Goal: Task Accomplishment & Management: Complete application form

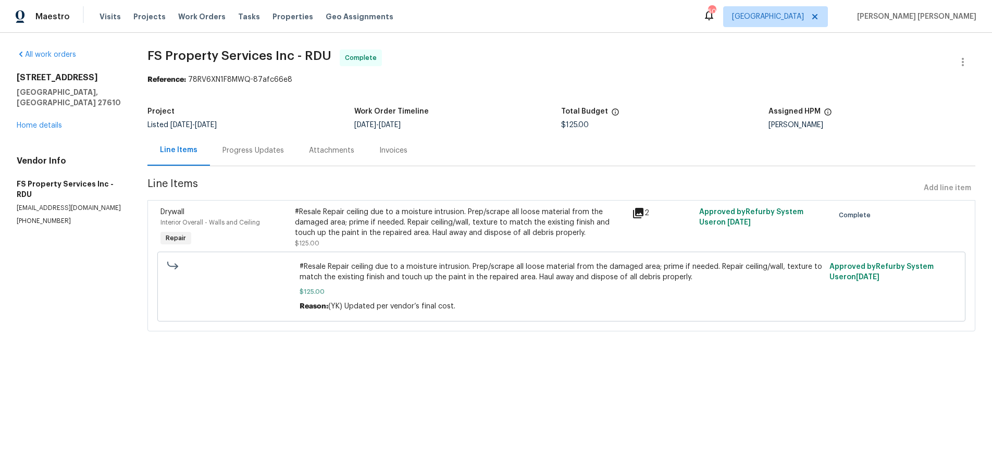
click at [638, 213] on icon at bounding box center [638, 213] width 10 height 10
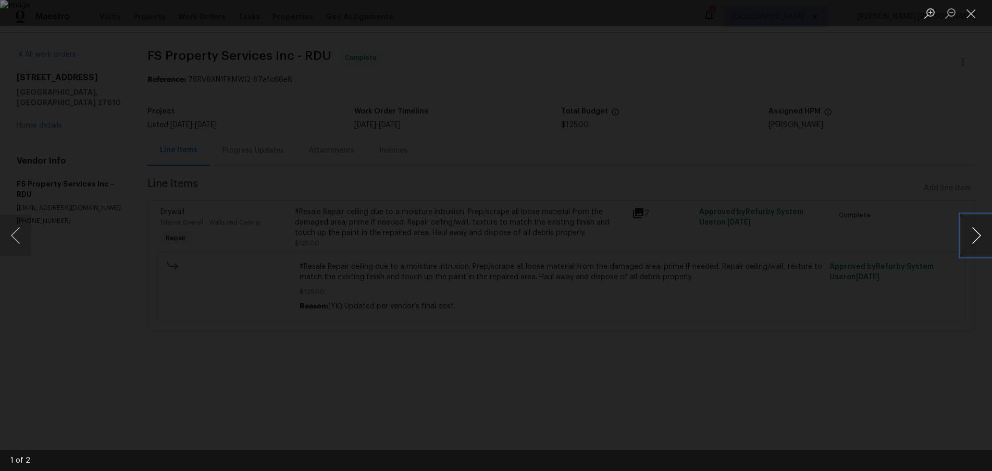
click at [966, 242] on button "Next image" at bounding box center [976, 236] width 31 height 42
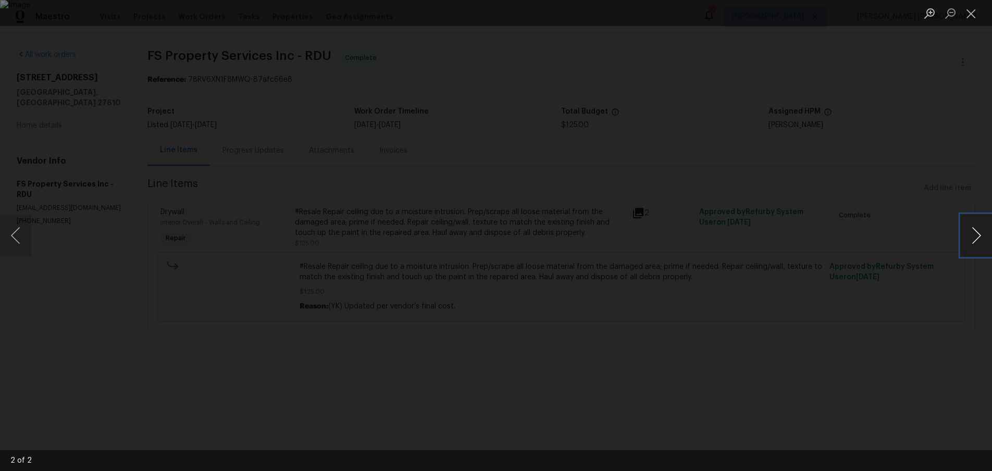
click at [966, 242] on button "Next image" at bounding box center [976, 236] width 31 height 42
click at [40, 103] on div "Lightbox" at bounding box center [496, 235] width 992 height 471
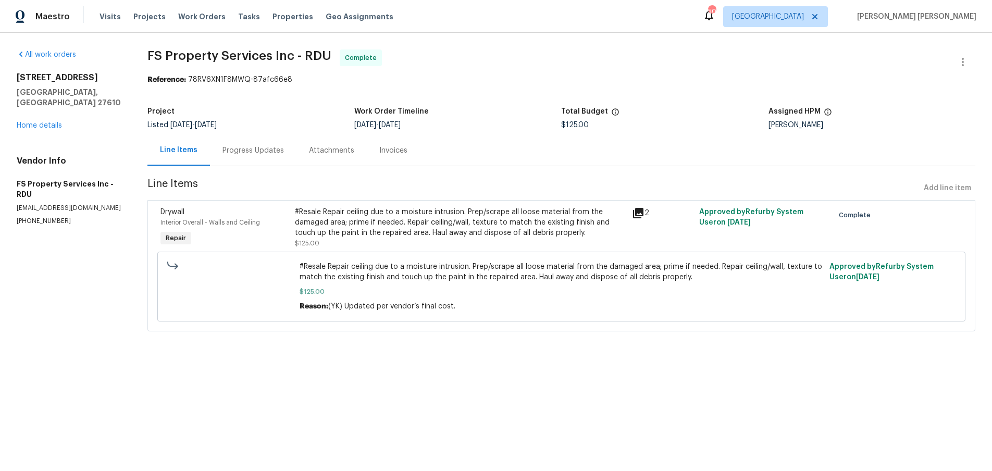
click at [640, 213] on icon at bounding box center [638, 213] width 13 height 13
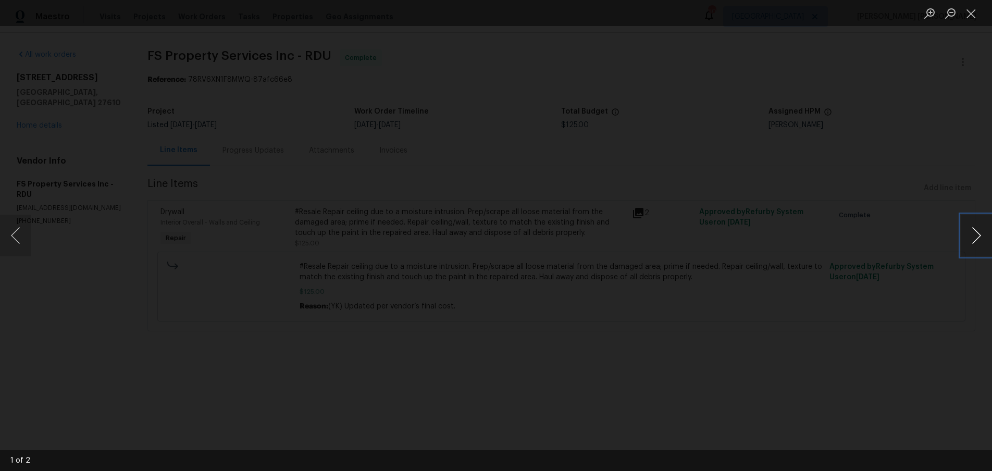
click at [972, 240] on button "Next image" at bounding box center [976, 236] width 31 height 42
click at [968, 10] on button "Close lightbox" at bounding box center [971, 13] width 21 height 18
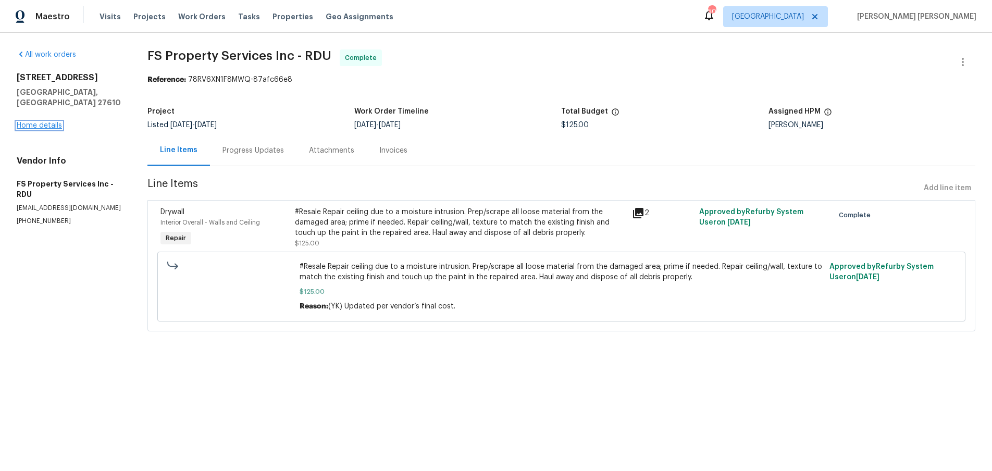
click at [32, 122] on link "Home details" at bounding box center [39, 125] width 45 height 7
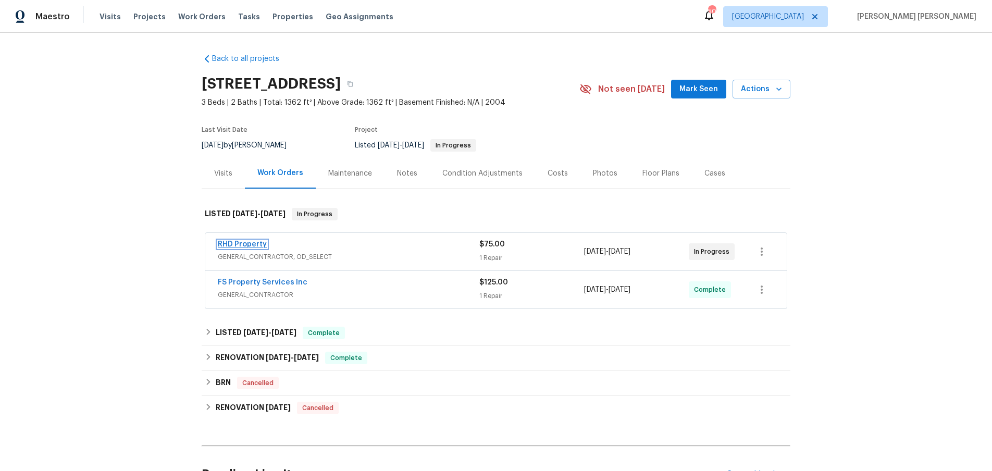
click at [252, 242] on link "RHD Property" at bounding box center [242, 244] width 49 height 7
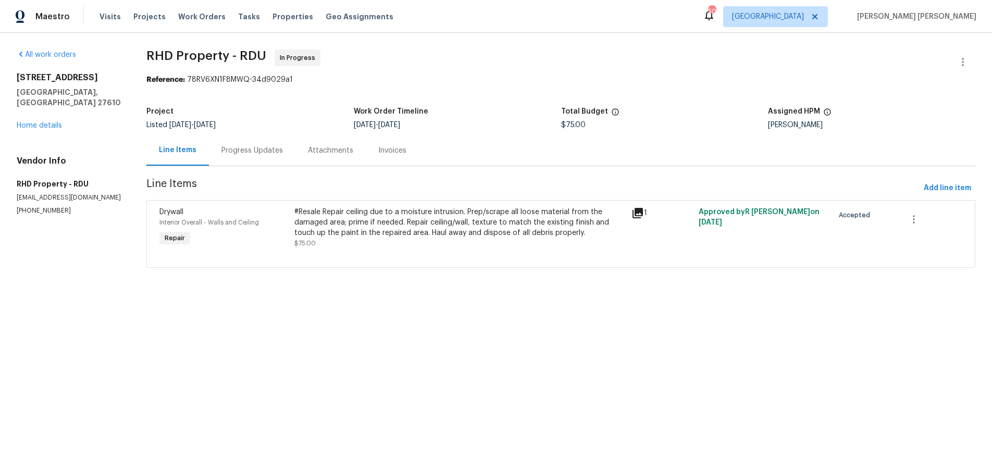
click at [639, 209] on icon at bounding box center [637, 213] width 10 height 10
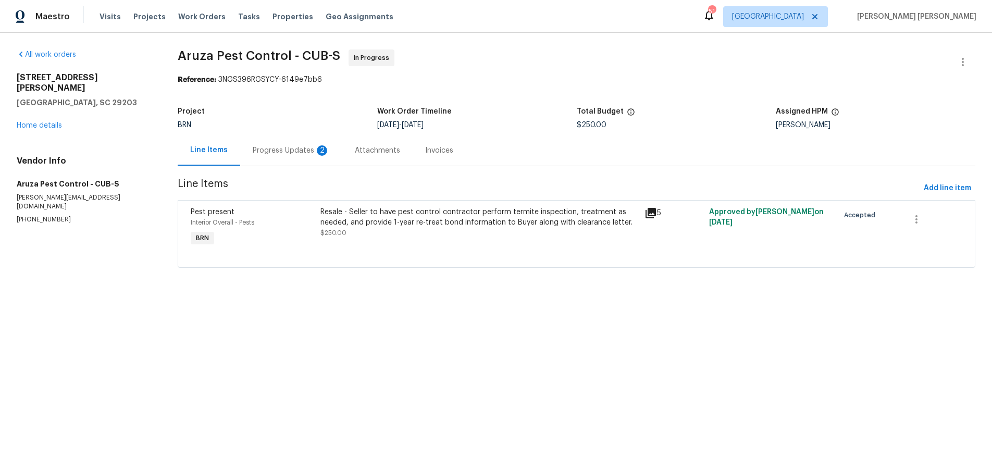
click at [300, 151] on div "Progress Updates 2" at bounding box center [291, 150] width 77 height 10
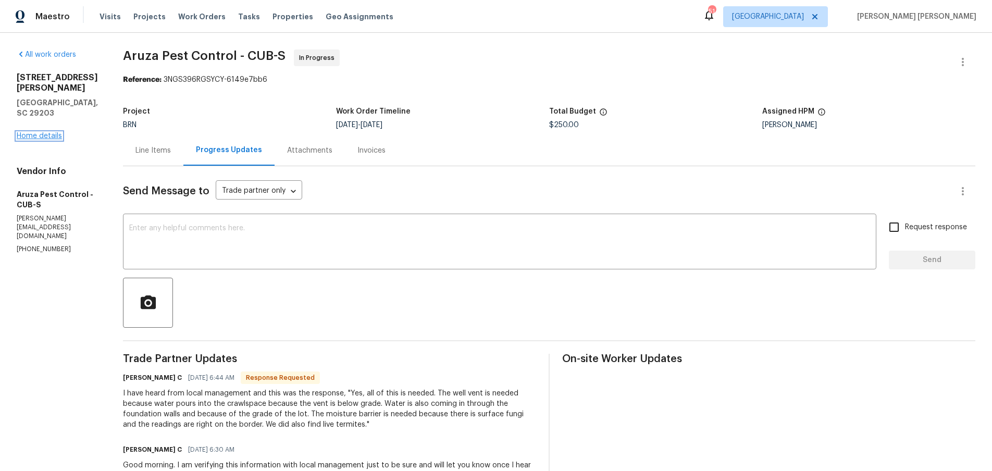
click at [42, 132] on link "Home details" at bounding box center [39, 135] width 45 height 7
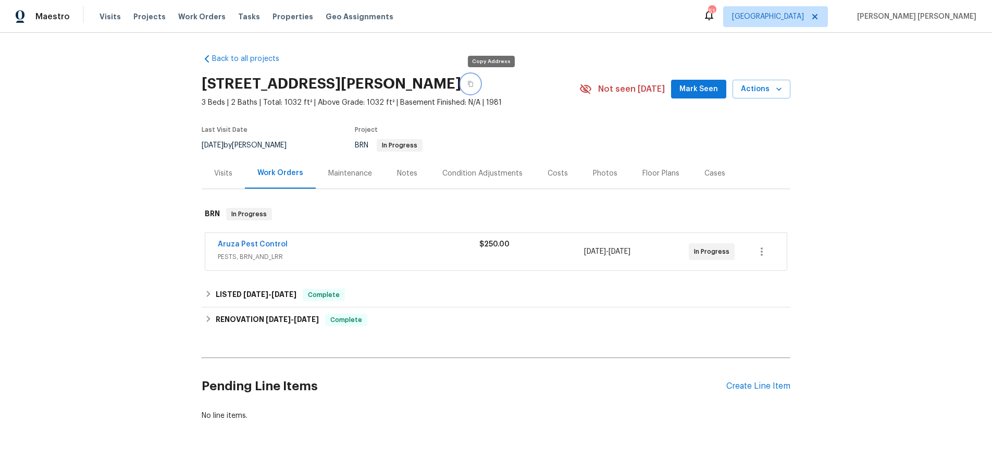
click at [473, 86] on icon "button" at bounding box center [470, 84] width 5 height 6
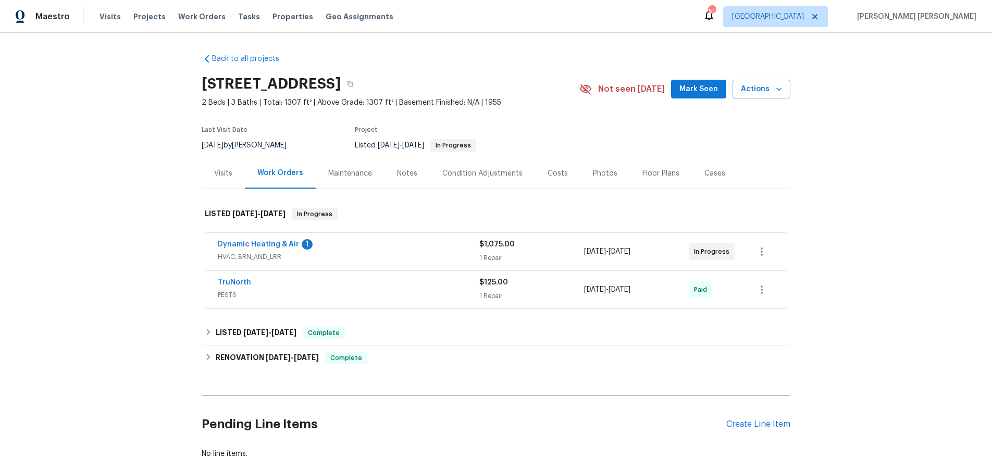
click at [432, 263] on div "Dynamic Heating & Air 1 HVAC, BRN_AND_LRR" at bounding box center [349, 251] width 262 height 25
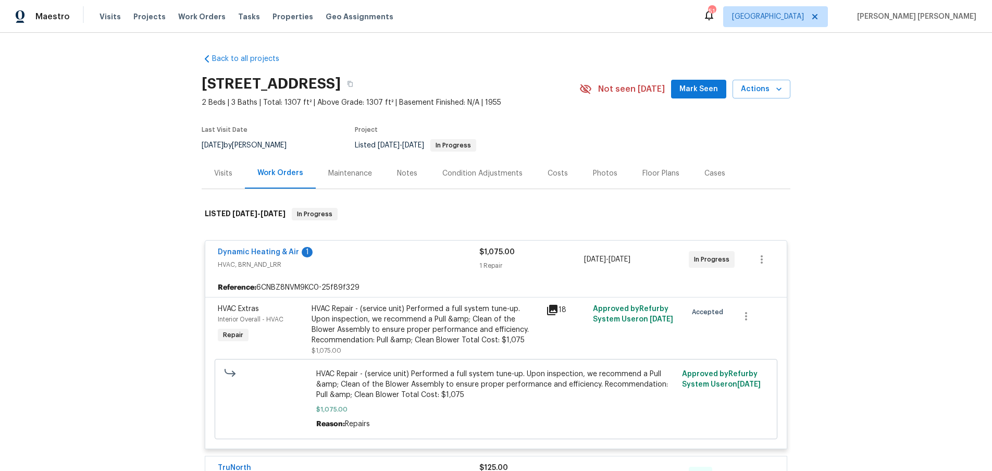
click at [554, 309] on icon at bounding box center [552, 310] width 10 height 10
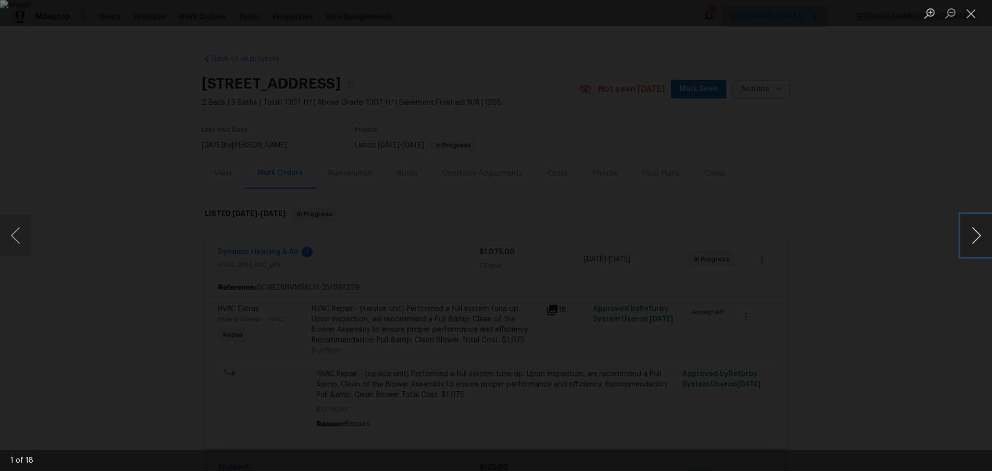
click at [971, 237] on button "Next image" at bounding box center [976, 236] width 31 height 42
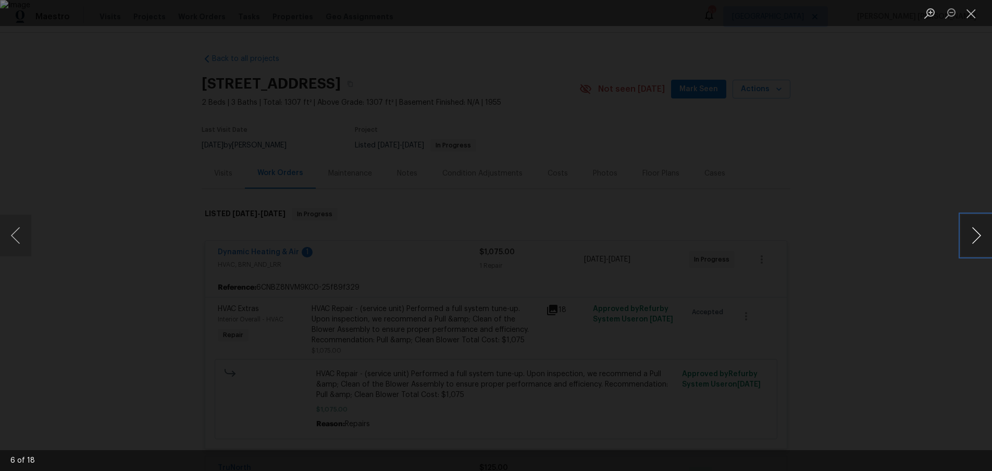
click at [971, 237] on button "Next image" at bounding box center [976, 236] width 31 height 42
click at [921, 276] on div "Lightbox" at bounding box center [496, 235] width 992 height 471
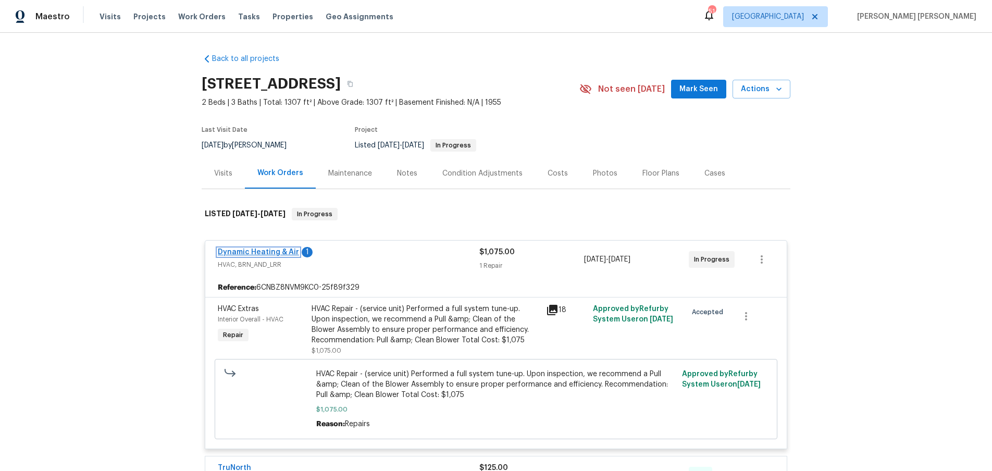
click at [271, 252] on link "Dynamic Heating & Air" at bounding box center [258, 252] width 81 height 7
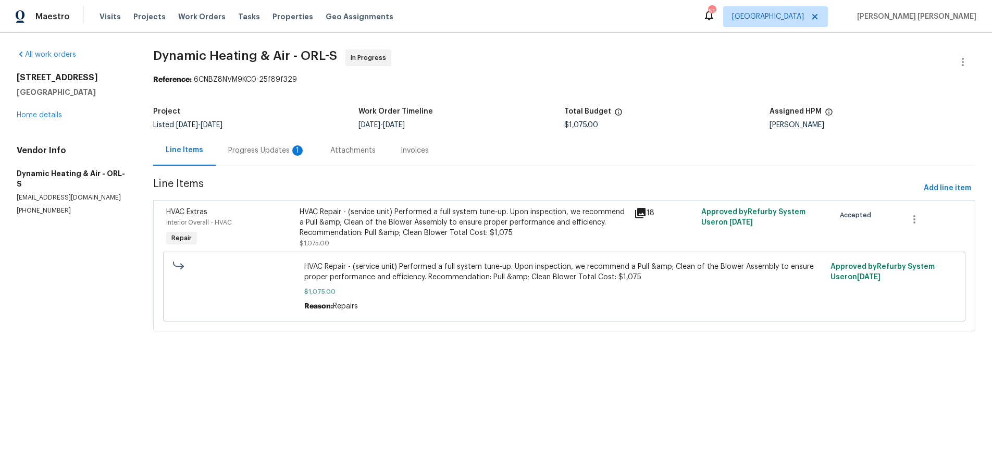
click at [267, 150] on div "Progress Updates 1" at bounding box center [266, 150] width 77 height 10
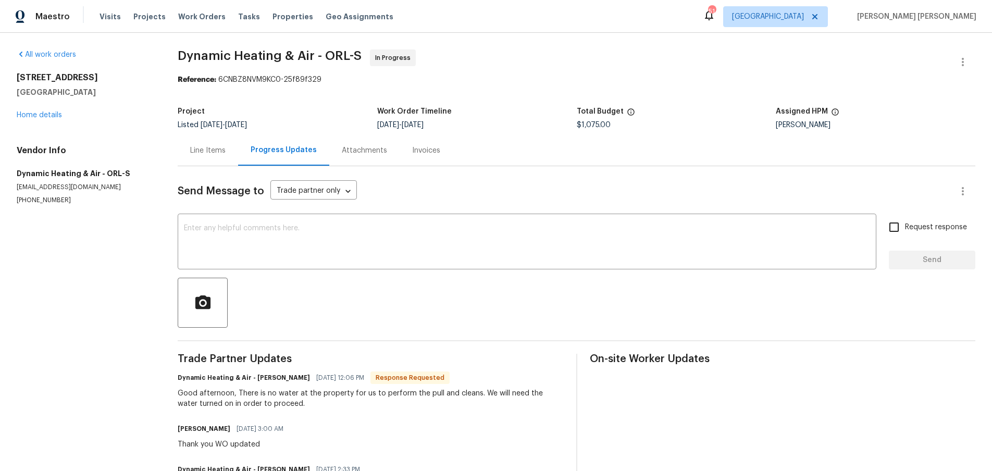
click at [26, 107] on div "1249 12th St Clermont, FL 34711 Home details" at bounding box center [85, 96] width 136 height 48
click at [33, 116] on link "Home details" at bounding box center [39, 114] width 45 height 7
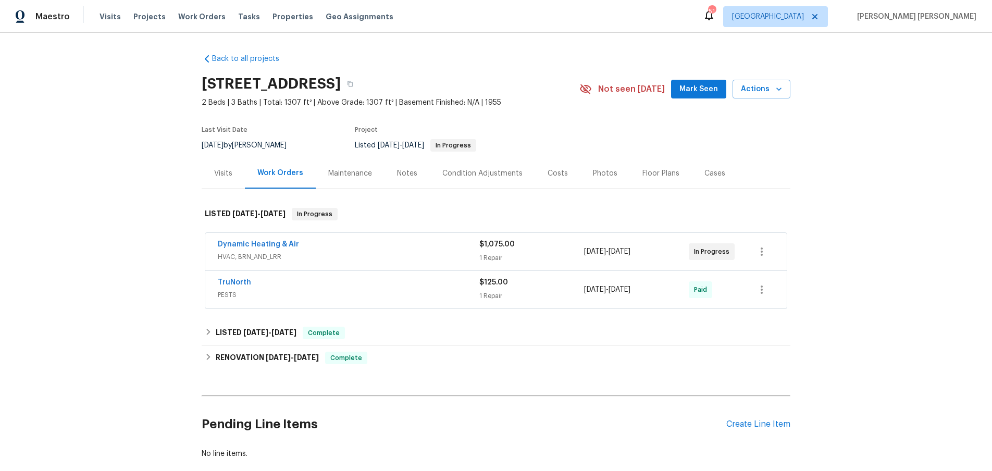
click at [650, 174] on div "Floor Plans" at bounding box center [660, 173] width 37 height 10
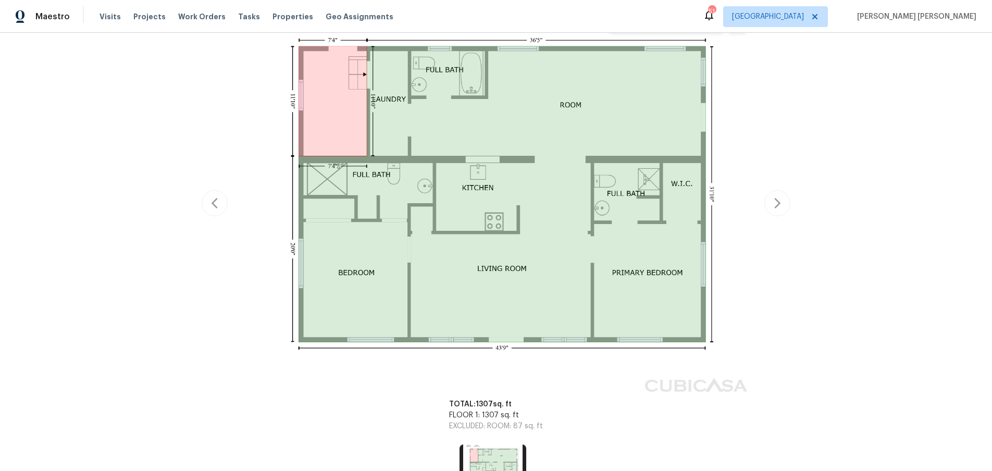
scroll to position [227, 0]
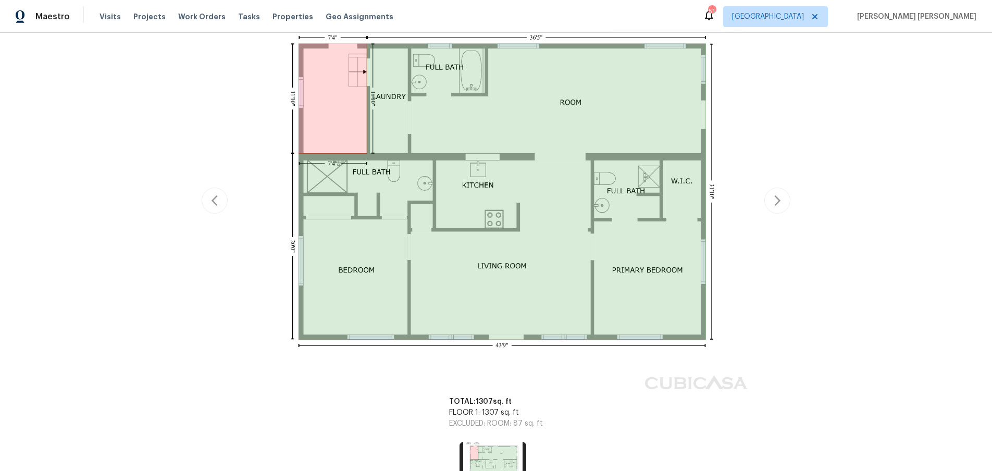
click at [780, 198] on div "Report issue with floor plan" at bounding box center [496, 201] width 589 height 392
click at [780, 200] on div "Report issue with floor plan" at bounding box center [496, 201] width 589 height 392
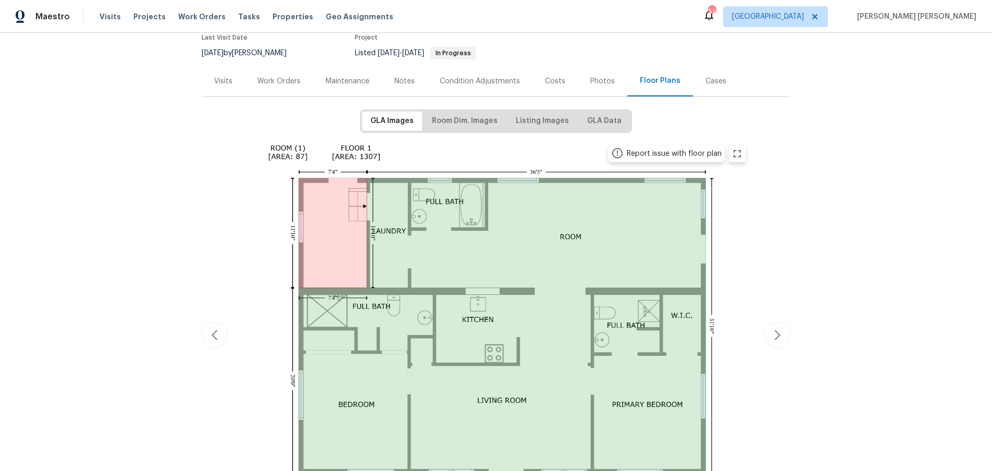
scroll to position [89, 0]
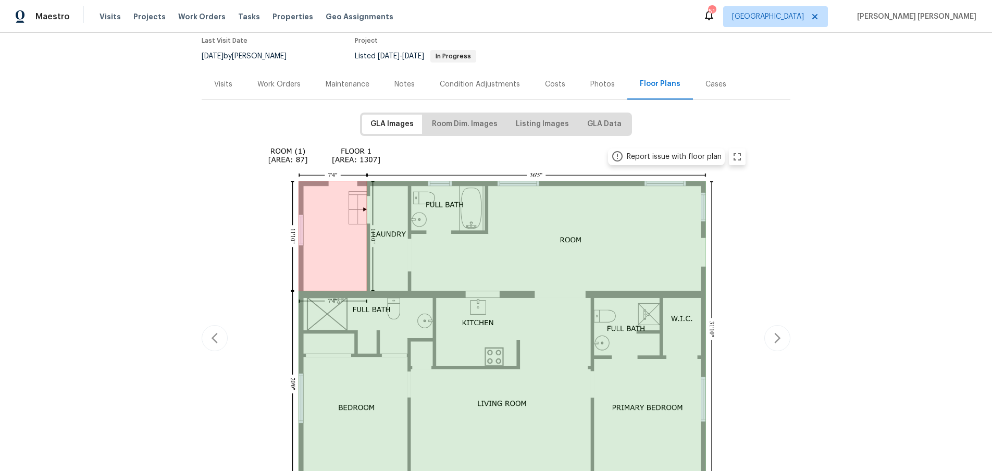
click at [223, 88] on div "Visits" at bounding box center [223, 84] width 18 height 10
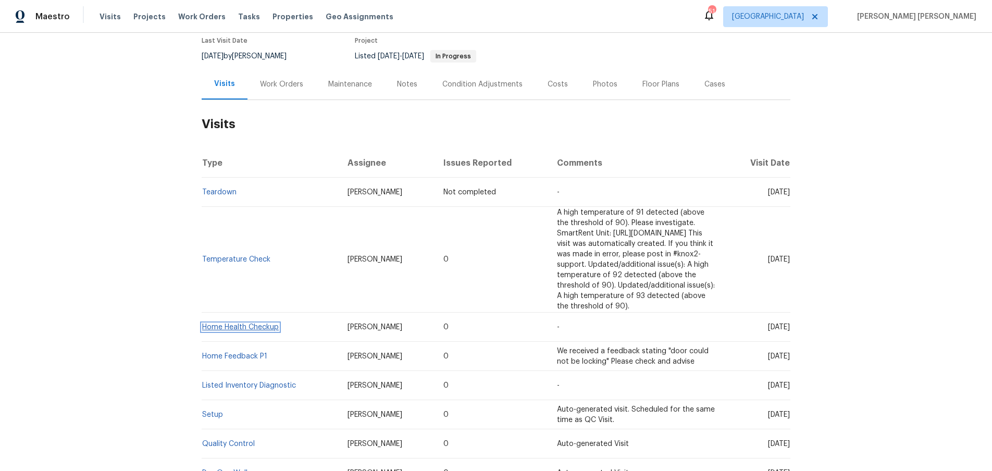
click at [246, 324] on link "Home Health Checkup" at bounding box center [240, 327] width 77 height 7
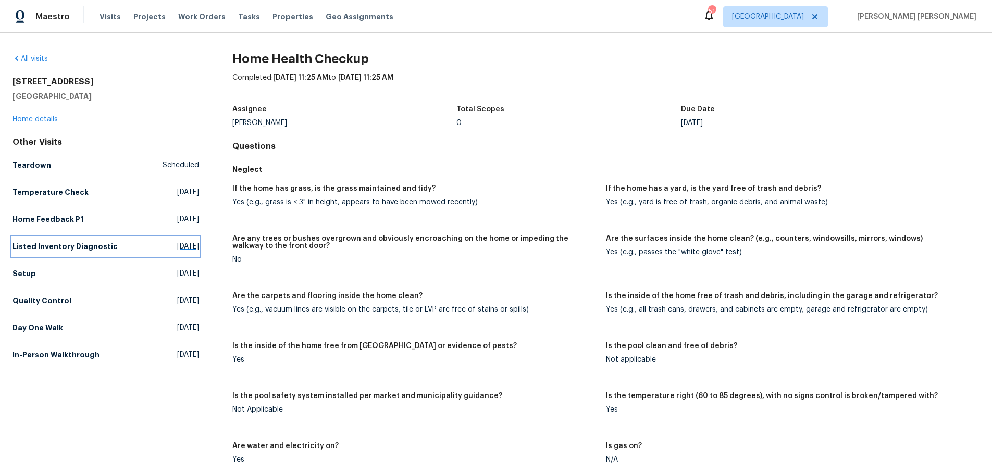
click at [88, 244] on h5 "Listed Inventory Diagnostic" at bounding box center [65, 246] width 105 height 10
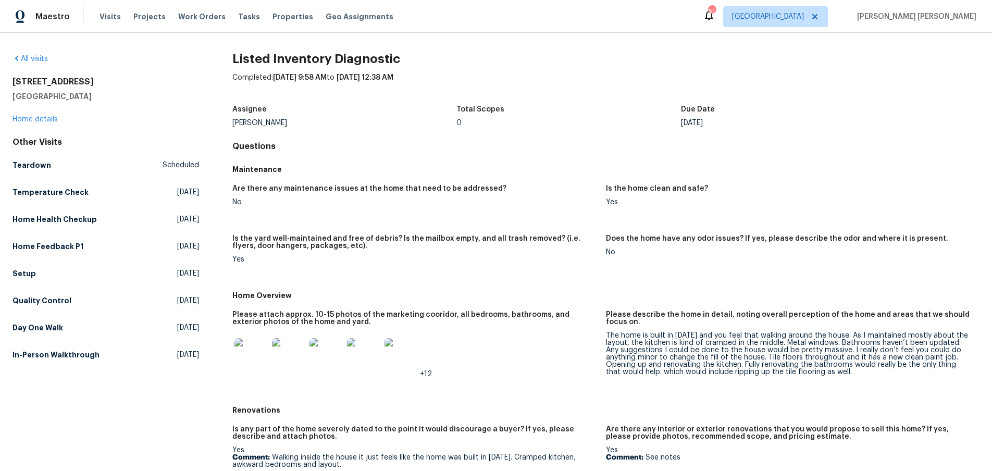
click at [264, 353] on img at bounding box center [250, 354] width 33 height 33
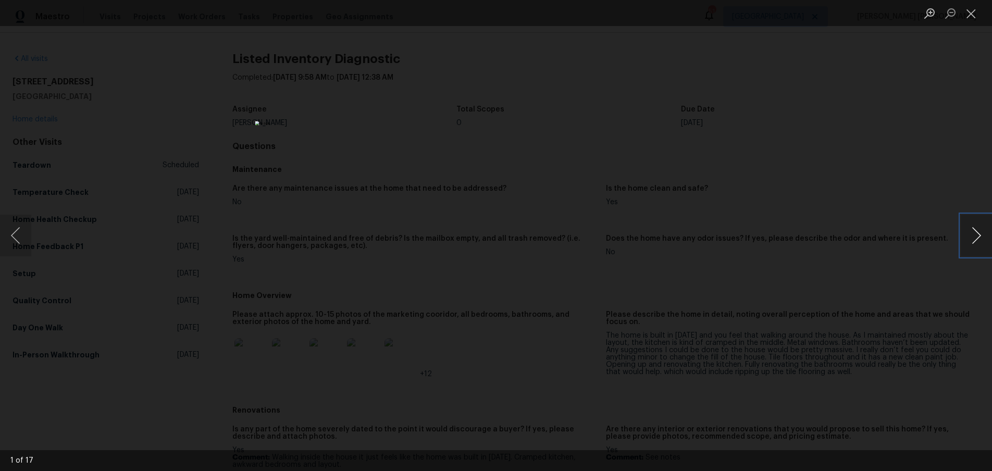
click at [974, 241] on button "Next image" at bounding box center [976, 236] width 31 height 42
click at [22, 237] on button "Previous image" at bounding box center [15, 236] width 31 height 42
click at [975, 245] on button "Next image" at bounding box center [976, 236] width 31 height 42
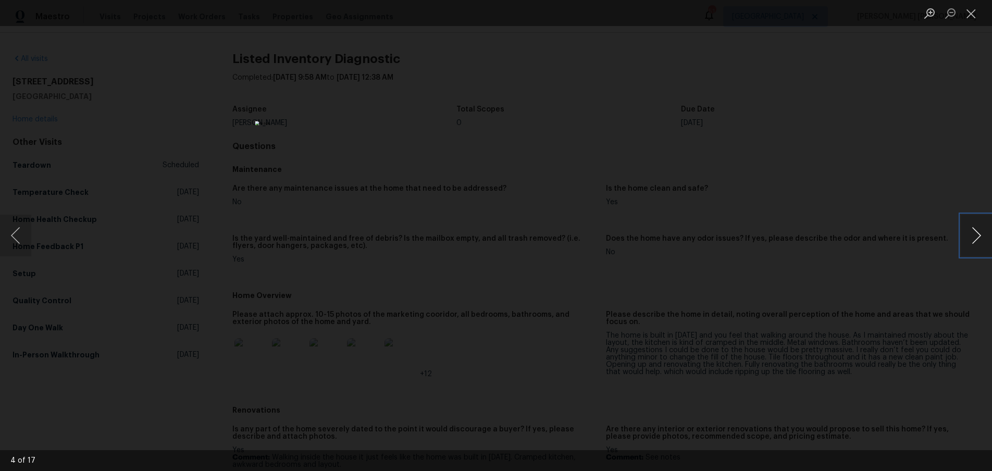
click at [975, 245] on button "Next image" at bounding box center [976, 236] width 31 height 42
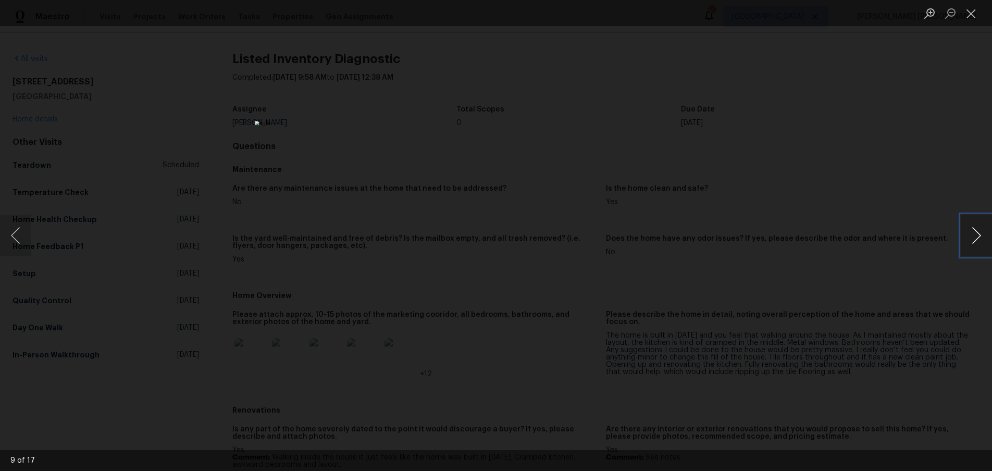
click at [975, 245] on button "Next image" at bounding box center [976, 236] width 31 height 42
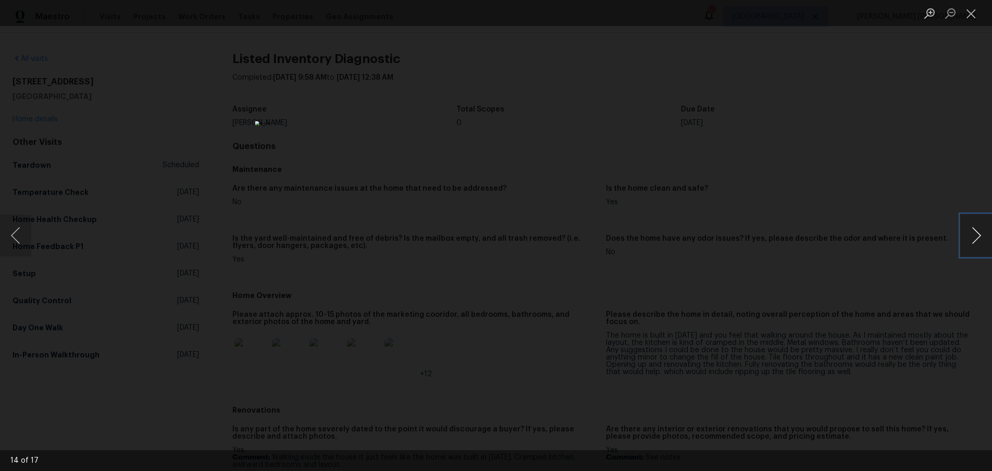
click at [975, 245] on button "Next image" at bounding box center [976, 236] width 31 height 42
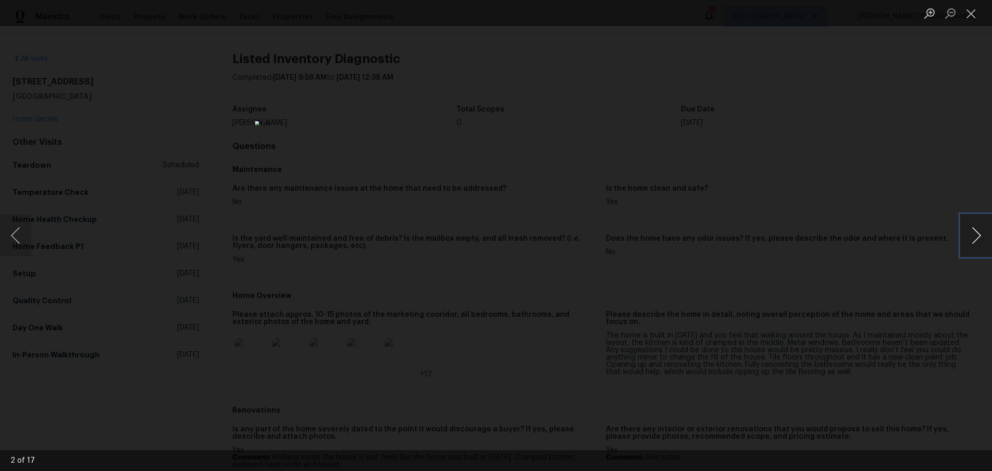
click at [975, 245] on button "Next image" at bounding box center [976, 236] width 31 height 42
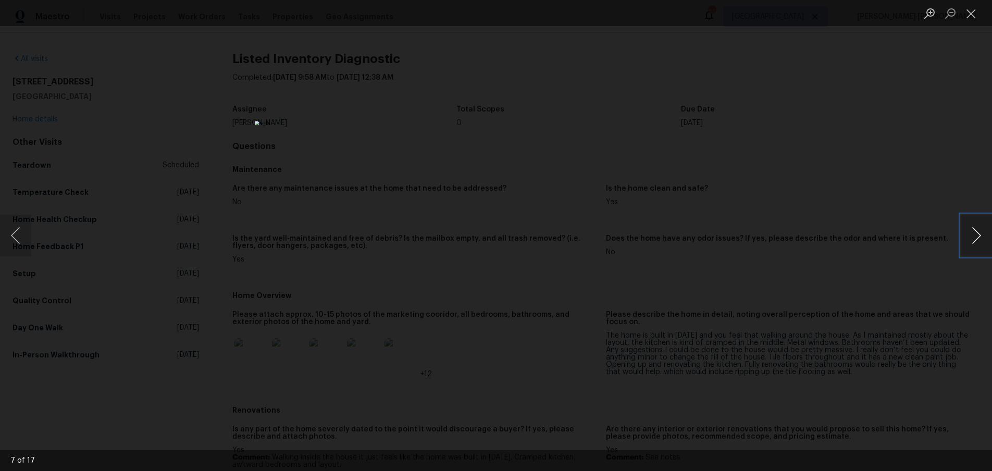
click at [975, 245] on button "Next image" at bounding box center [976, 236] width 31 height 42
click at [971, 239] on button "Next image" at bounding box center [976, 236] width 31 height 42
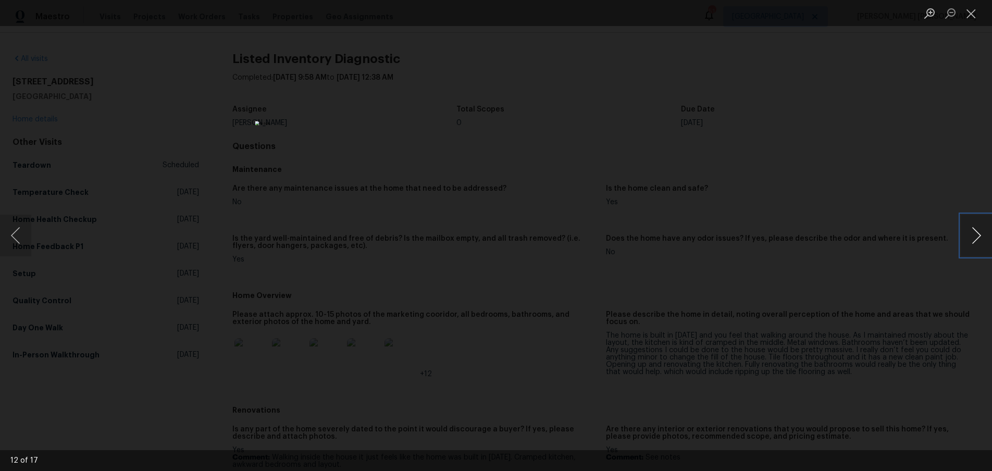
click at [971, 239] on button "Next image" at bounding box center [976, 236] width 31 height 42
click at [978, 242] on button "Next image" at bounding box center [976, 236] width 31 height 42
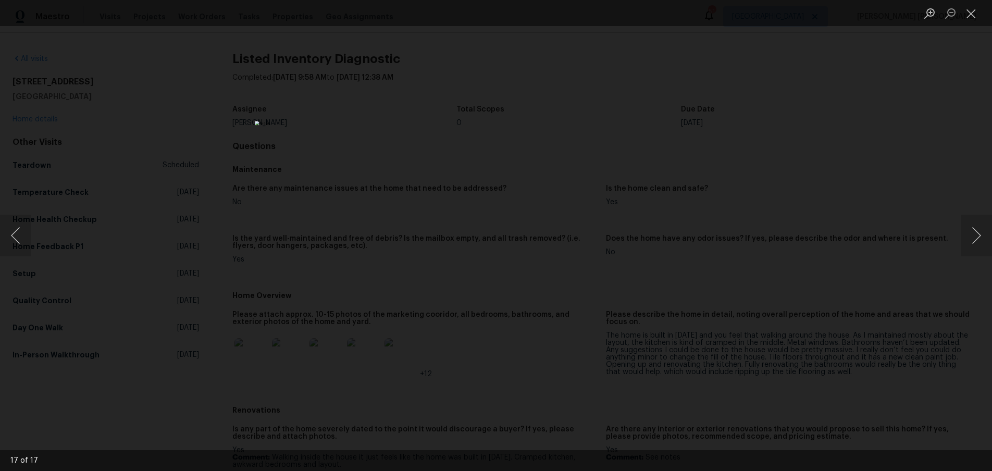
click at [880, 304] on div "Lightbox" at bounding box center [496, 235] width 992 height 471
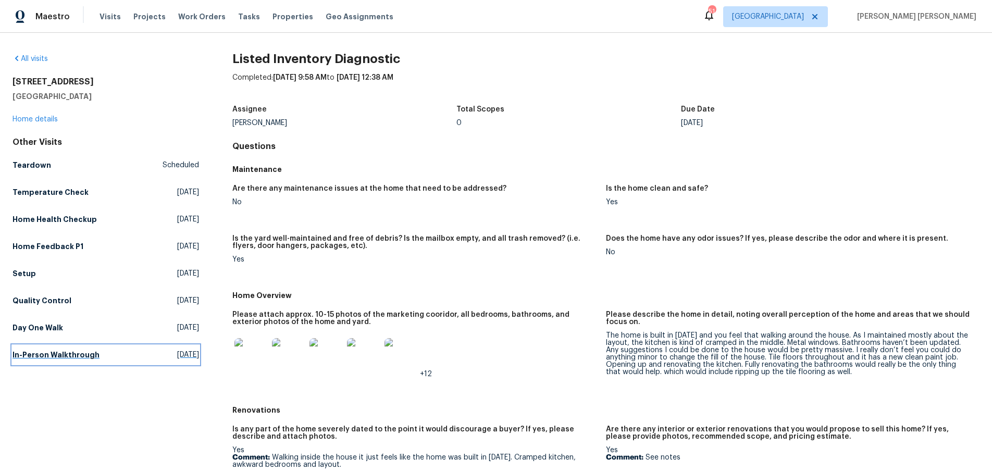
click at [69, 357] on h5 "In-Person Walkthrough" at bounding box center [56, 355] width 87 height 10
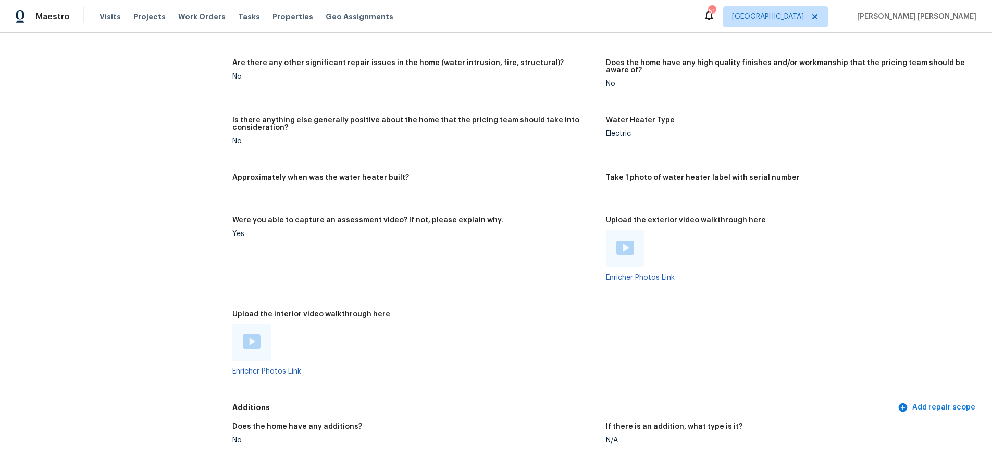
scroll to position [2089, 0]
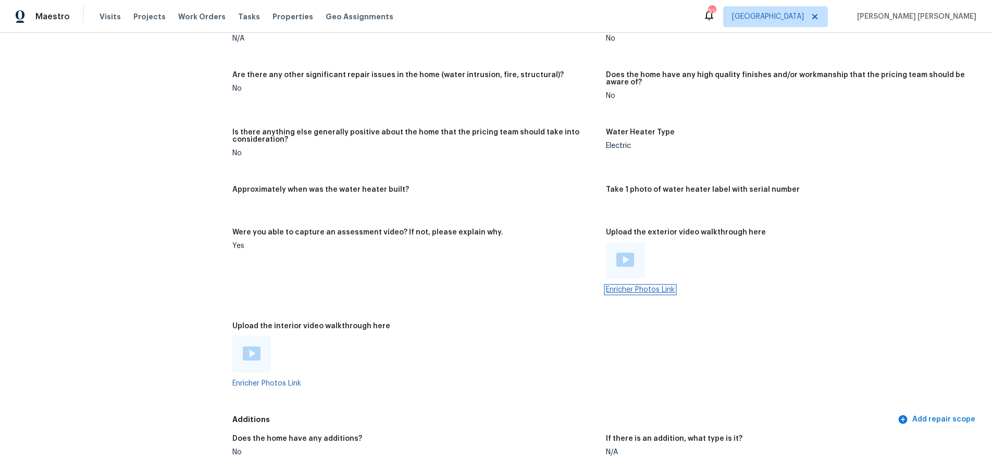
click at [650, 286] on link "Enricher Photos Link" at bounding box center [640, 289] width 69 height 7
click at [249, 350] on div at bounding box center [251, 354] width 39 height 36
click at [269, 380] on link "Enricher Photos Link" at bounding box center [266, 383] width 69 height 7
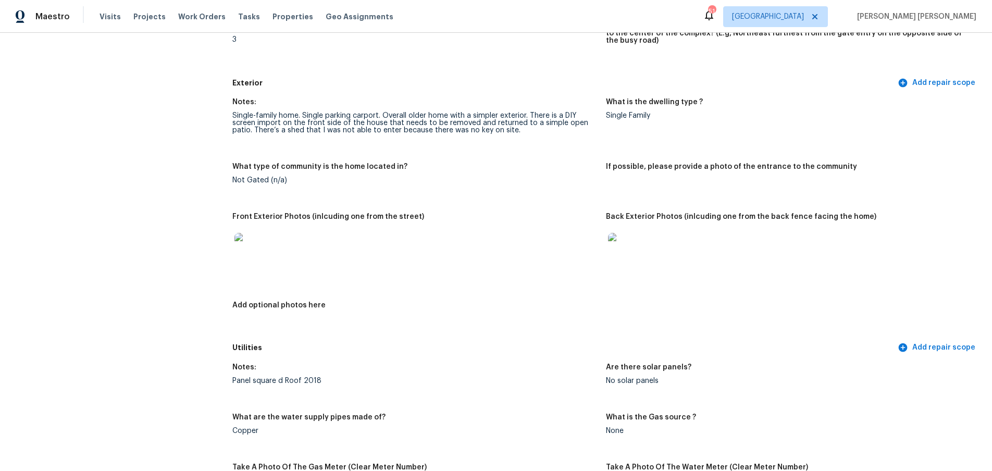
scroll to position [0, 0]
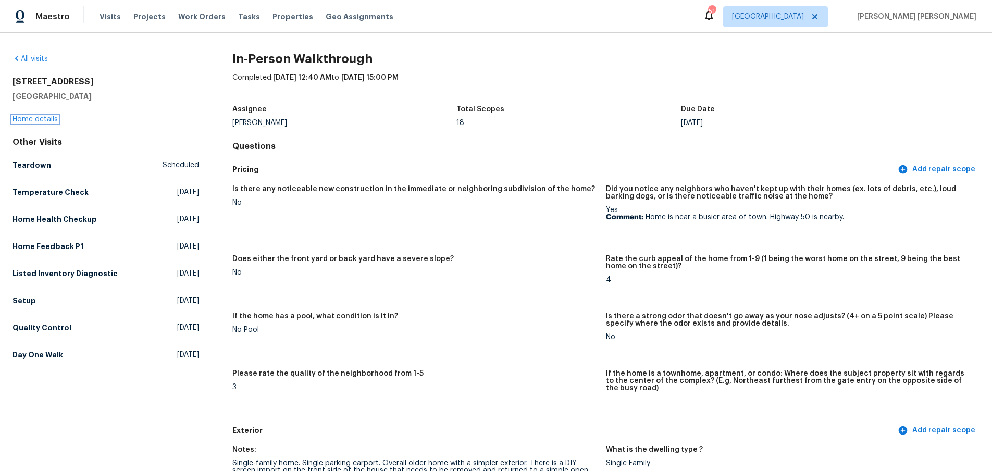
click at [35, 119] on link "Home details" at bounding box center [35, 119] width 45 height 7
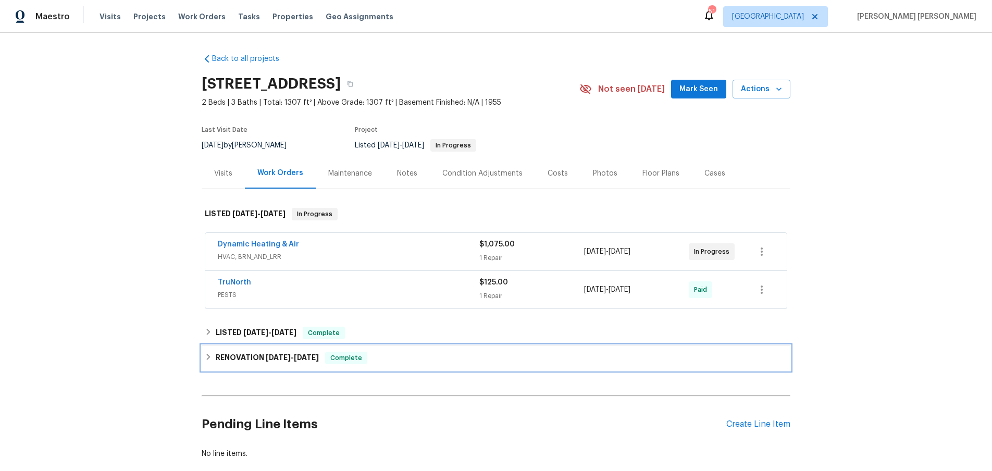
click at [293, 359] on span "4/10/25 - 5/10/25" at bounding box center [292, 357] width 53 height 7
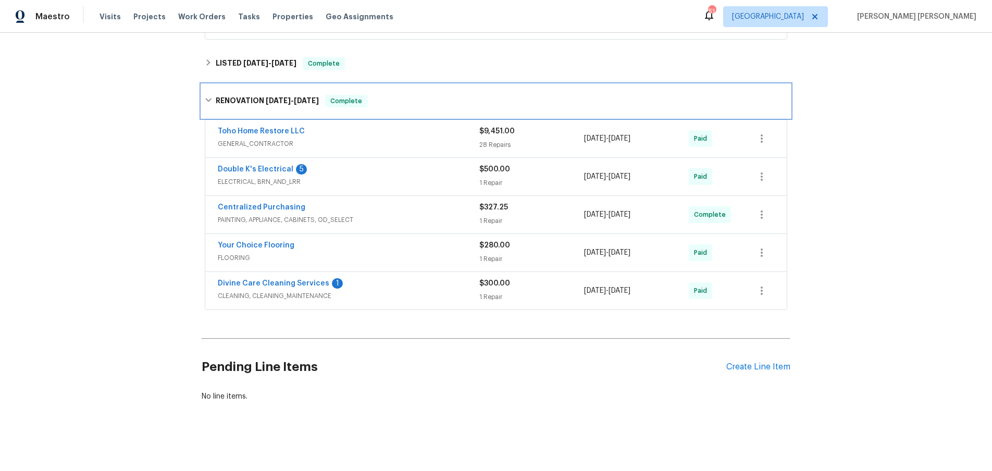
scroll to position [271, 0]
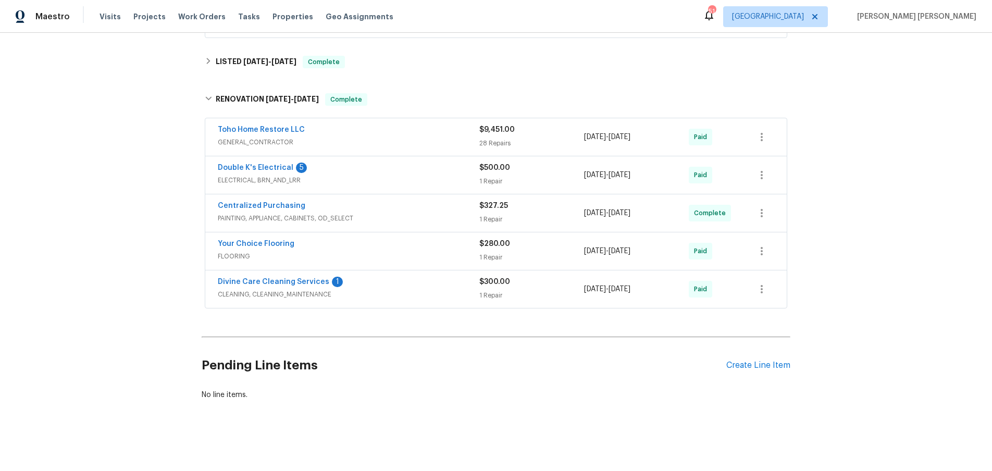
click at [441, 293] on span "CLEANING, CLEANING_MAINTENANCE" at bounding box center [349, 294] width 262 height 10
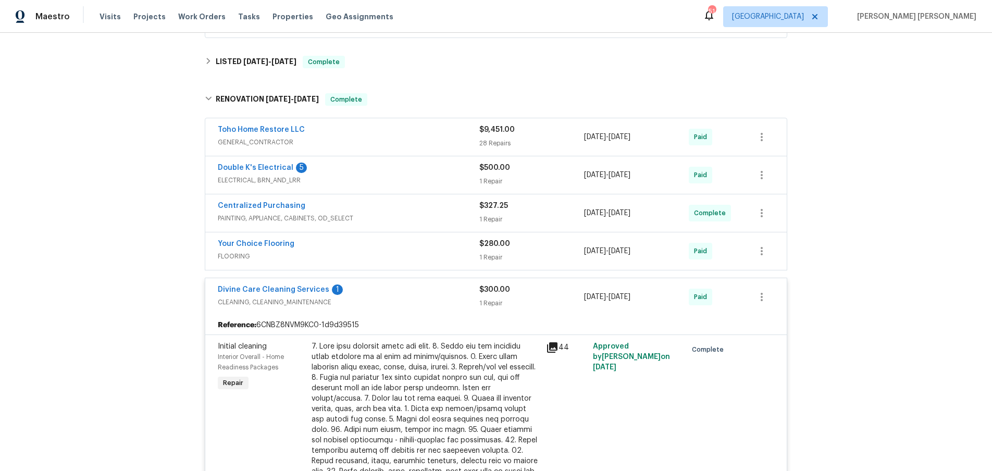
click at [553, 351] on icon at bounding box center [552, 347] width 13 height 13
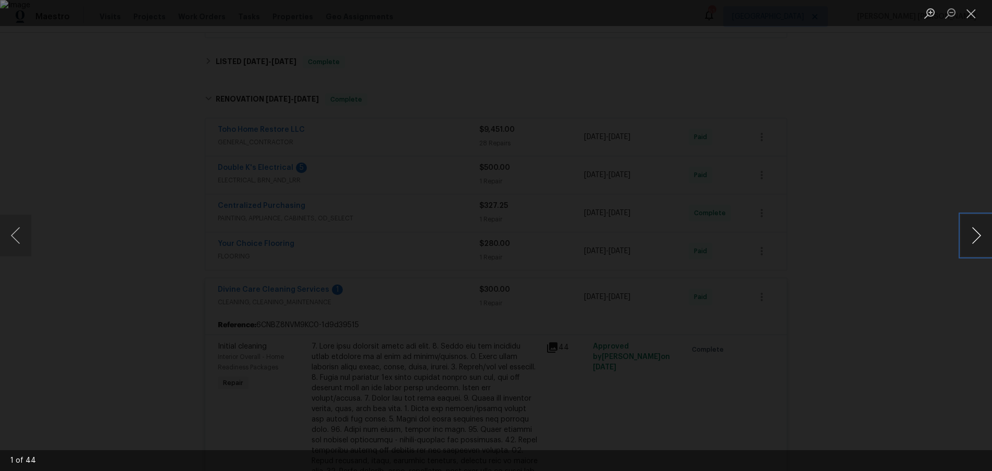
click at [980, 243] on button "Next image" at bounding box center [976, 236] width 31 height 42
click at [23, 236] on button "Previous image" at bounding box center [15, 236] width 31 height 42
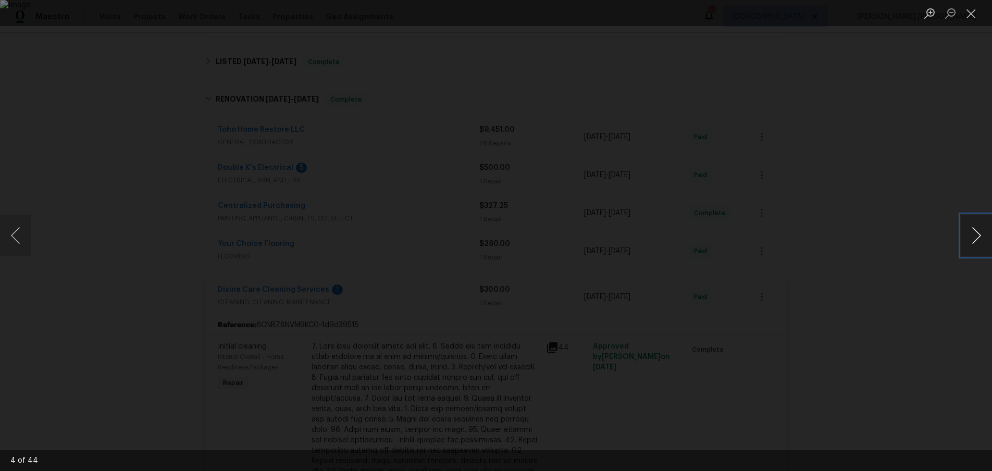
click at [974, 244] on button "Next image" at bounding box center [976, 236] width 31 height 42
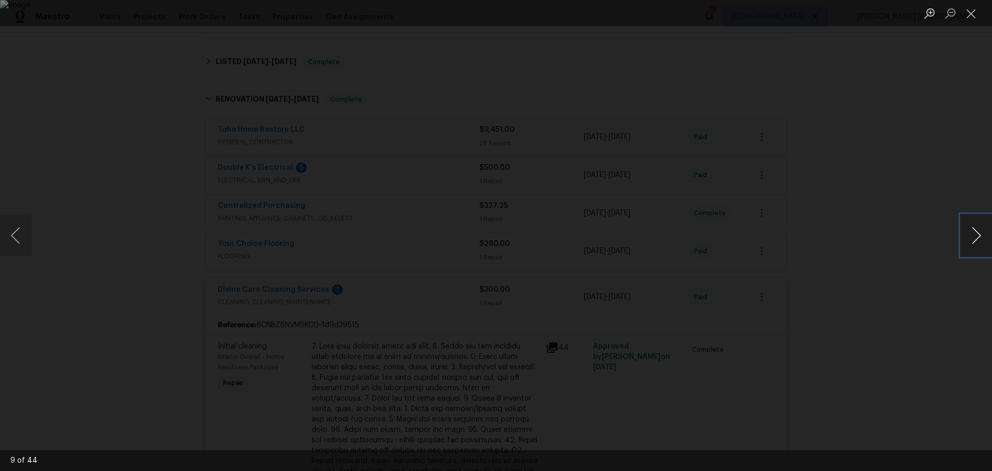
click at [974, 244] on button "Next image" at bounding box center [976, 236] width 31 height 42
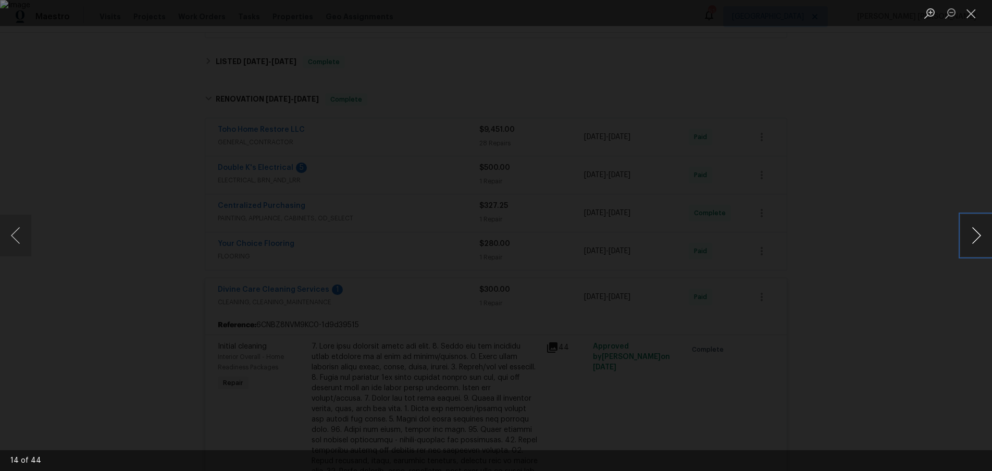
click at [974, 244] on button "Next image" at bounding box center [976, 236] width 31 height 42
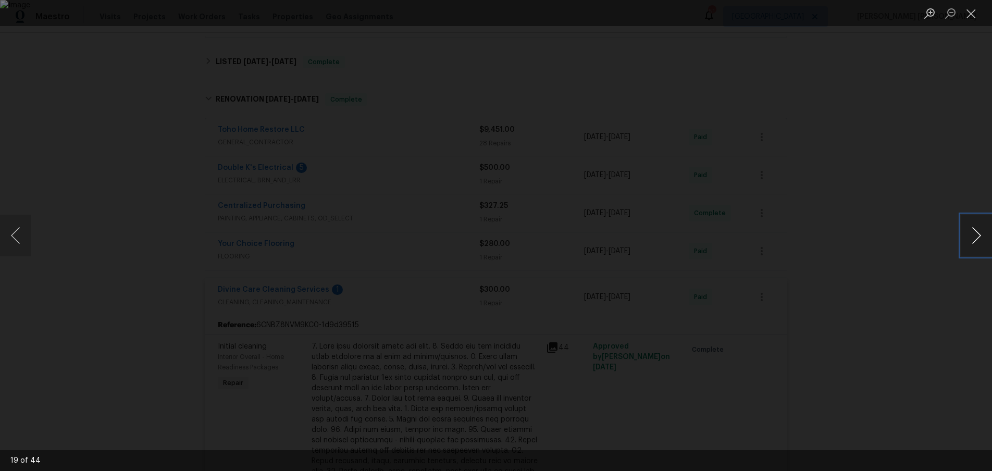
click at [974, 244] on button "Next image" at bounding box center [976, 236] width 31 height 42
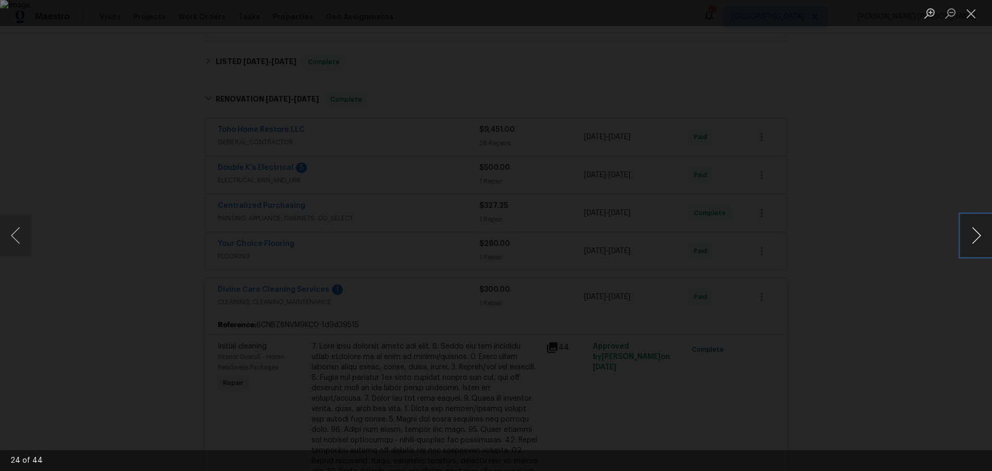
click at [974, 244] on button "Next image" at bounding box center [976, 236] width 31 height 42
click at [971, 243] on button "Next image" at bounding box center [976, 236] width 31 height 42
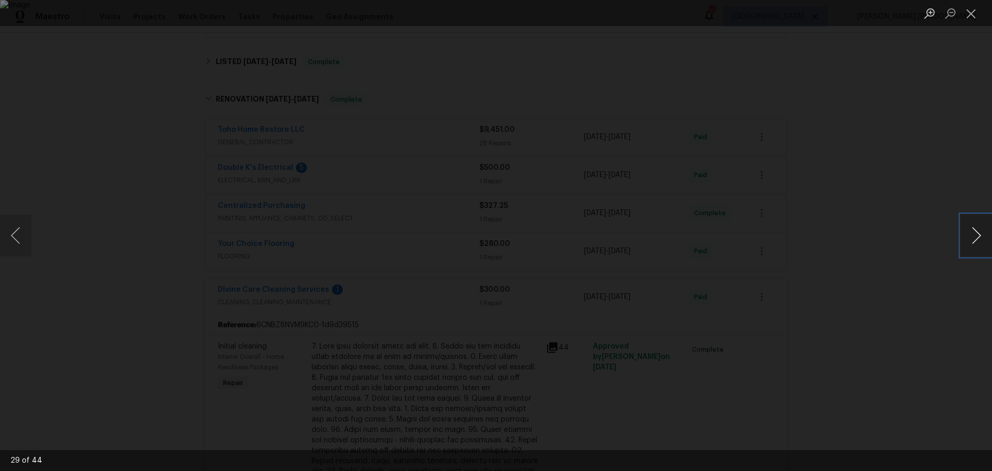
click at [971, 243] on button "Next image" at bounding box center [976, 236] width 31 height 42
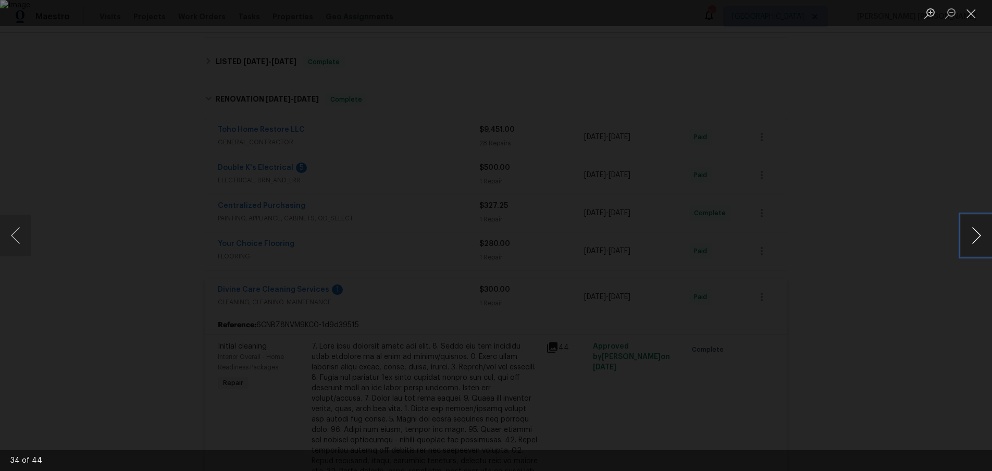
click at [971, 243] on button "Next image" at bounding box center [976, 236] width 31 height 42
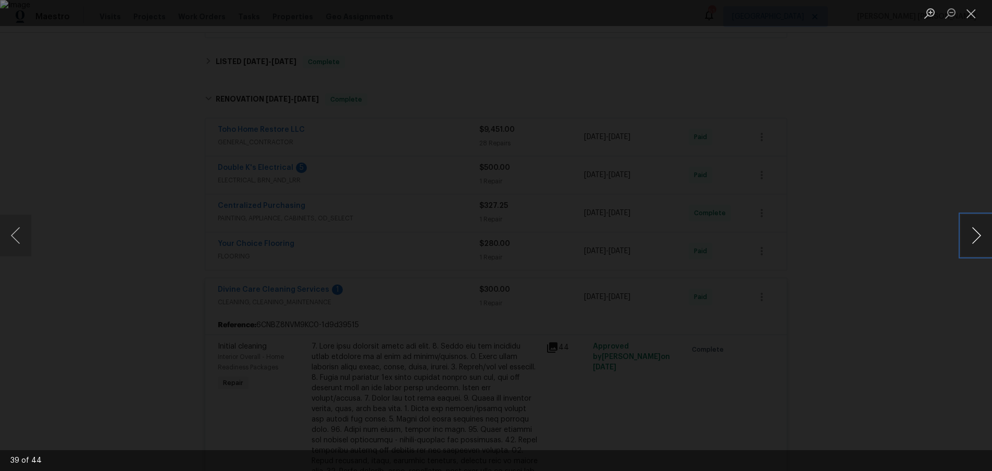
click at [971, 243] on button "Next image" at bounding box center [976, 236] width 31 height 42
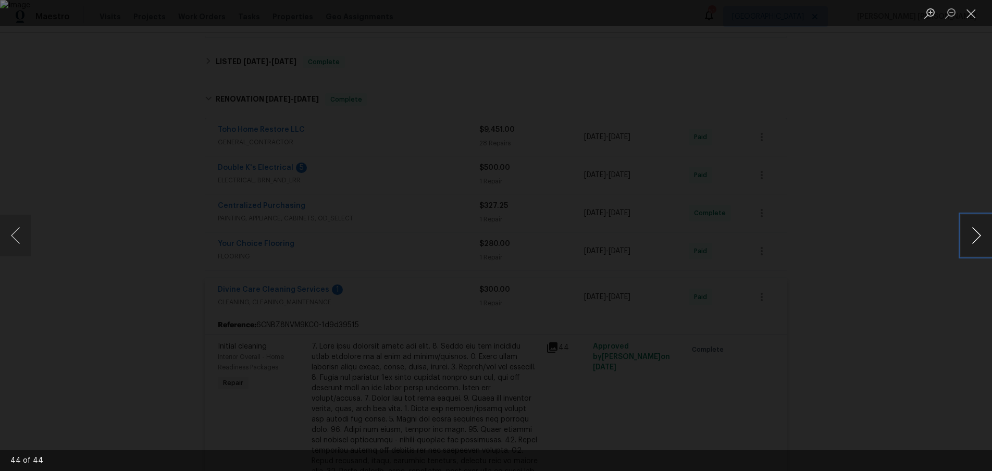
click at [971, 243] on button "Next image" at bounding box center [976, 236] width 31 height 42
click at [888, 332] on div "Lightbox" at bounding box center [496, 235] width 992 height 471
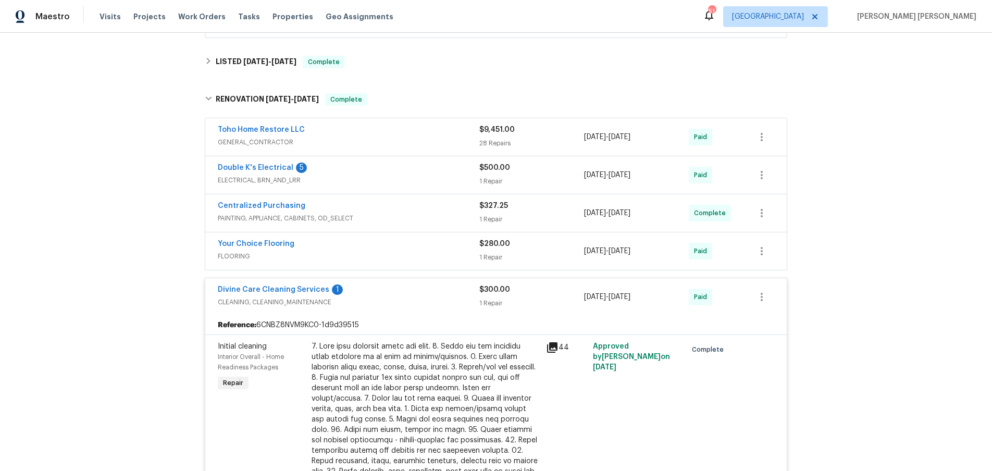
click at [425, 310] on div "Divine Care Cleaning Services 1 CLEANING, CLEANING_MAINTENANCE $300.00 1 Repair…" at bounding box center [495, 297] width 581 height 38
click at [415, 296] on div "Divine Care Cleaning Services 1" at bounding box center [349, 290] width 262 height 13
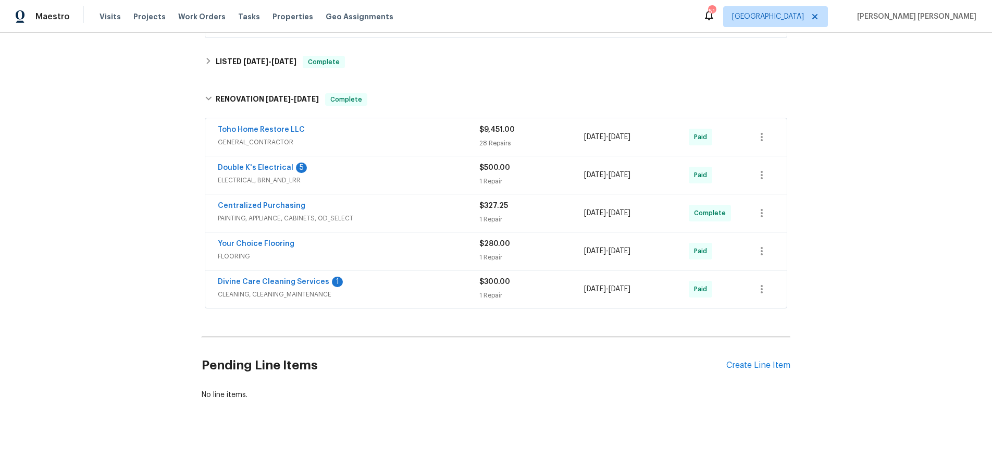
click at [434, 139] on span "GENERAL_CONTRACTOR" at bounding box center [349, 142] width 262 height 10
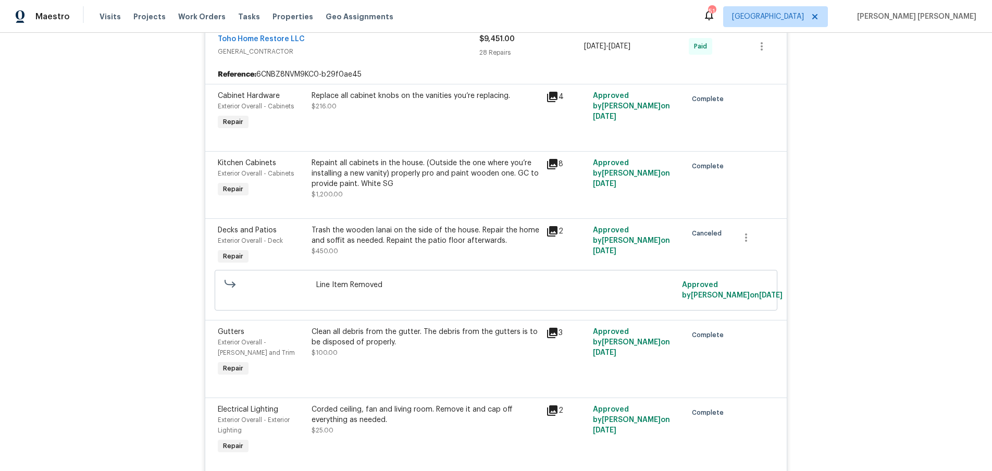
scroll to position [377, 0]
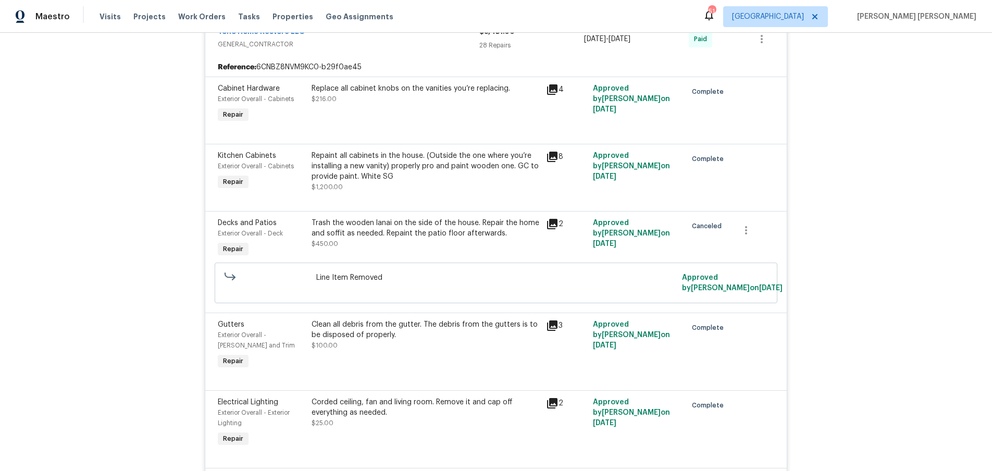
click at [551, 228] on icon at bounding box center [552, 224] width 13 height 13
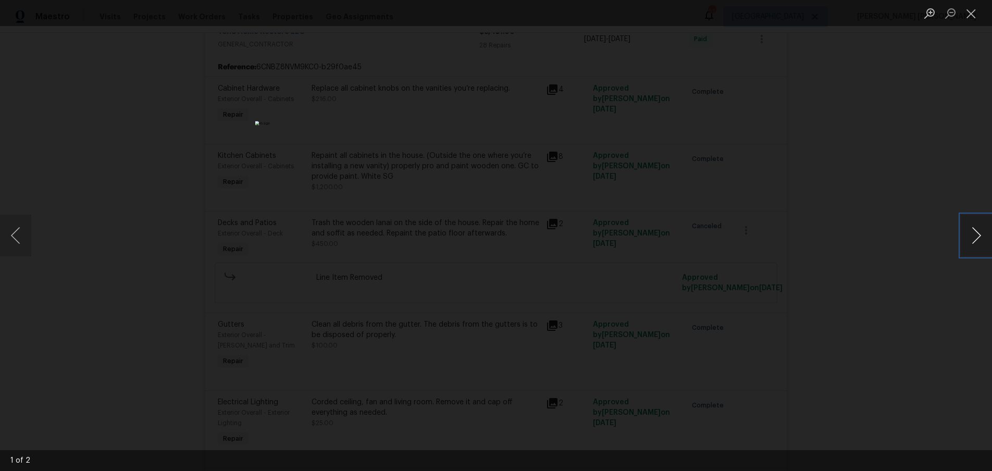
click at [977, 243] on button "Next image" at bounding box center [976, 236] width 31 height 42
click at [933, 320] on div "Lightbox" at bounding box center [496, 235] width 992 height 471
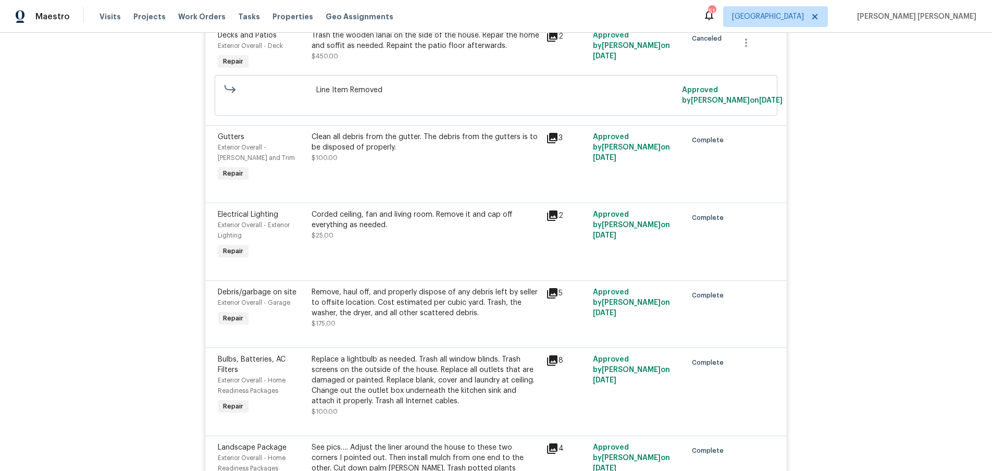
scroll to position [576, 0]
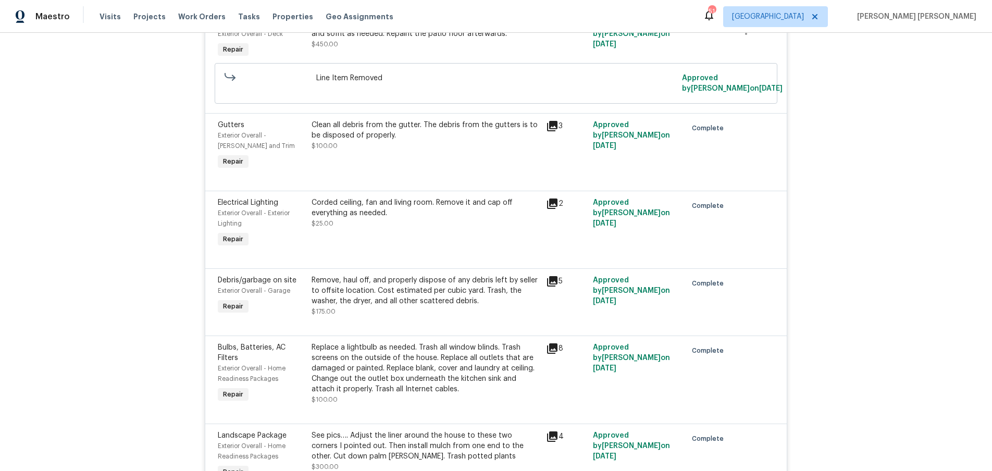
click at [552, 282] on icon at bounding box center [552, 281] width 13 height 13
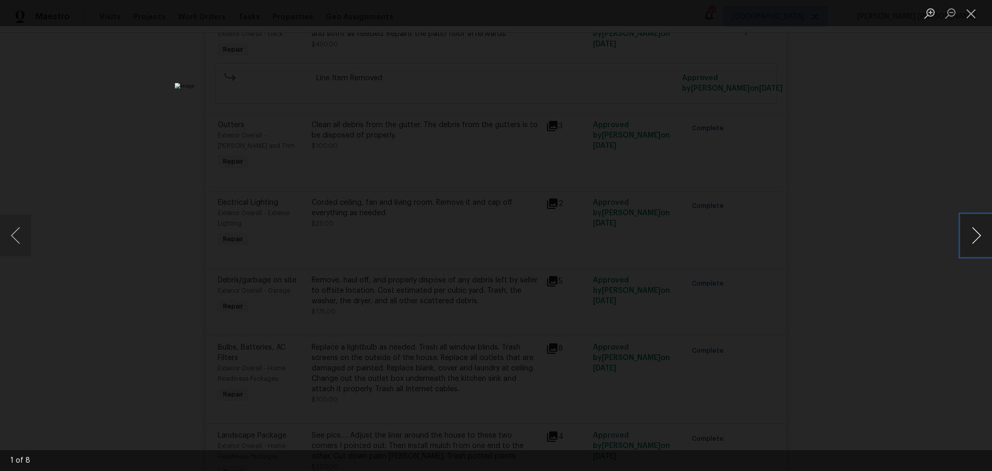
click at [972, 235] on button "Next image" at bounding box center [976, 236] width 31 height 42
click at [973, 235] on button "Next image" at bounding box center [976, 236] width 31 height 42
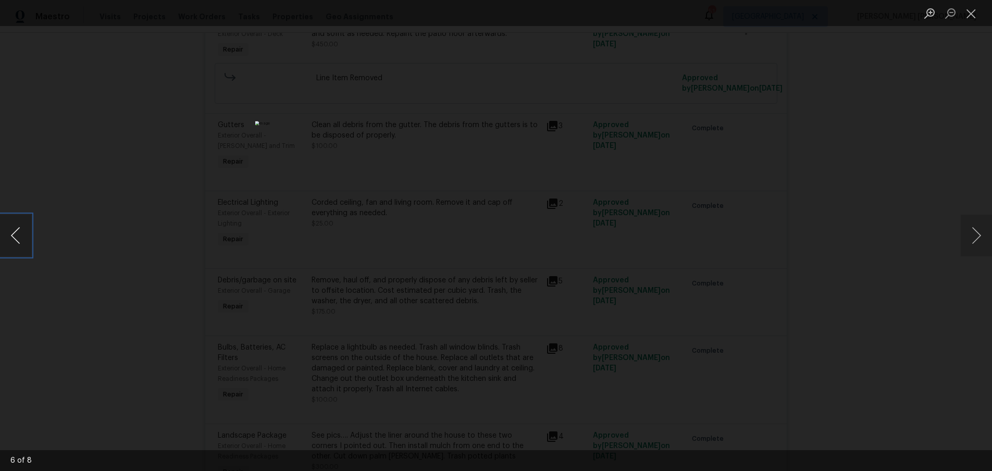
click at [8, 238] on button "Previous image" at bounding box center [15, 236] width 31 height 42
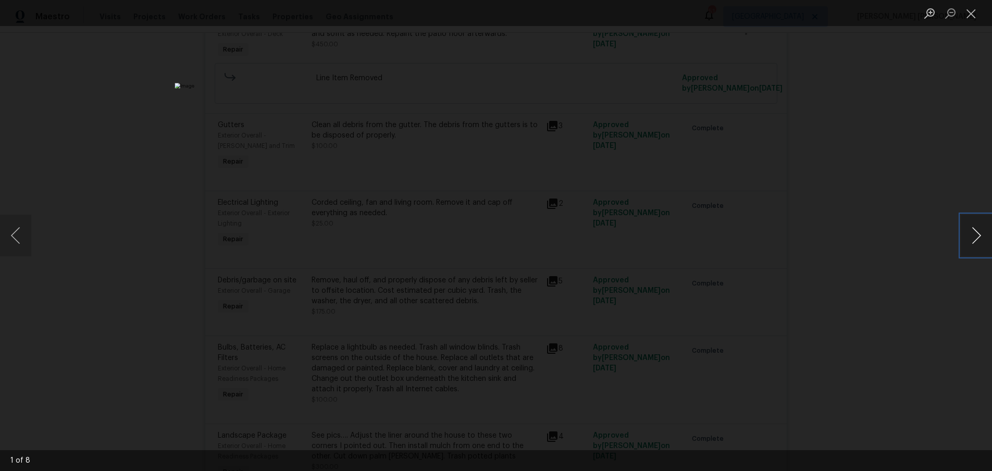
click at [973, 238] on button "Next image" at bounding box center [976, 236] width 31 height 42
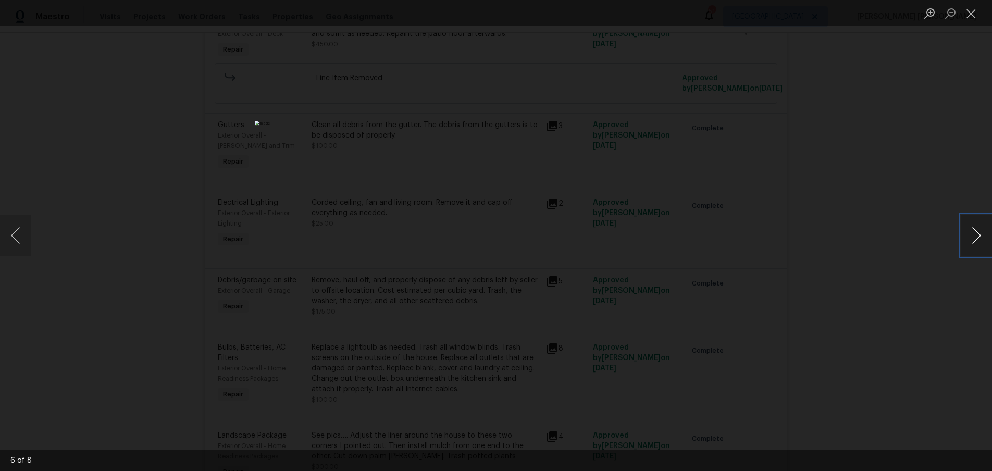
click at [973, 238] on button "Next image" at bounding box center [976, 236] width 31 height 42
click at [965, 244] on button "Next image" at bounding box center [976, 236] width 31 height 42
drag, startPoint x: 899, startPoint y: 330, endPoint x: 896, endPoint y: 320, distance: 9.9
click at [898, 329] on div "Lightbox" at bounding box center [496, 235] width 992 height 471
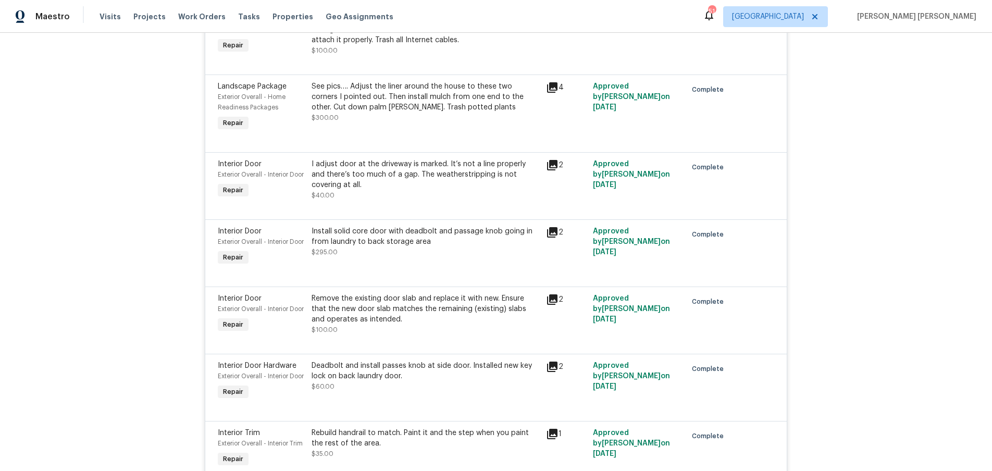
scroll to position [929, 0]
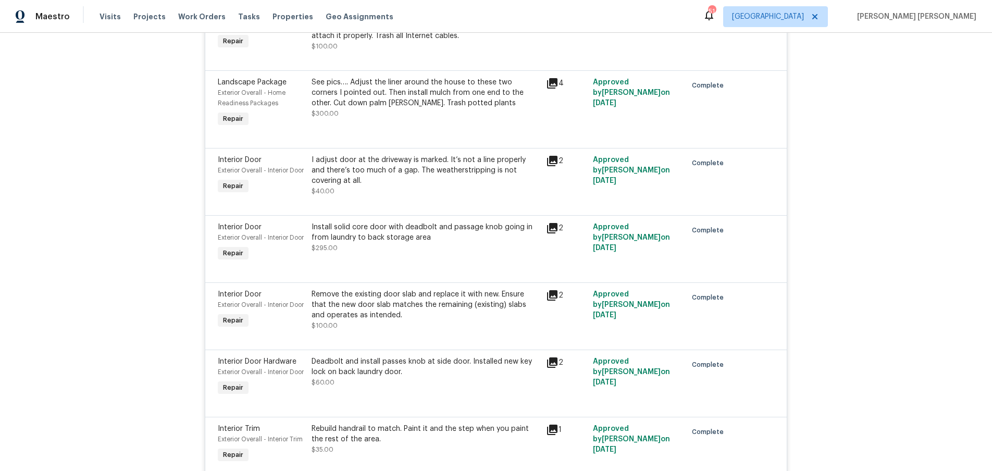
click at [552, 159] on icon at bounding box center [552, 161] width 10 height 10
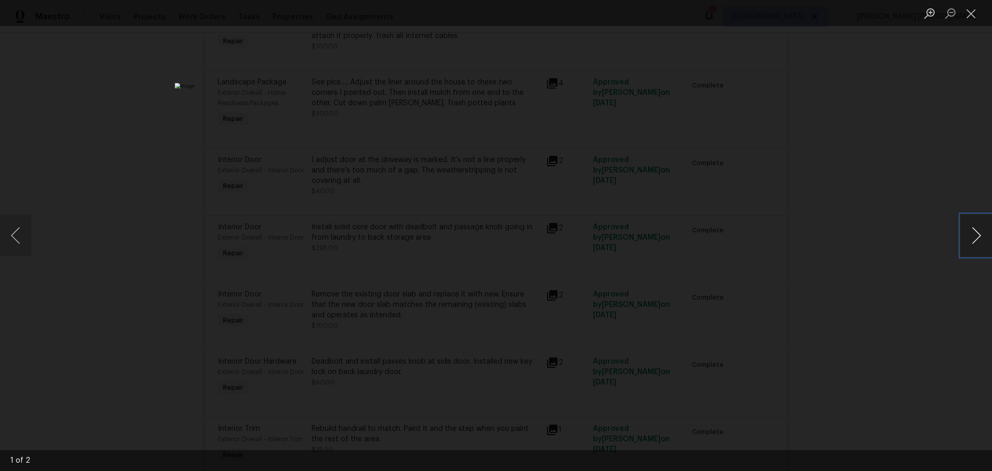
click at [971, 242] on button "Next image" at bounding box center [976, 236] width 31 height 42
click at [918, 258] on div "Lightbox" at bounding box center [496, 235] width 992 height 471
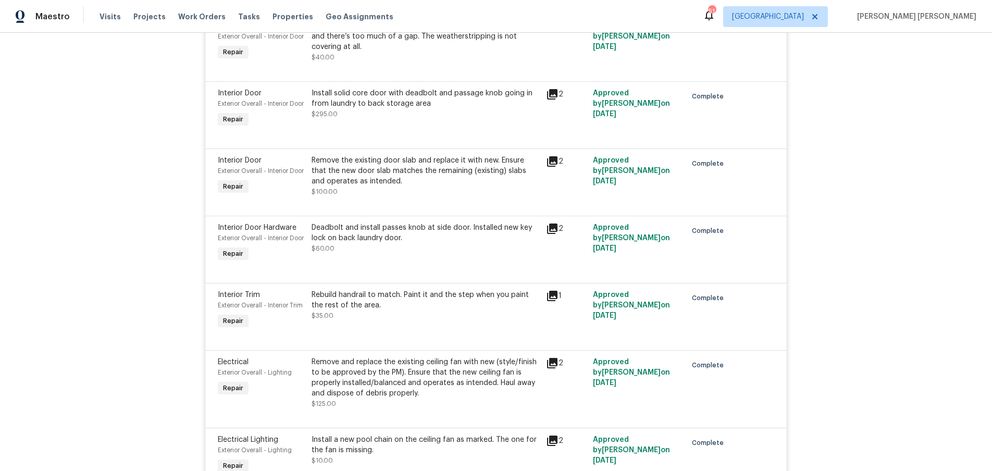
scroll to position [1065, 0]
click at [550, 165] on icon at bounding box center [552, 160] width 10 height 10
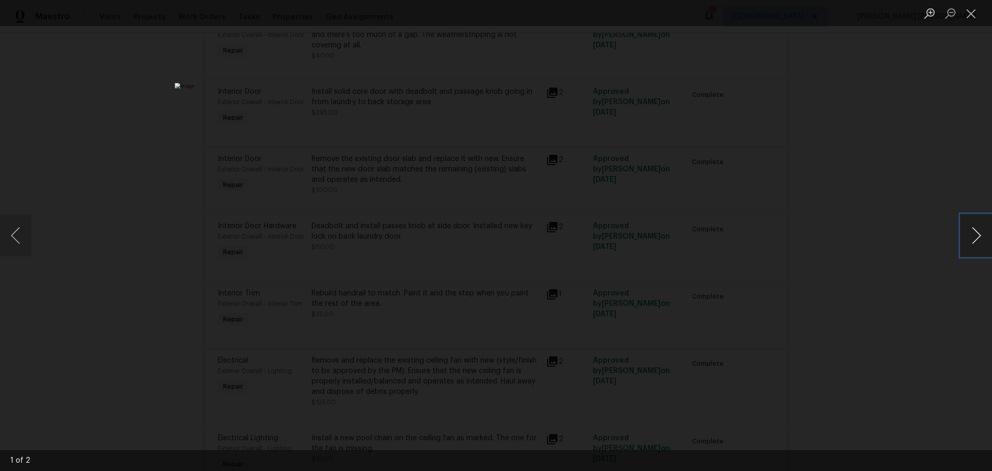
click at [972, 244] on button "Next image" at bounding box center [976, 236] width 31 height 42
click at [932, 290] on div "Lightbox" at bounding box center [496, 235] width 992 height 471
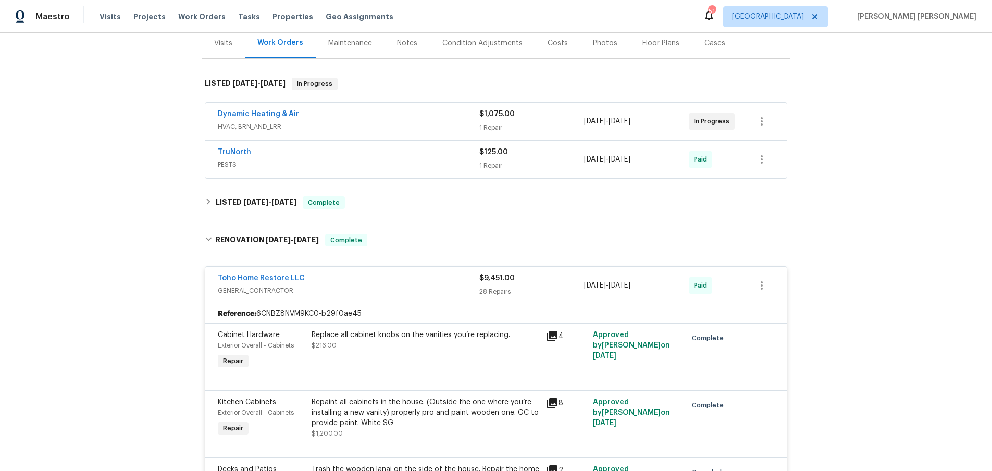
scroll to position [212, 0]
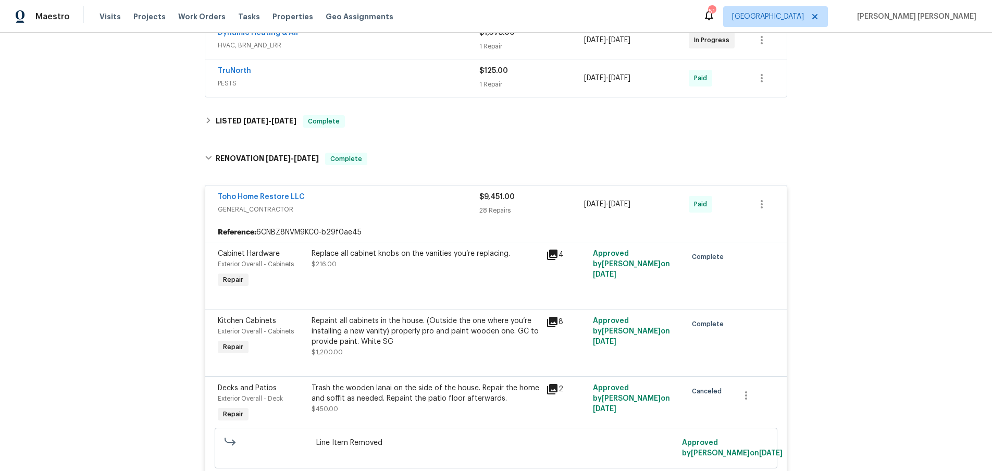
click at [357, 196] on div "Toho Home Restore LLC" at bounding box center [349, 198] width 262 height 13
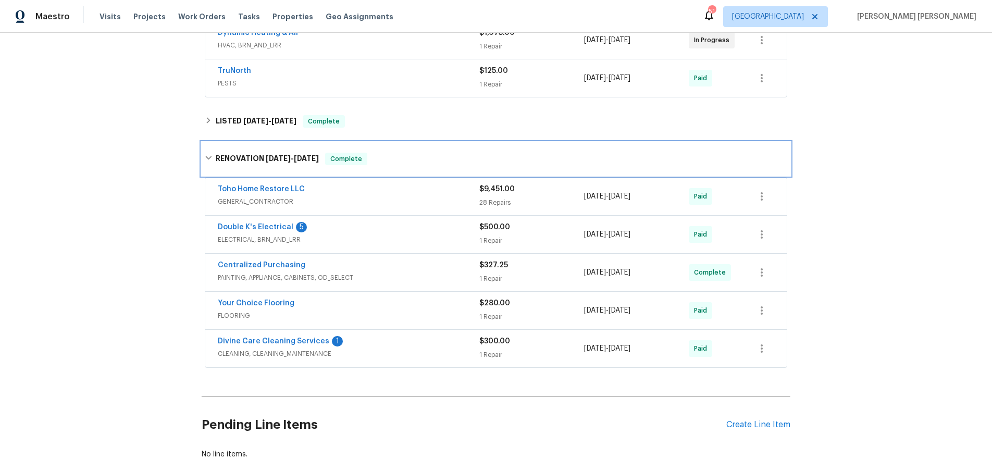
click at [207, 159] on icon at bounding box center [208, 157] width 7 height 7
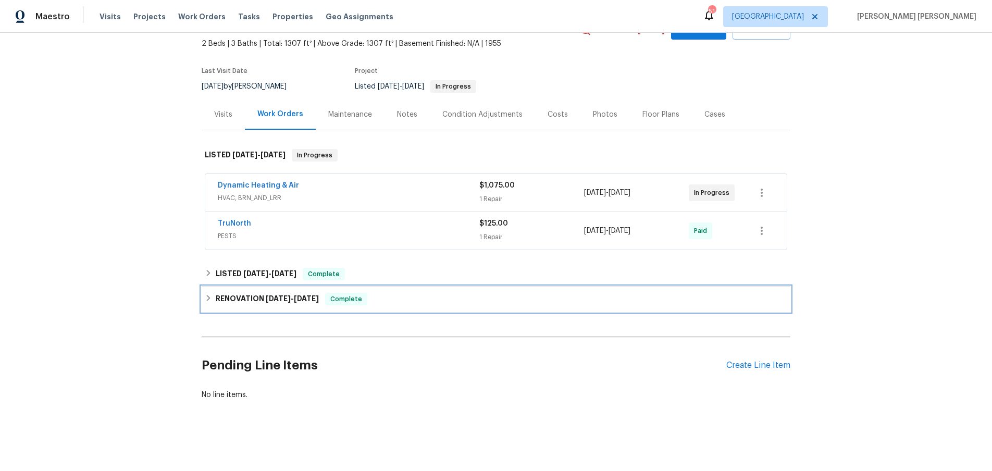
scroll to position [59, 0]
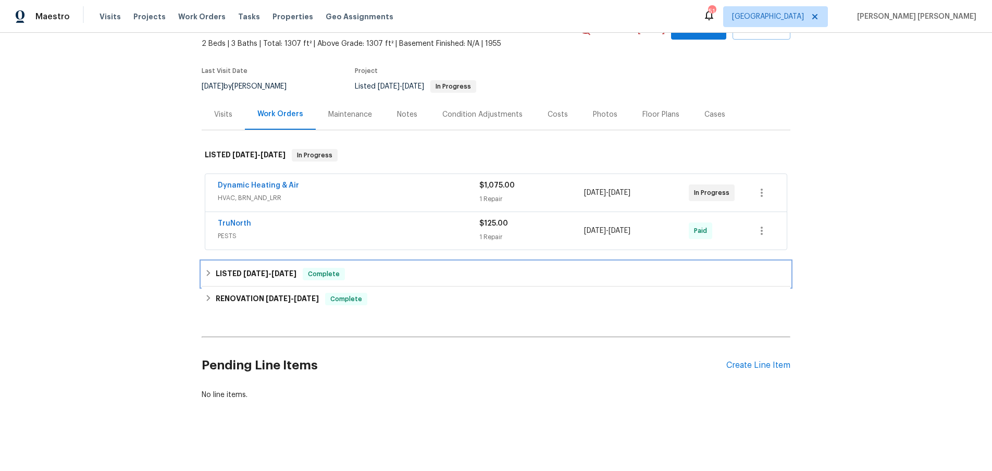
click at [210, 271] on icon at bounding box center [208, 272] width 7 height 7
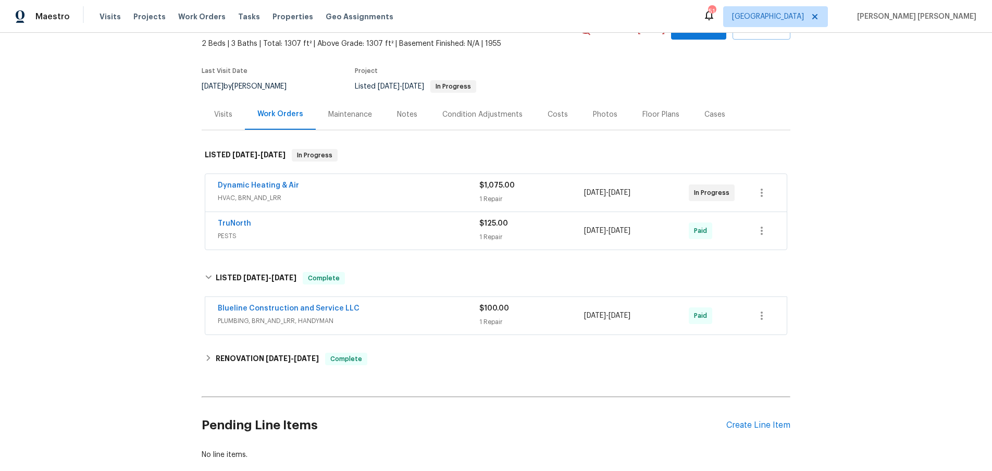
click at [419, 322] on span "PLUMBING, BRN_AND_LRR, HANDYMAN" at bounding box center [349, 321] width 262 height 10
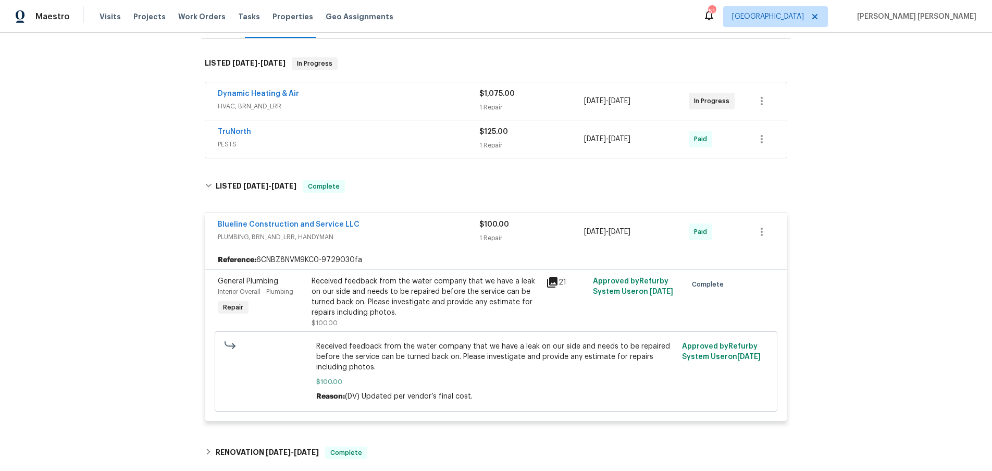
scroll to position [153, 0]
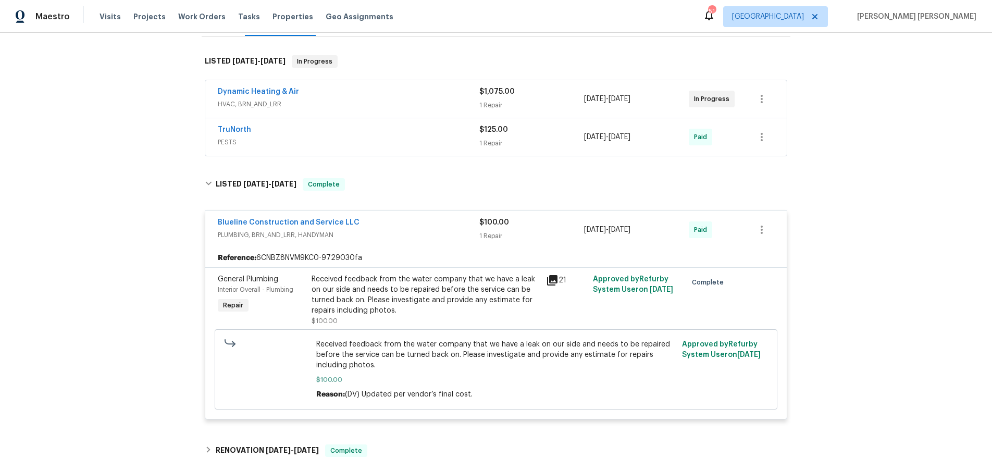
click at [551, 281] on icon at bounding box center [552, 280] width 13 height 13
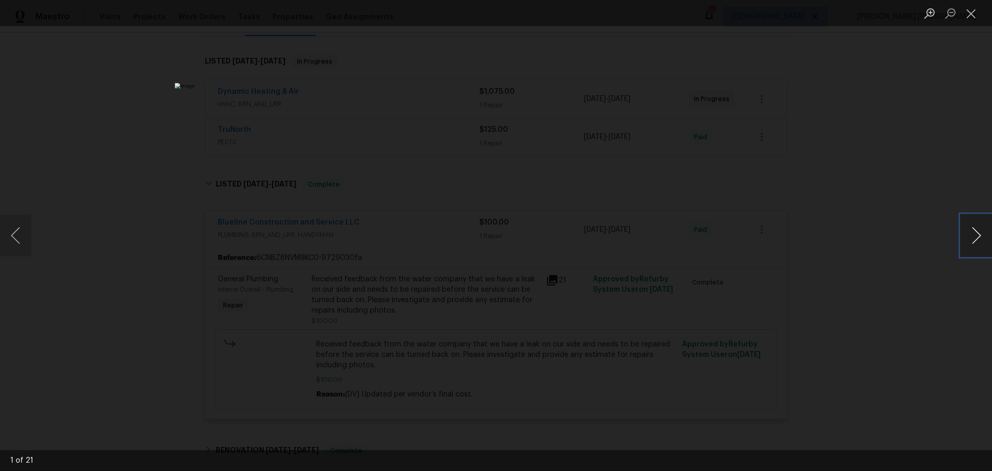
click at [973, 244] on button "Next image" at bounding box center [976, 236] width 31 height 42
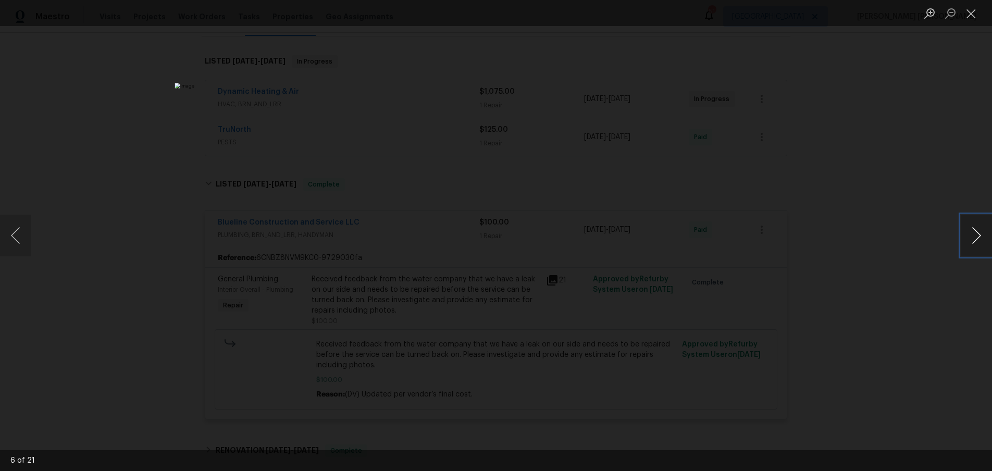
click at [973, 244] on button "Next image" at bounding box center [976, 236] width 31 height 42
click at [901, 338] on div "Lightbox" at bounding box center [496, 235] width 992 height 471
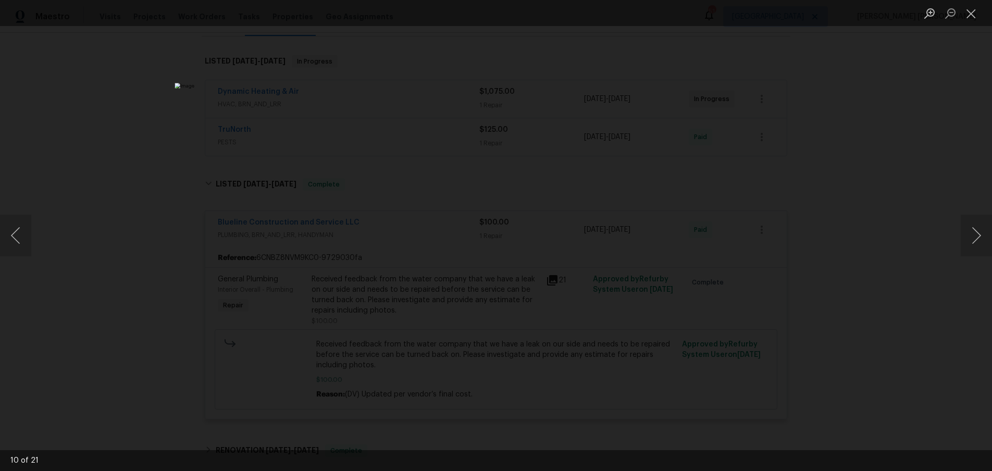
click at [897, 332] on div "Lightbox" at bounding box center [496, 235] width 992 height 471
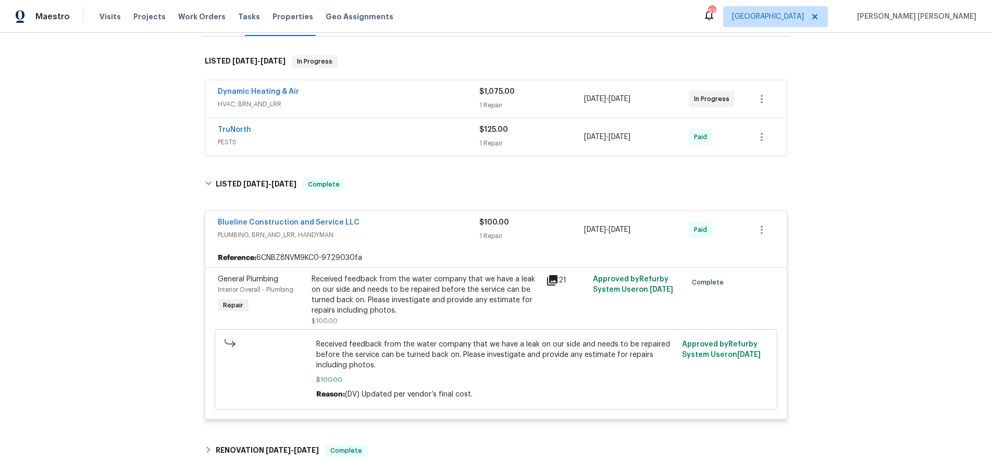
scroll to position [0, 0]
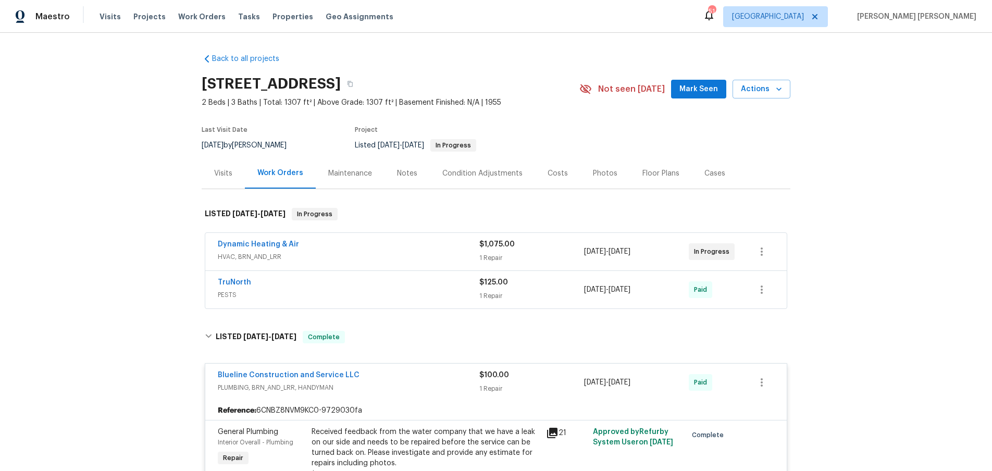
click at [227, 173] on div "Visits" at bounding box center [223, 173] width 18 height 10
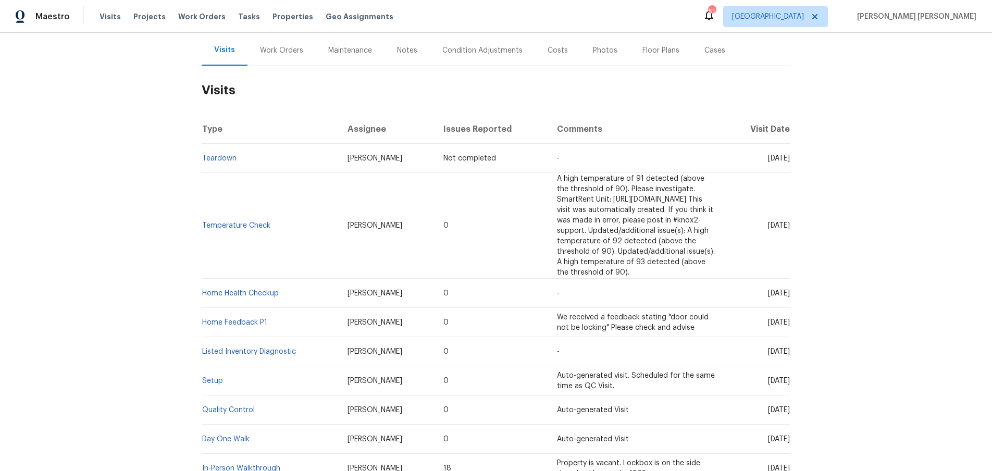
scroll to position [185, 0]
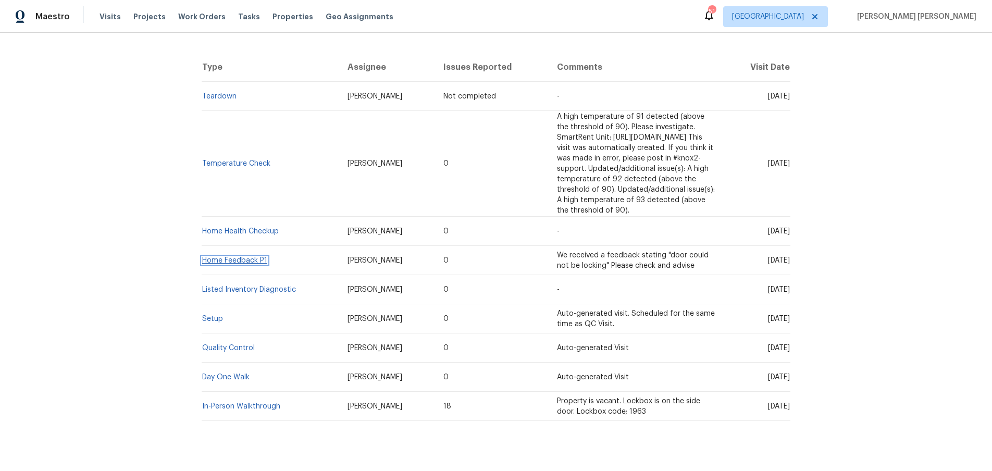
click at [248, 257] on link "Home Feedback P1" at bounding box center [234, 260] width 65 height 7
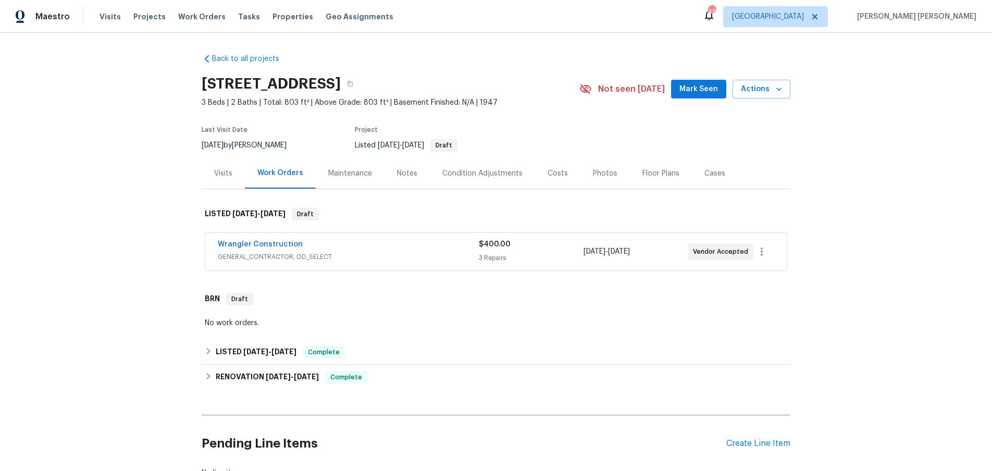
click at [418, 250] on div "Wrangler Construction" at bounding box center [348, 245] width 261 height 13
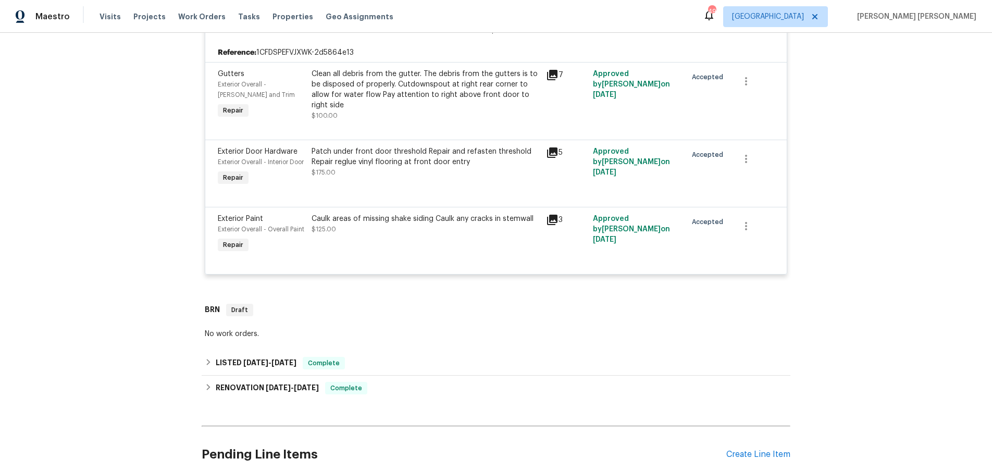
scroll to position [283, 0]
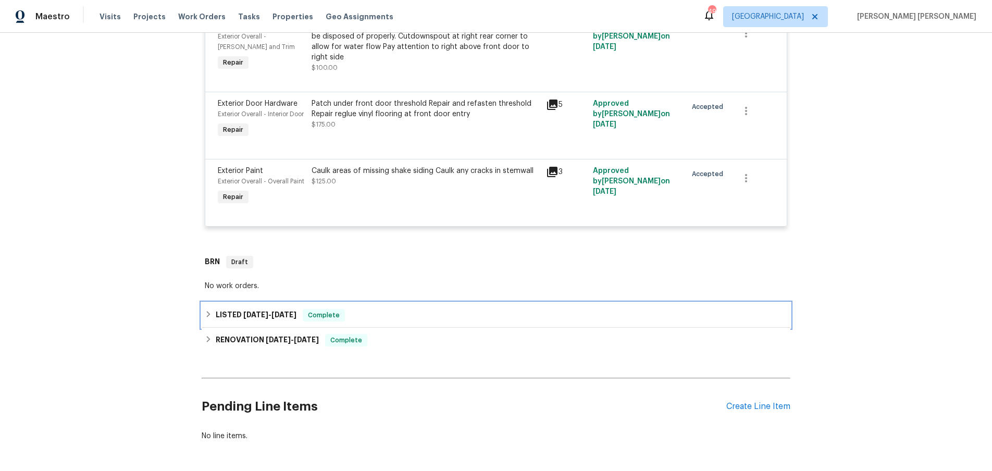
click at [210, 318] on icon at bounding box center [208, 313] width 7 height 7
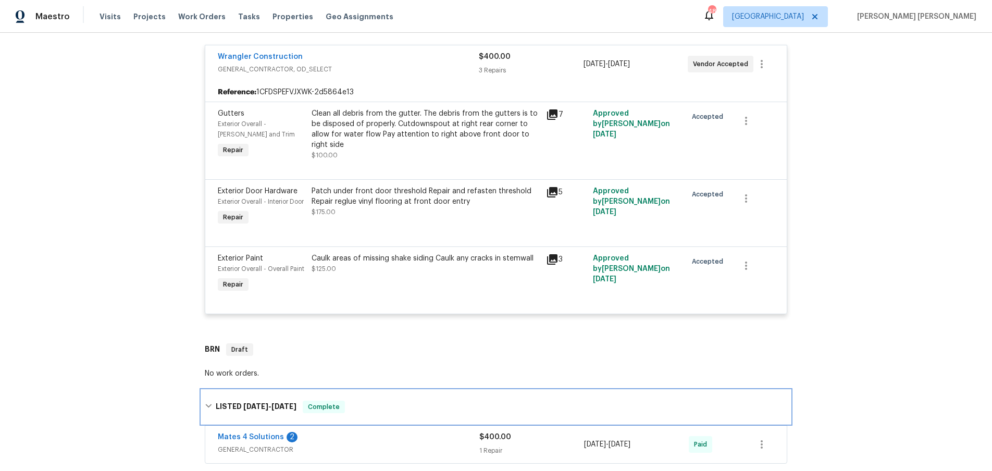
scroll to position [192, 0]
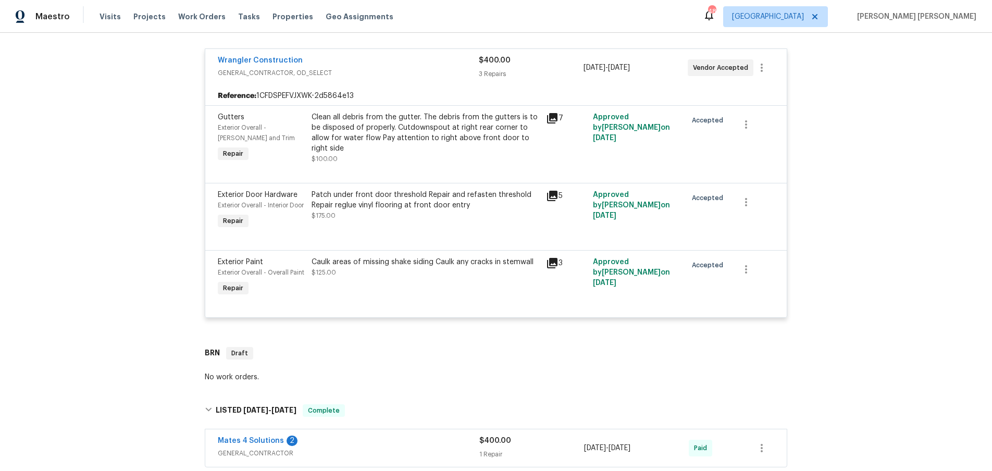
click at [550, 197] on icon at bounding box center [552, 196] width 10 height 10
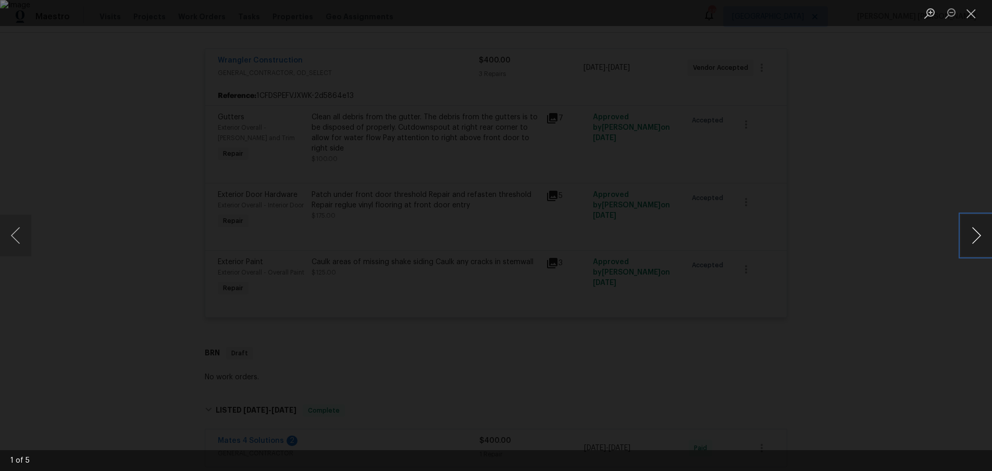
click at [973, 242] on button "Next image" at bounding box center [976, 236] width 31 height 42
click at [917, 338] on div "Lightbox" at bounding box center [496, 235] width 992 height 471
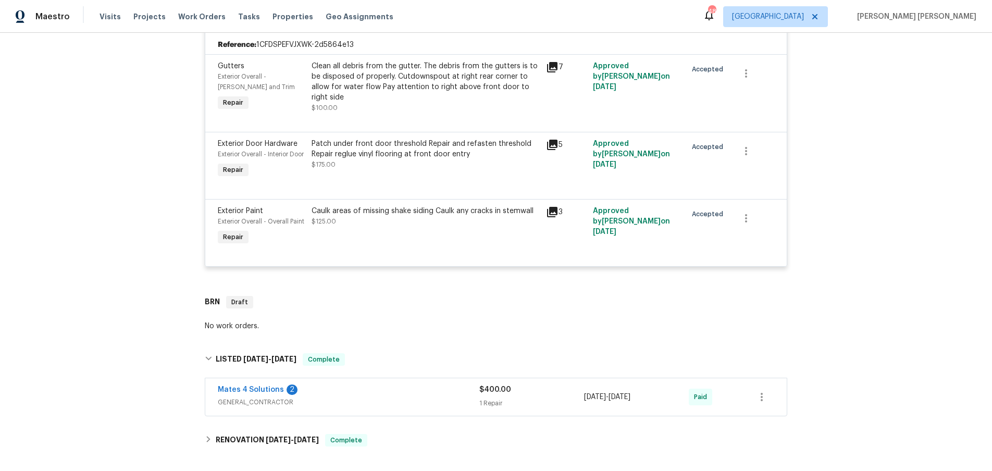
scroll to position [252, 0]
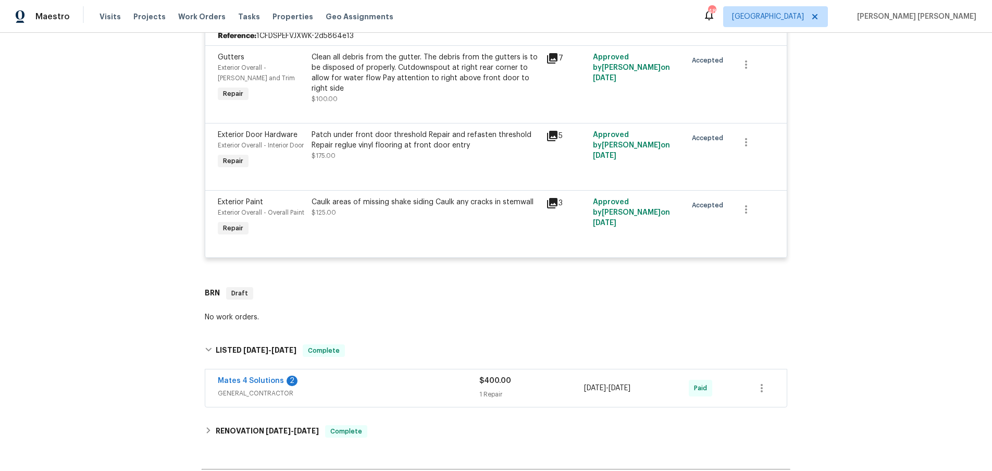
click at [550, 209] on icon at bounding box center [552, 203] width 13 height 13
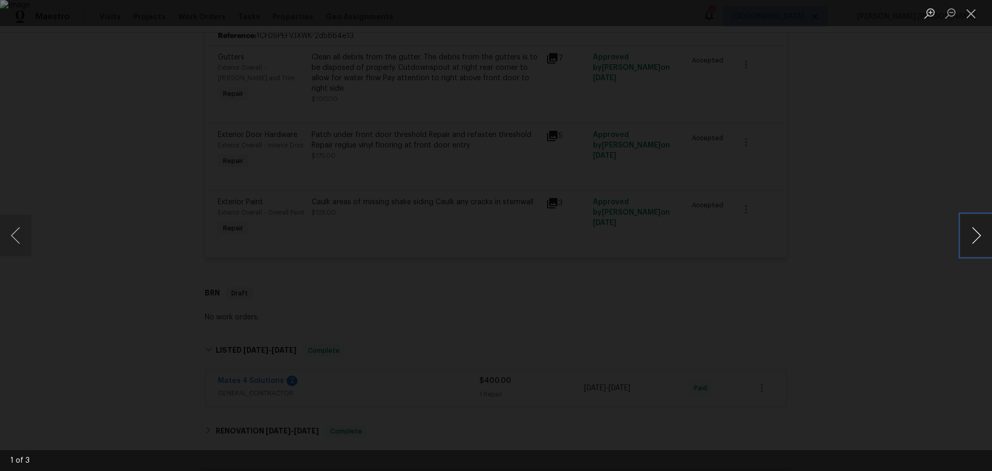
click at [975, 244] on button "Next image" at bounding box center [976, 236] width 31 height 42
click at [973, 240] on button "Next image" at bounding box center [976, 236] width 31 height 42
click at [923, 284] on div "Lightbox" at bounding box center [496, 235] width 992 height 471
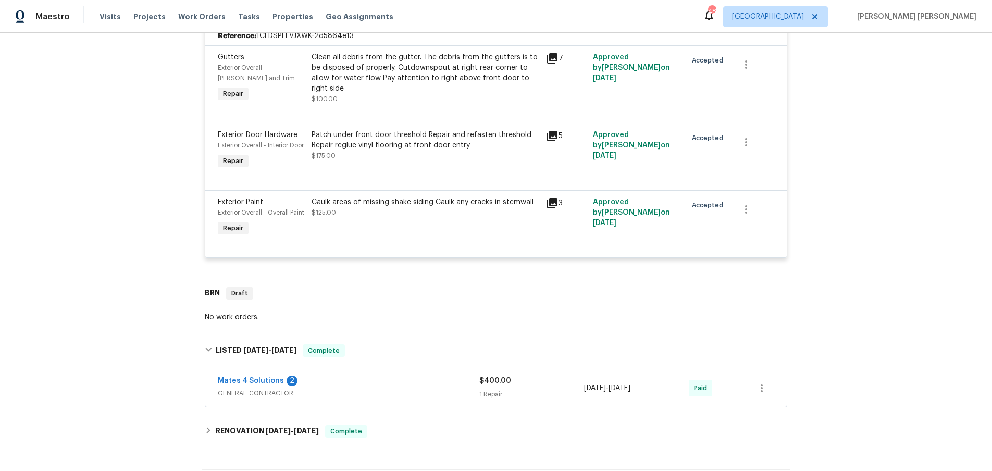
click at [923, 284] on div "Lightbox" at bounding box center [496, 235] width 992 height 471
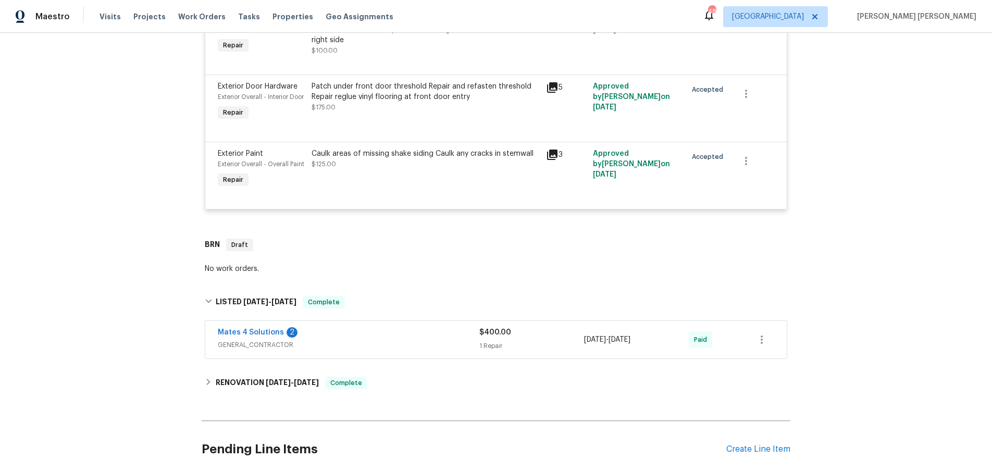
scroll to position [394, 0]
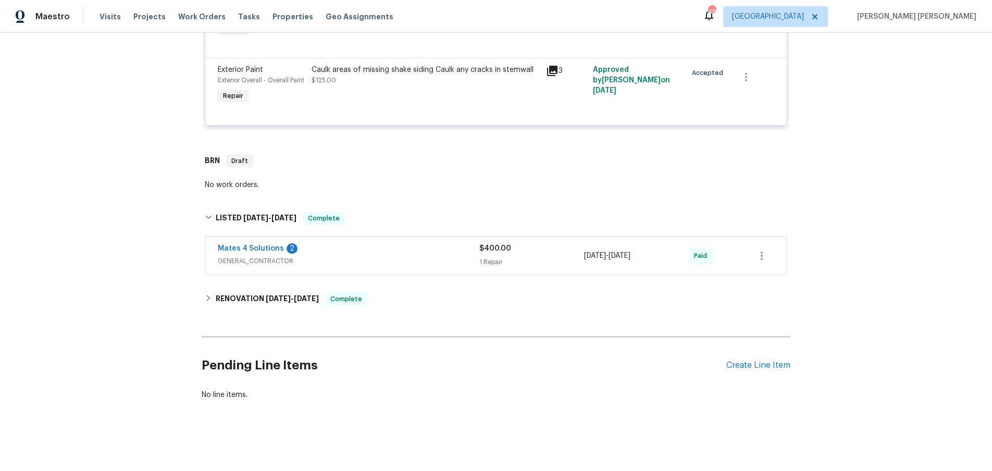
click at [414, 260] on span "GENERAL_CONTRACTOR" at bounding box center [349, 261] width 262 height 10
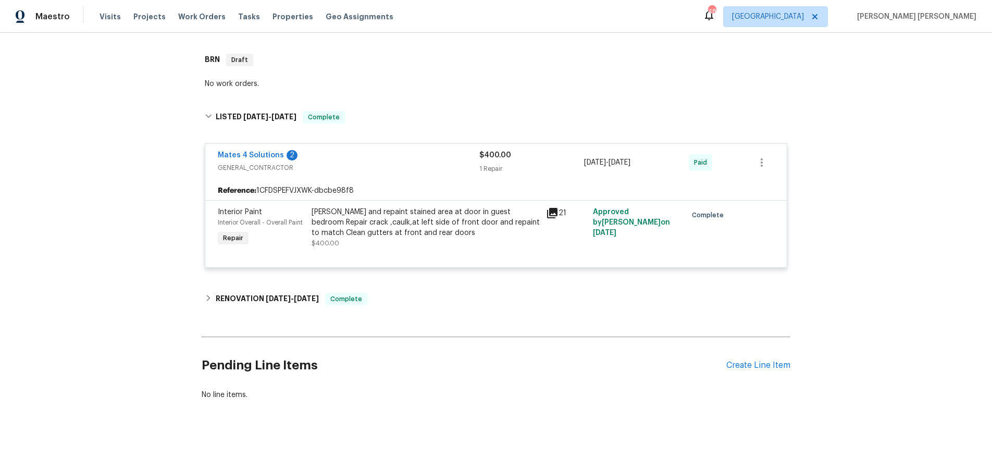
scroll to position [495, 0]
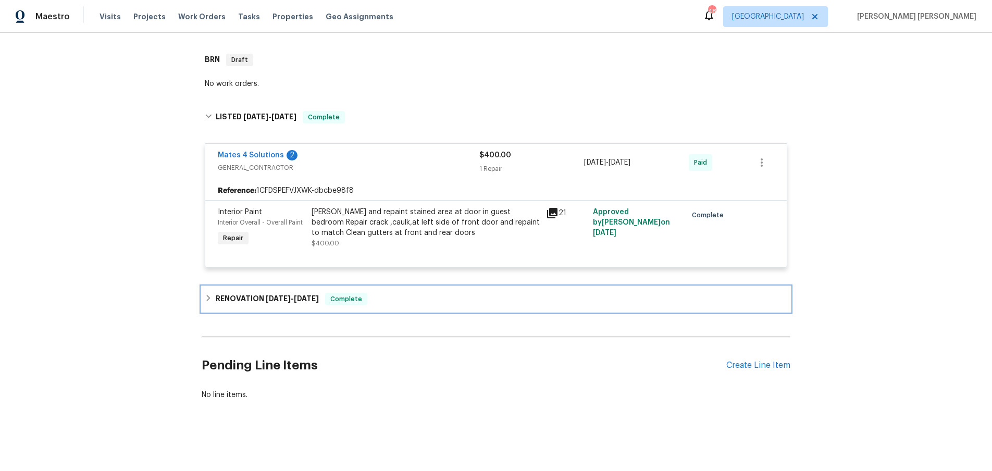
click at [204, 300] on div "RENOVATION 2/13/25 - 2/18/25 Complete" at bounding box center [496, 299] width 589 height 25
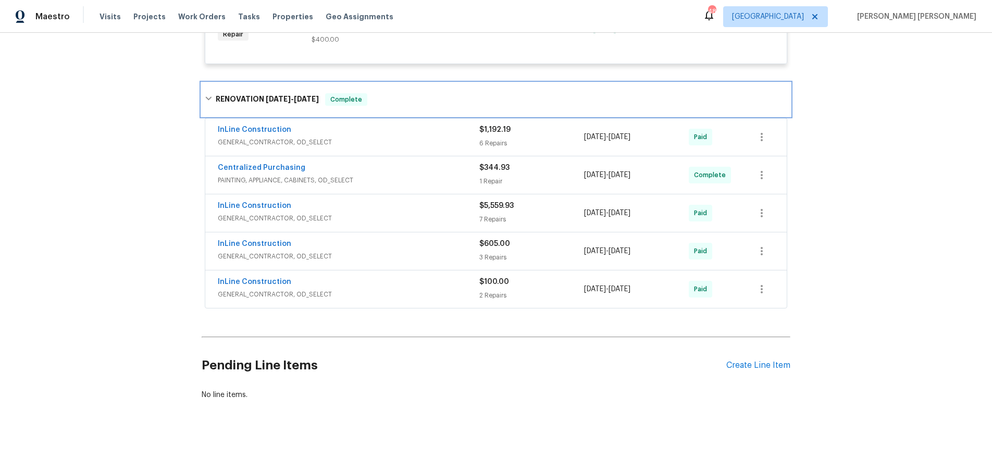
scroll to position [692, 0]
click at [412, 223] on span "GENERAL_CONTRACTOR, OD_SELECT" at bounding box center [349, 218] width 262 height 10
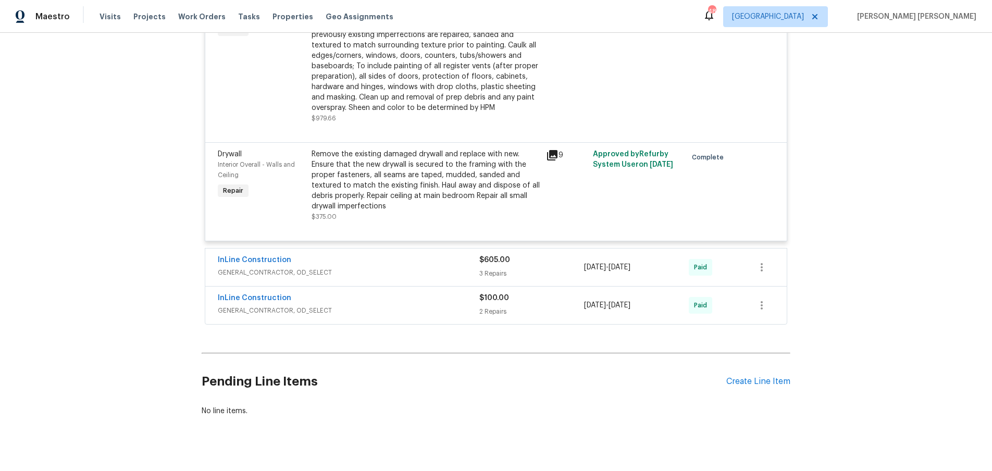
scroll to position [1377, 0]
click at [544, 264] on div "$605.00" at bounding box center [531, 258] width 105 height 10
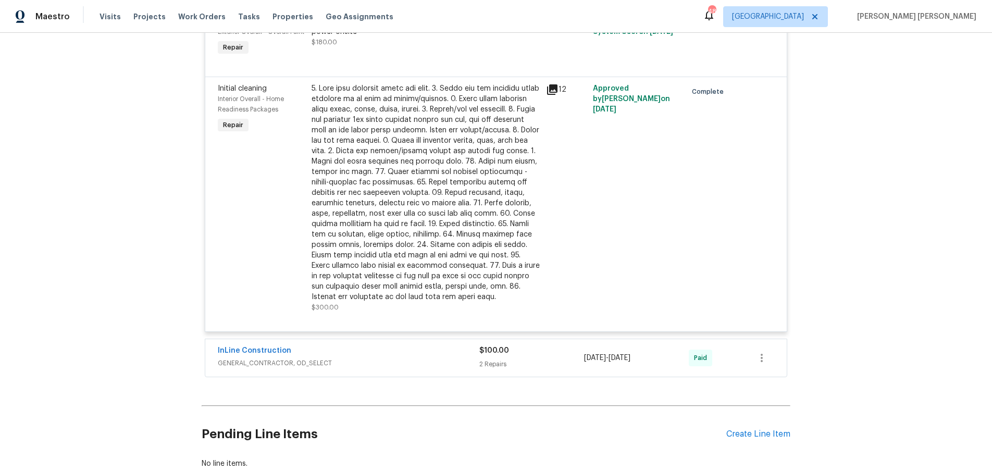
scroll to position [1816, 0]
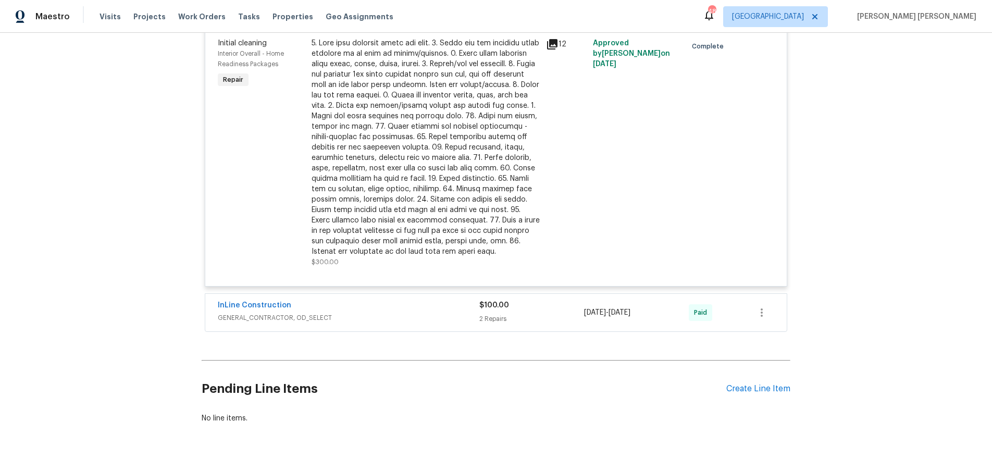
click at [553, 324] on div "2 Repairs" at bounding box center [531, 319] width 105 height 10
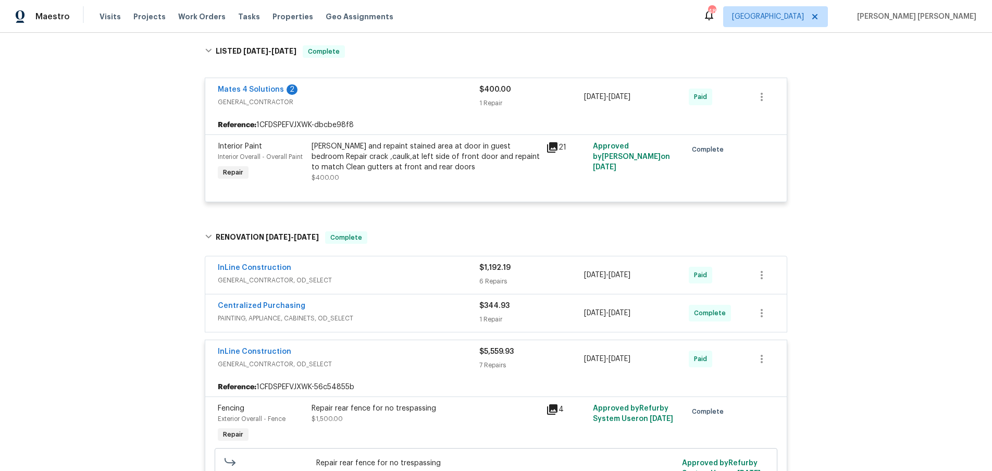
scroll to position [554, 0]
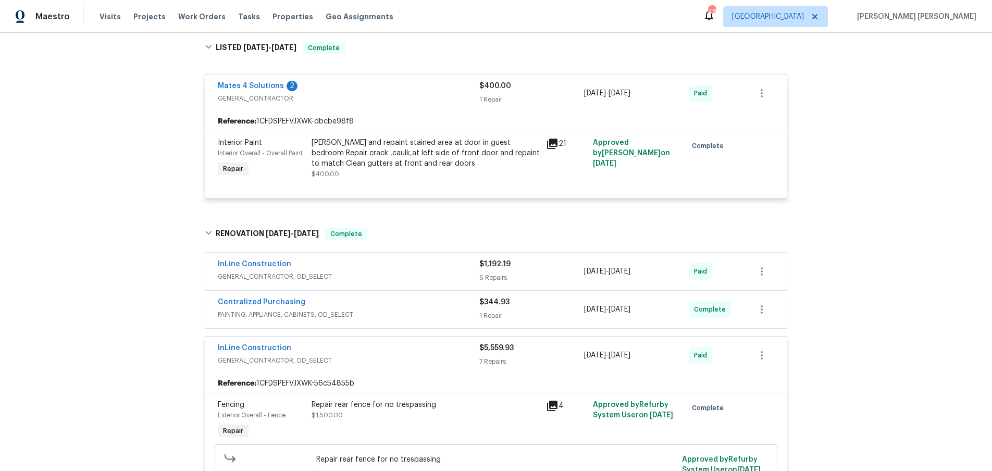
click at [540, 283] on div "6 Repairs" at bounding box center [531, 277] width 105 height 10
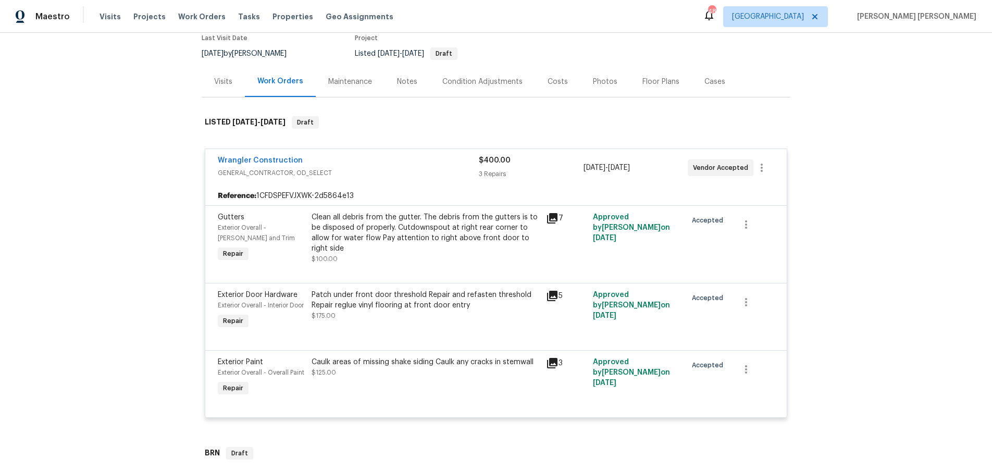
scroll to position [91, 0]
click at [554, 297] on icon at bounding box center [552, 296] width 13 height 13
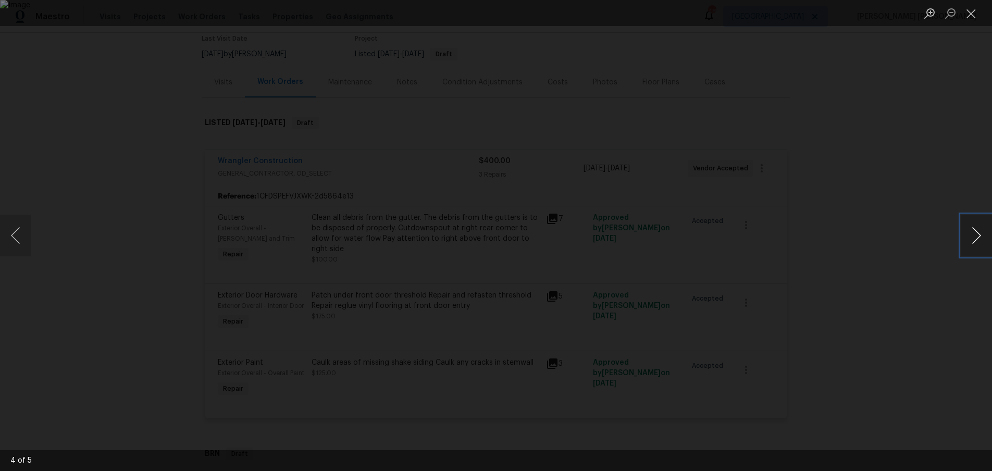
click at [972, 242] on button "Next image" at bounding box center [976, 236] width 31 height 42
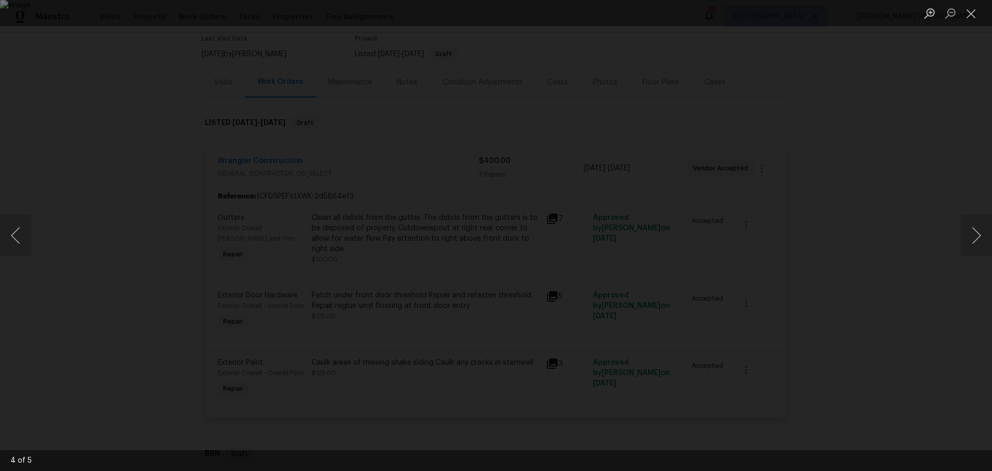
drag, startPoint x: 798, startPoint y: 163, endPoint x: 812, endPoint y: 165, distance: 13.7
click at [811, 165] on div "Lightbox" at bounding box center [496, 235] width 992 height 471
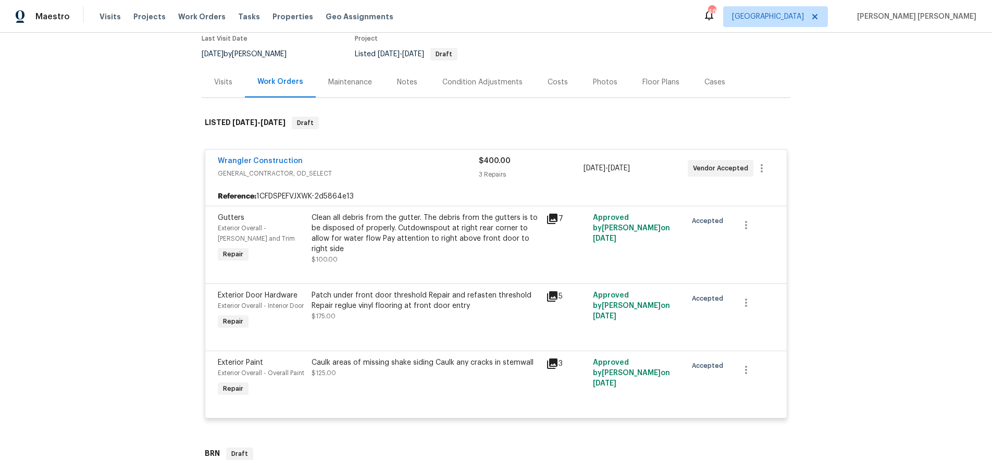
click at [827, 168] on div "Lightbox" at bounding box center [496, 235] width 992 height 471
click at [257, 156] on span "Wrangler Construction" at bounding box center [260, 161] width 85 height 10
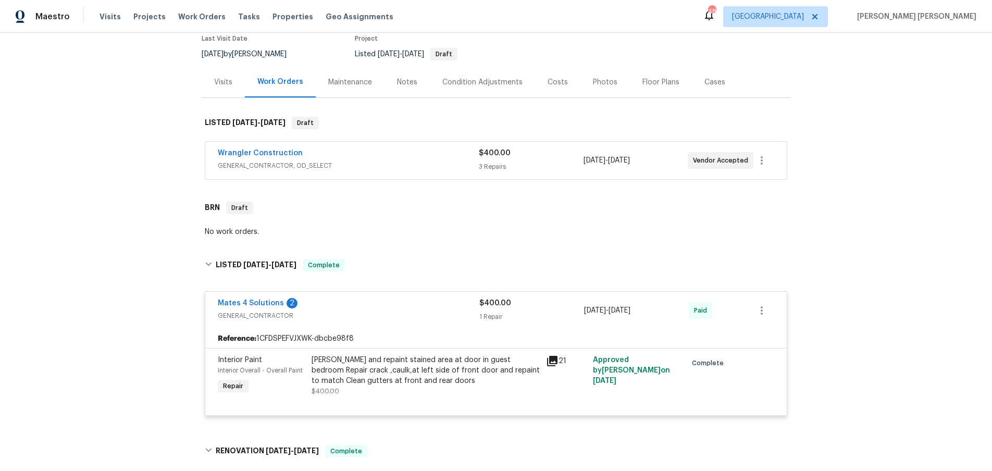
click at [258, 157] on span "Wrangler Construction" at bounding box center [260, 153] width 85 height 10
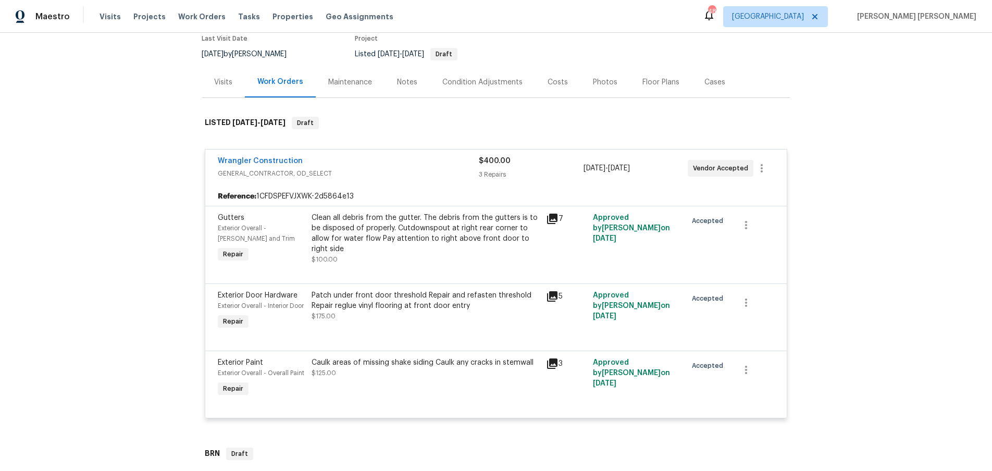
click at [259, 156] on span "Wrangler Construction" at bounding box center [260, 161] width 85 height 10
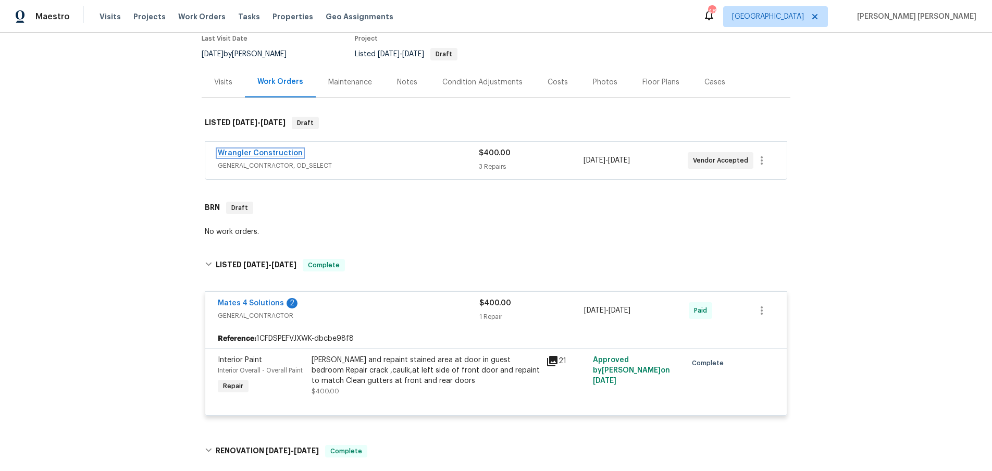
click at [259, 156] on link "Wrangler Construction" at bounding box center [260, 153] width 85 height 7
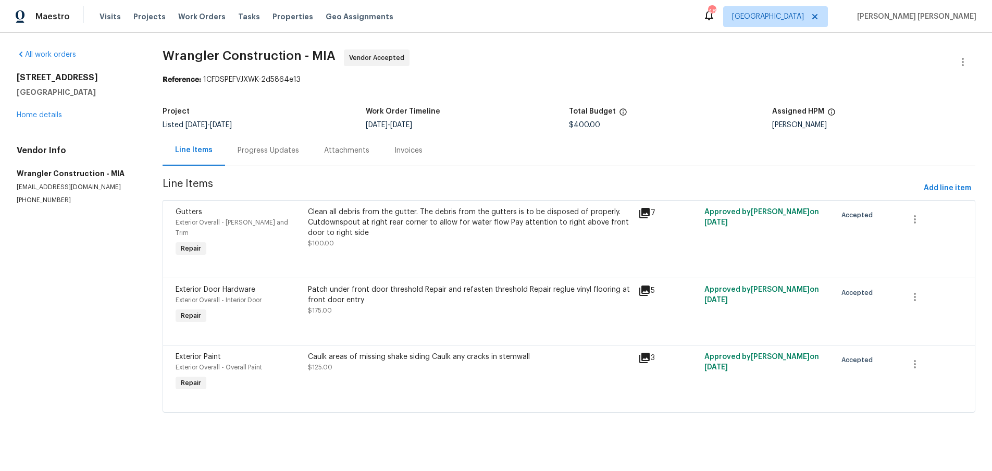
click at [646, 352] on icon at bounding box center [644, 358] width 13 height 13
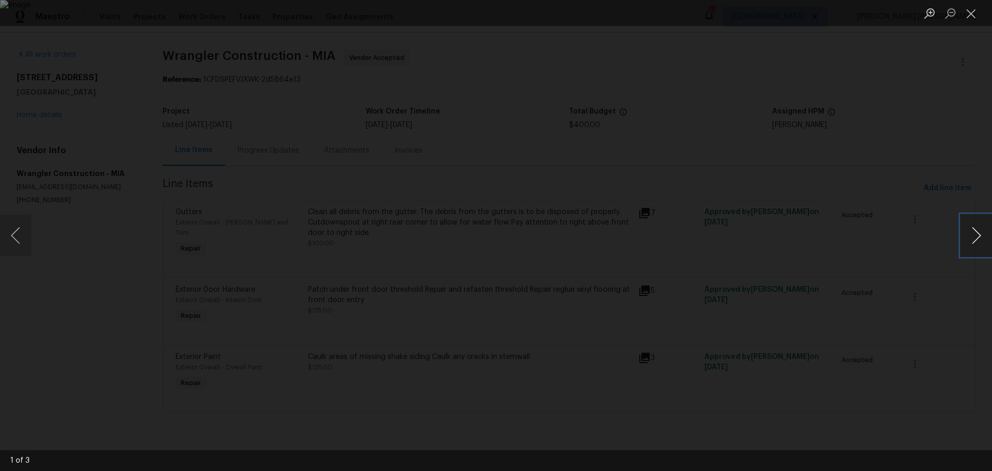
click at [968, 245] on button "Next image" at bounding box center [976, 236] width 31 height 42
click at [915, 320] on div "Lightbox" at bounding box center [496, 235] width 992 height 471
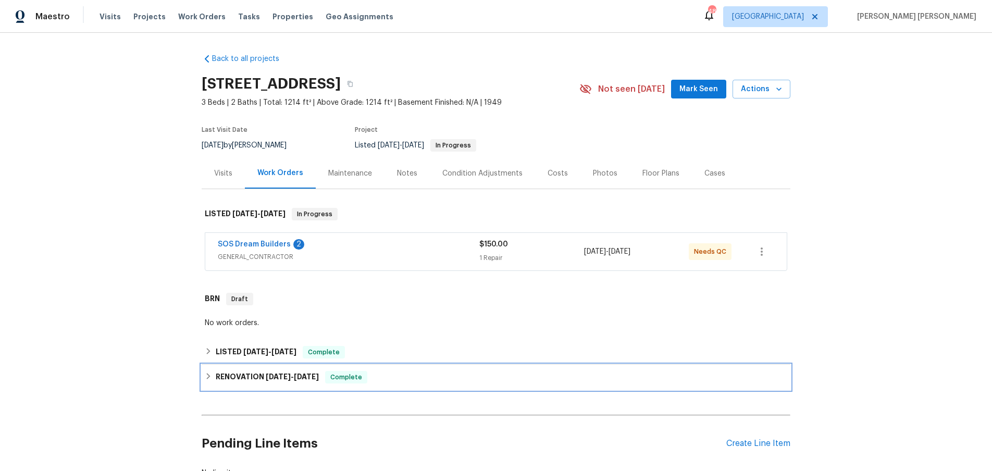
click at [270, 379] on span "4/28/25" at bounding box center [278, 376] width 25 height 7
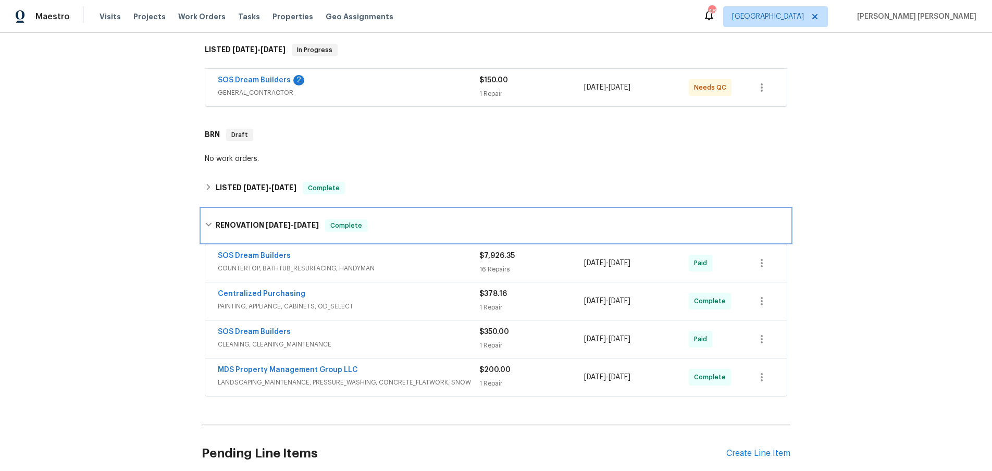
scroll to position [223, 0]
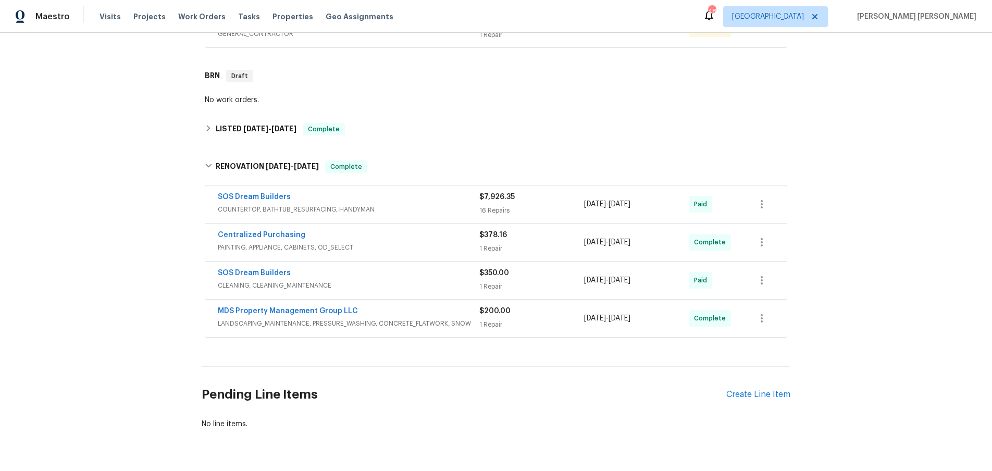
click at [409, 210] on span "COUNTERTOP, BATHTUB_RESURFACING, HANDYMAN" at bounding box center [349, 209] width 262 height 10
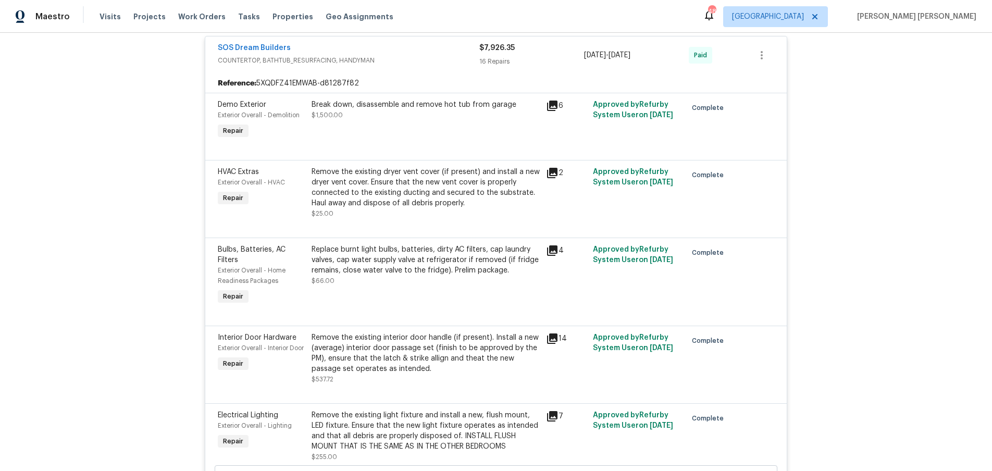
scroll to position [383, 0]
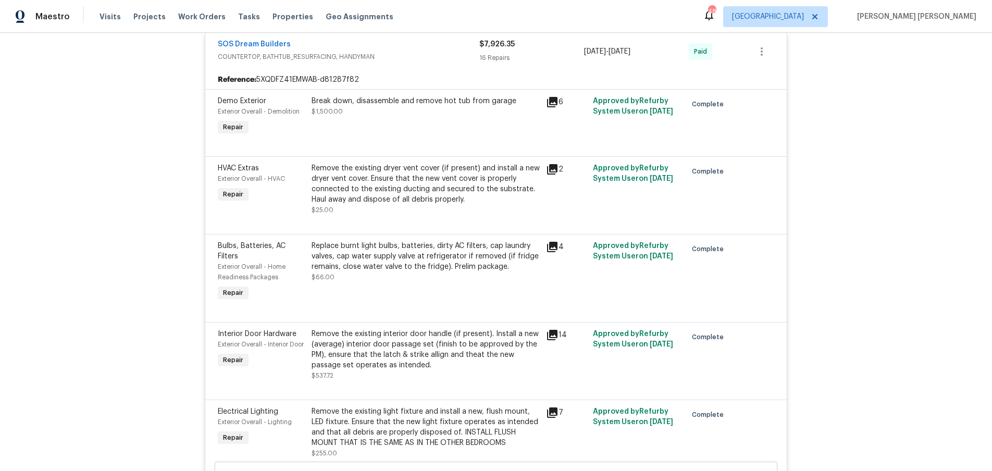
click at [549, 169] on icon at bounding box center [552, 169] width 13 height 13
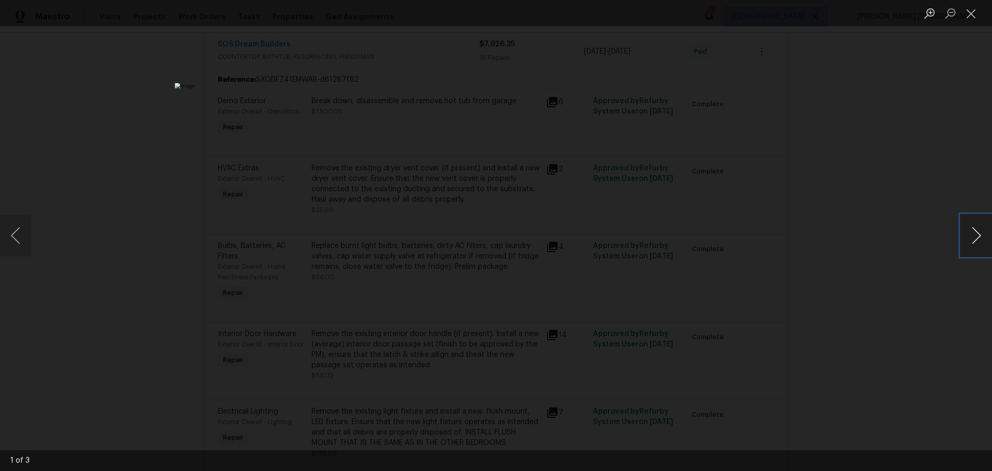
click at [973, 242] on button "Next image" at bounding box center [976, 236] width 31 height 42
click at [920, 253] on div "Lightbox" at bounding box center [496, 235] width 992 height 471
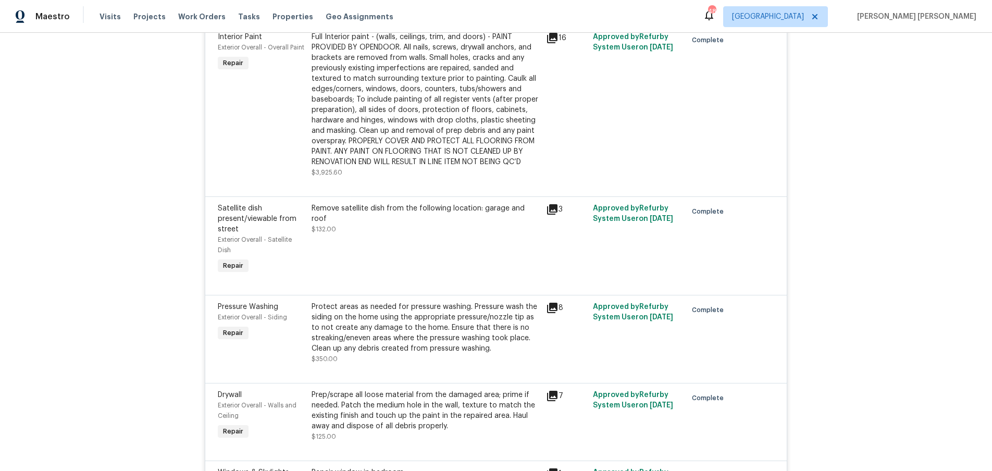
scroll to position [758, 0]
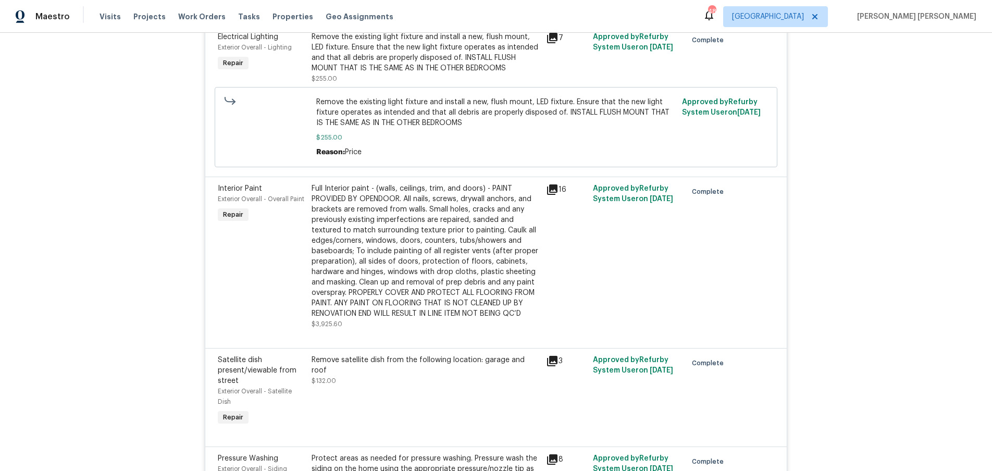
click at [551, 191] on icon at bounding box center [552, 189] width 13 height 13
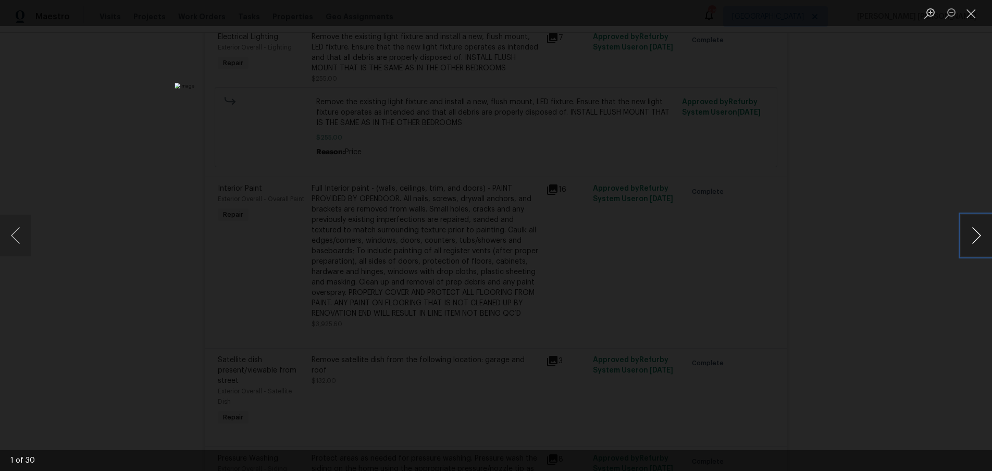
click at [971, 244] on button "Next image" at bounding box center [976, 236] width 31 height 42
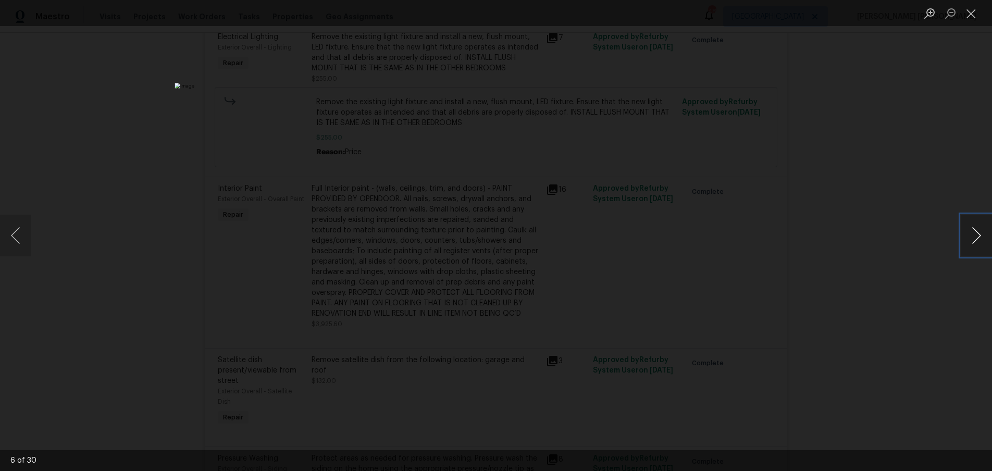
click at [971, 244] on button "Next image" at bounding box center [976, 236] width 31 height 42
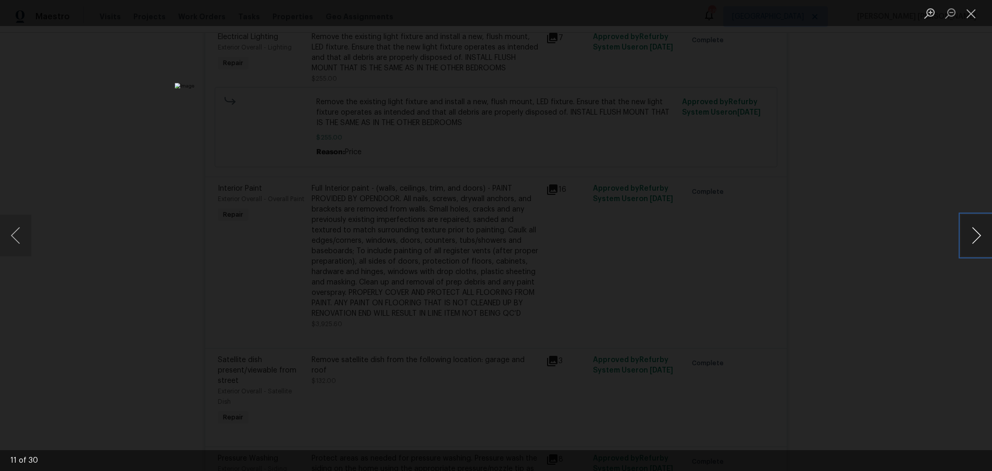
click at [971, 244] on button "Next image" at bounding box center [976, 236] width 31 height 42
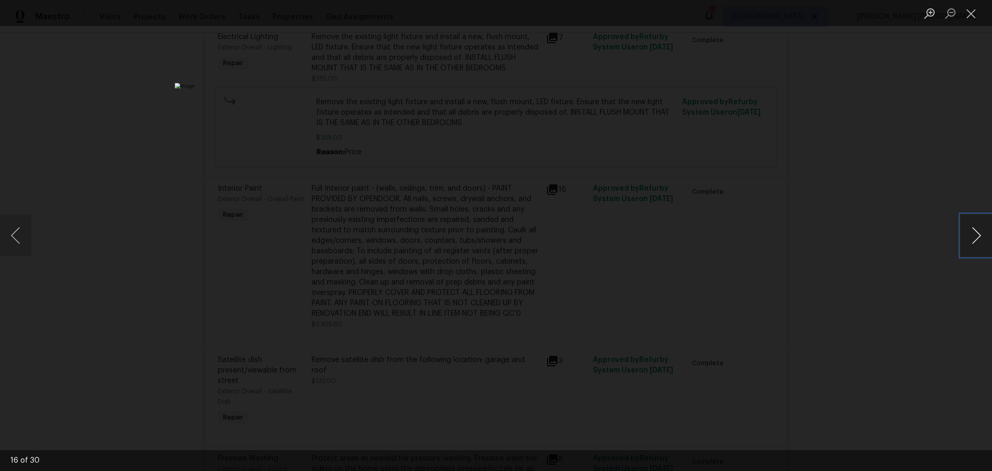
click at [971, 244] on button "Next image" at bounding box center [976, 236] width 31 height 42
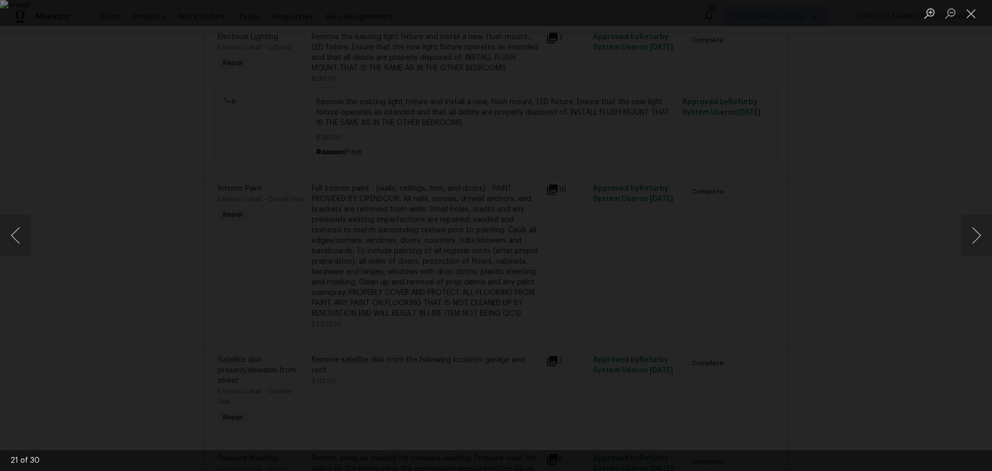
click at [924, 291] on div "Lightbox" at bounding box center [496, 235] width 992 height 471
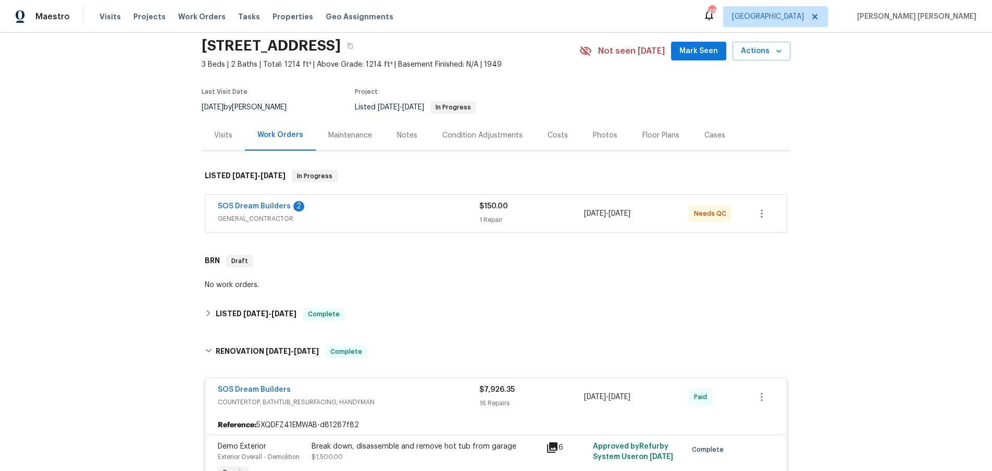
scroll to position [0, 0]
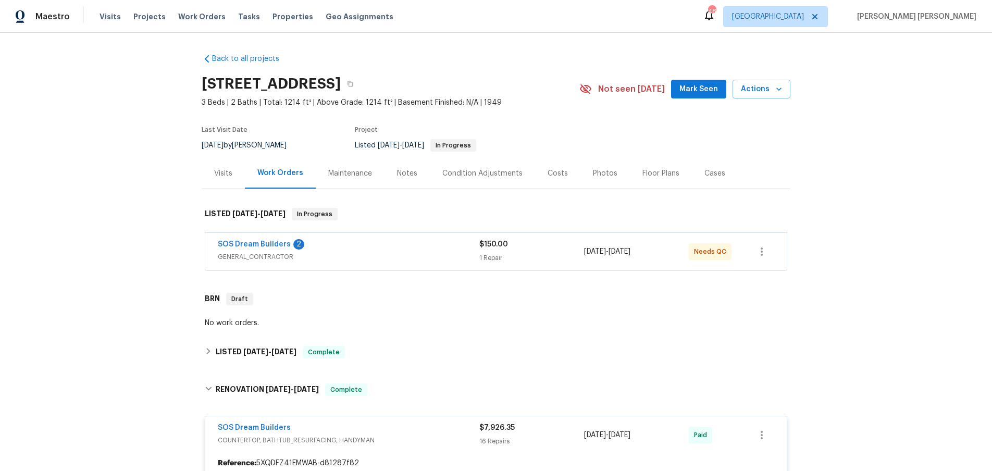
click at [642, 174] on div "Floor Plans" at bounding box center [660, 173] width 37 height 10
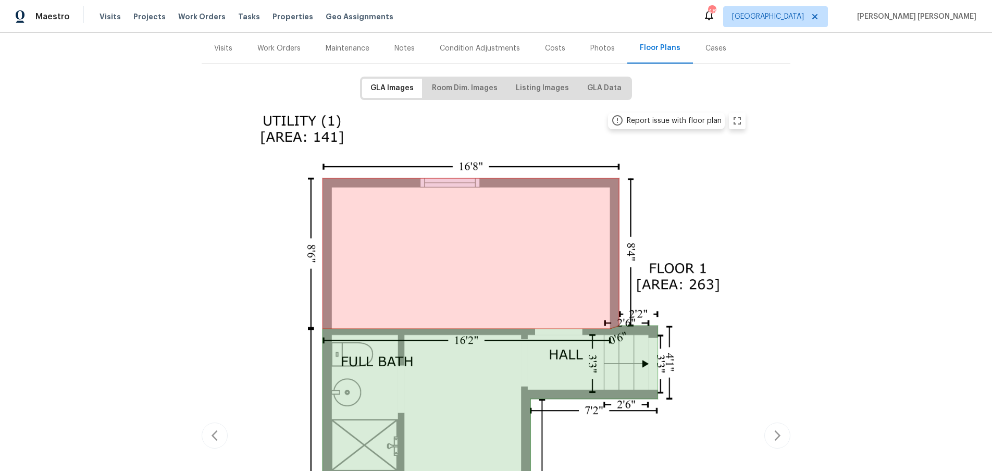
scroll to position [270, 0]
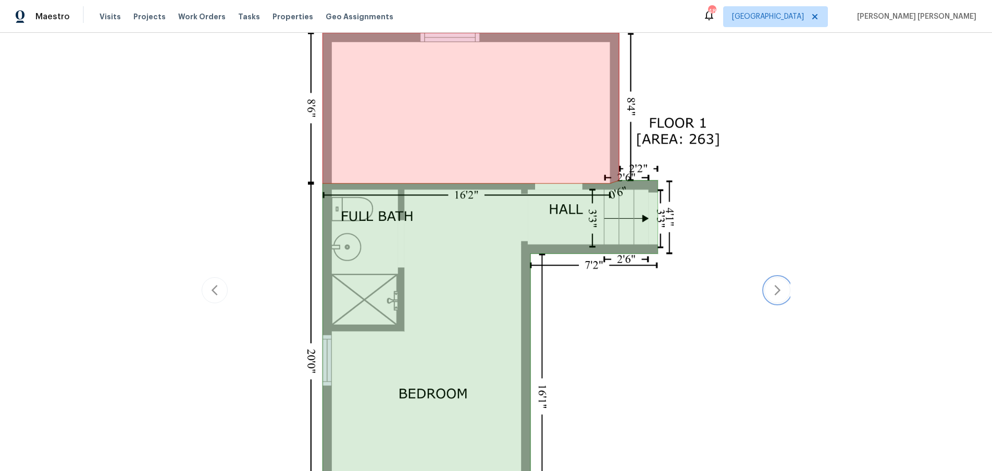
click at [781, 292] on icon "button" at bounding box center [777, 290] width 13 height 13
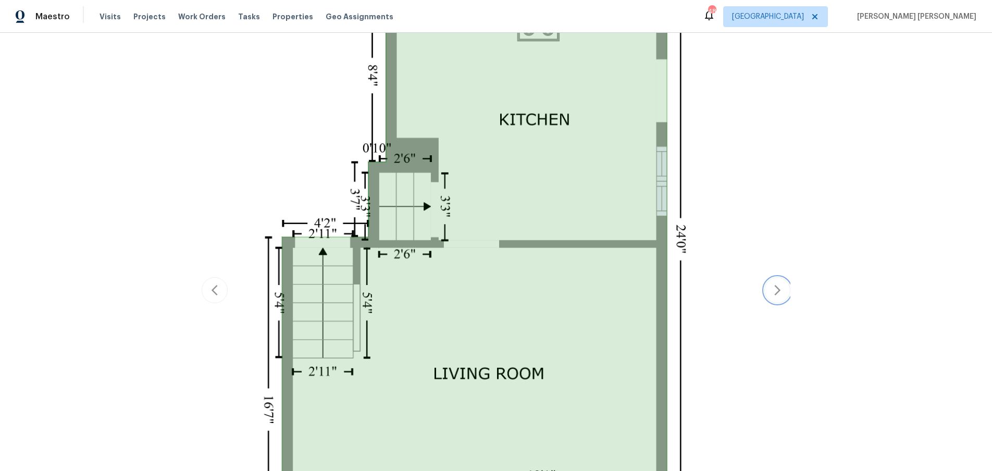
click at [781, 292] on icon "button" at bounding box center [777, 290] width 13 height 13
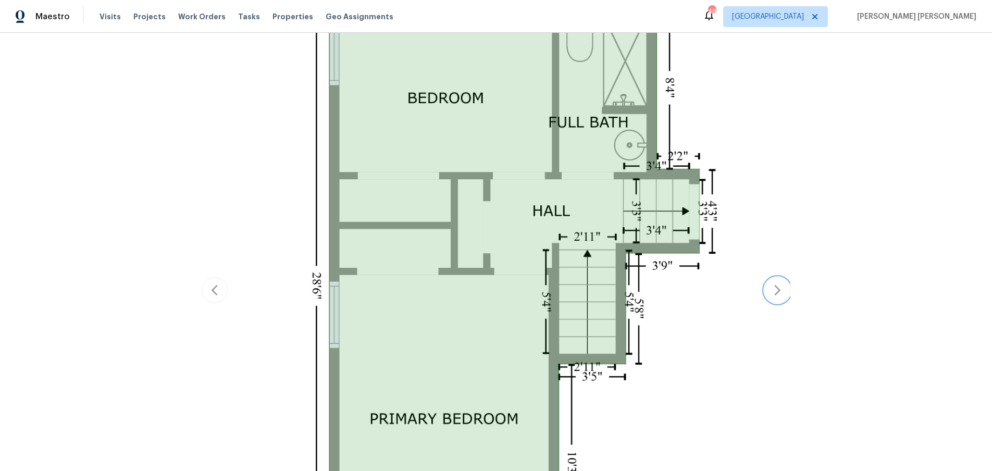
click at [781, 292] on icon "button" at bounding box center [777, 290] width 13 height 13
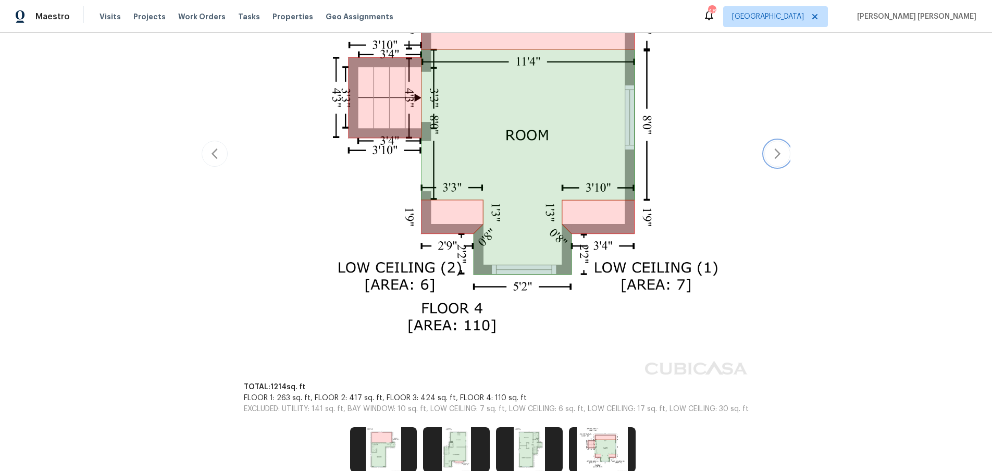
scroll to position [169, 0]
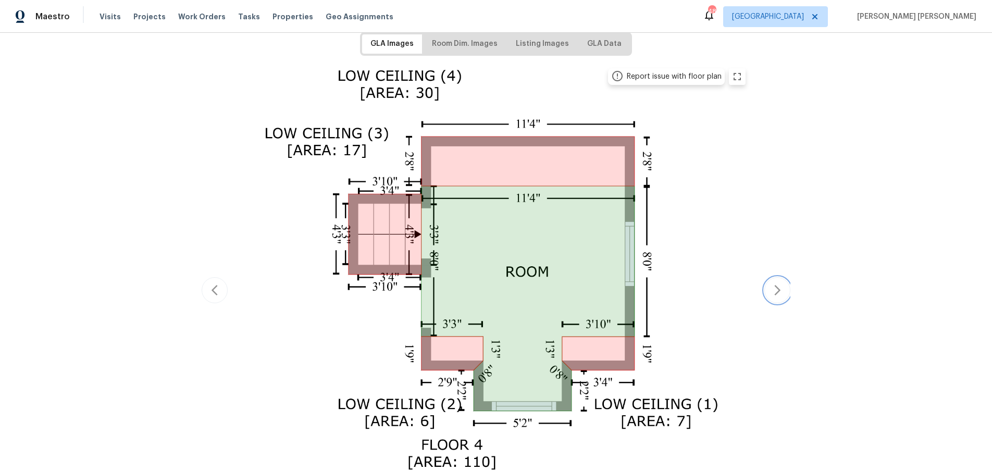
click at [781, 292] on icon "button" at bounding box center [777, 290] width 13 height 13
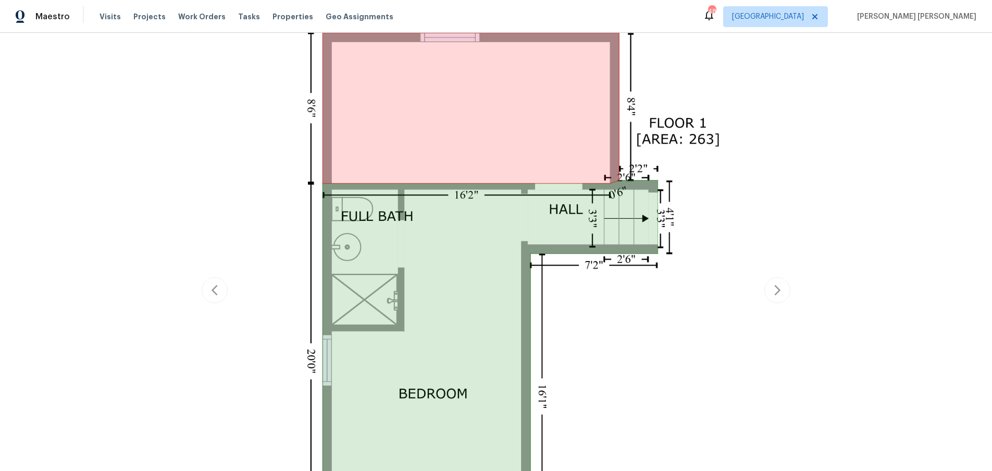
click at [844, 295] on div "Back to all projects 532 N Midland Ave, Saddle Brook, NJ 07663 3 Beds | 2 Baths…" at bounding box center [496, 252] width 992 height 438
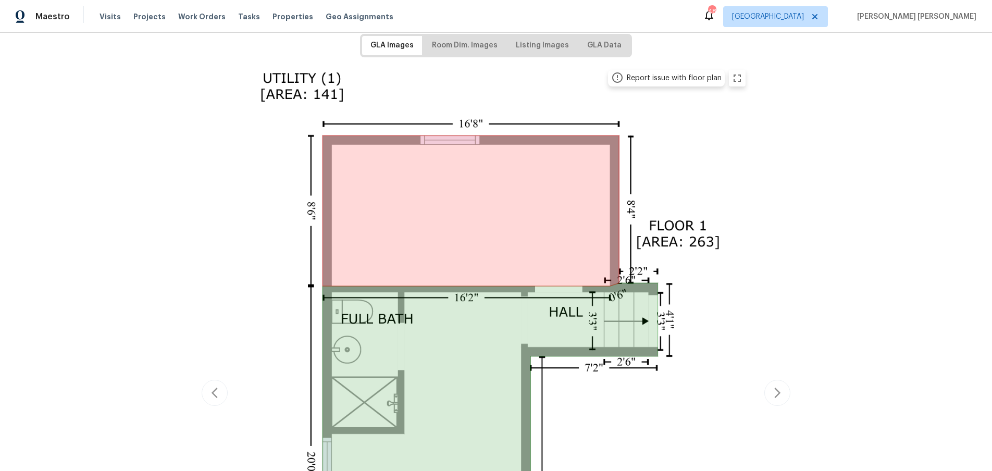
scroll to position [0, 0]
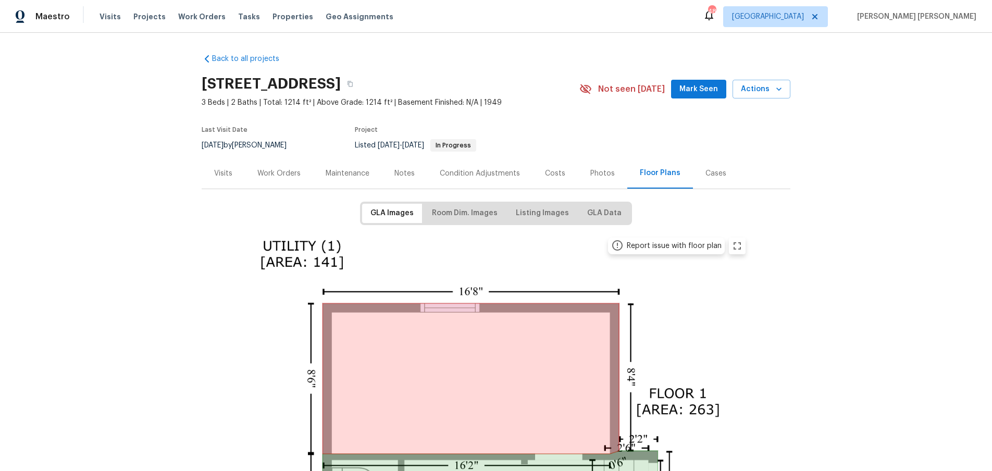
click at [557, 172] on div "Costs" at bounding box center [555, 173] width 20 height 10
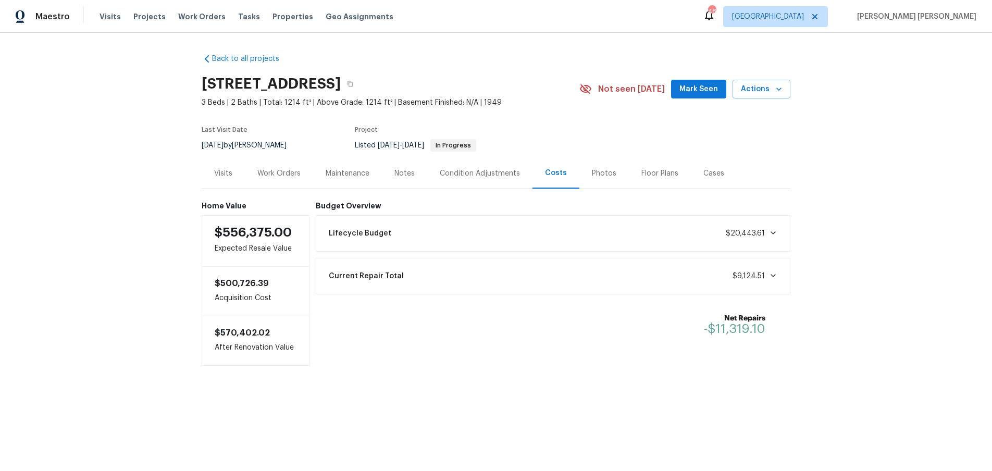
drag, startPoint x: 287, startPoint y: 172, endPoint x: 268, endPoint y: 179, distance: 20.3
click at [287, 171] on div "Work Orders" at bounding box center [278, 173] width 43 height 10
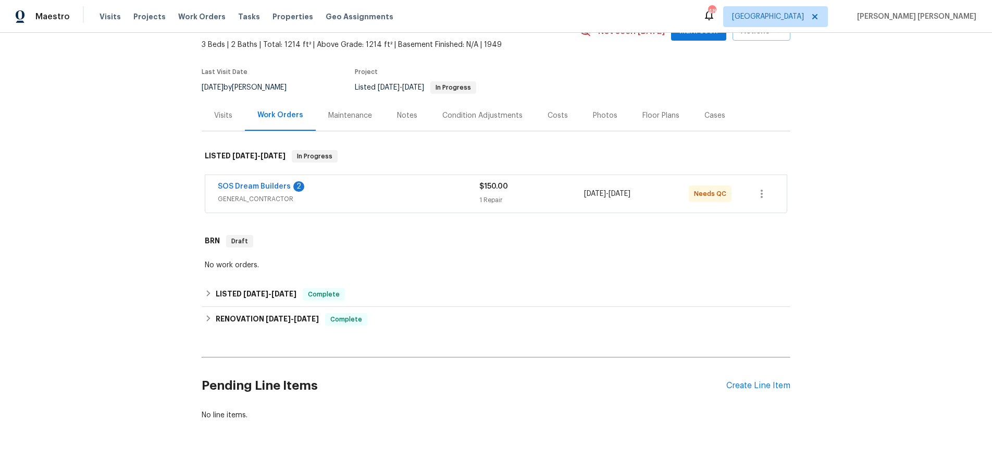
scroll to position [78, 0]
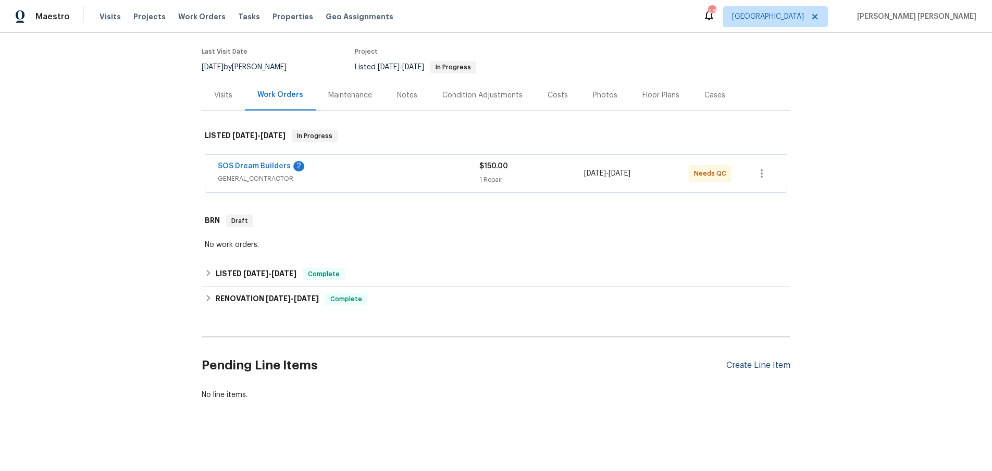
click at [774, 365] on div "Create Line Item" at bounding box center [758, 366] width 64 height 10
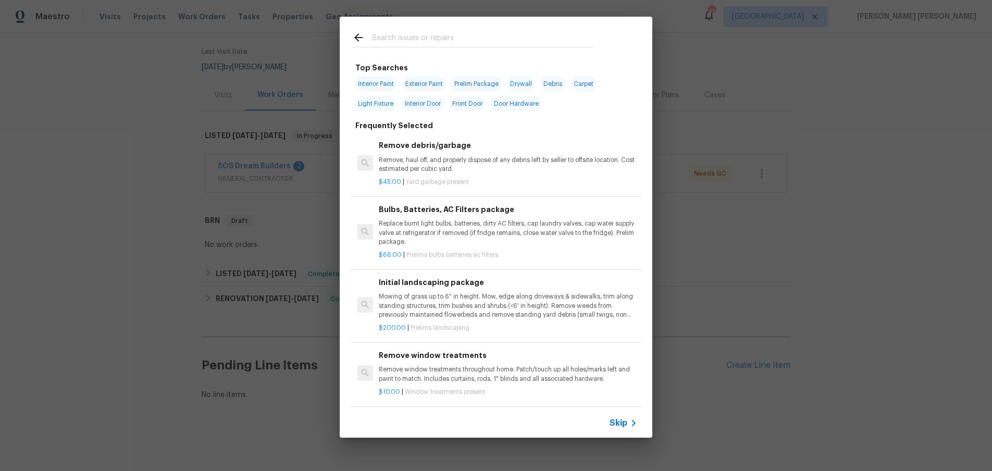
click at [624, 419] on span "Skip" at bounding box center [619, 423] width 18 height 10
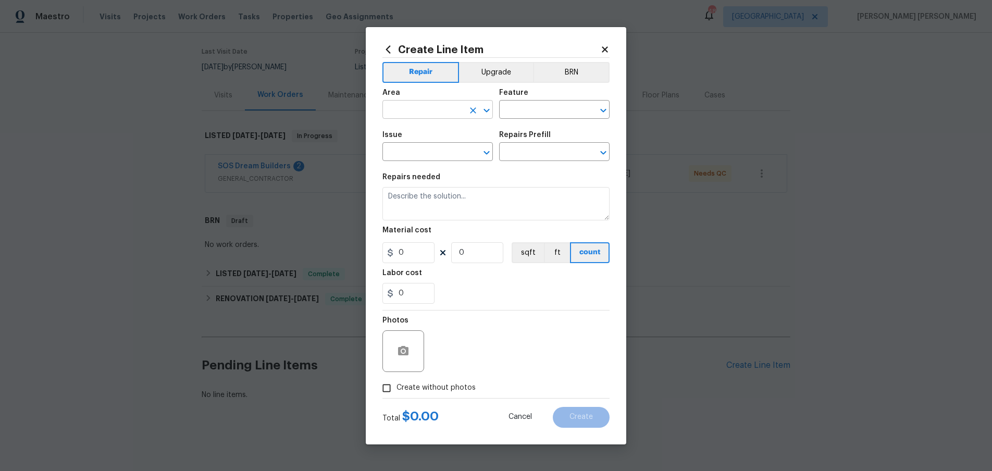
click at [429, 116] on input "text" at bounding box center [422, 111] width 81 height 16
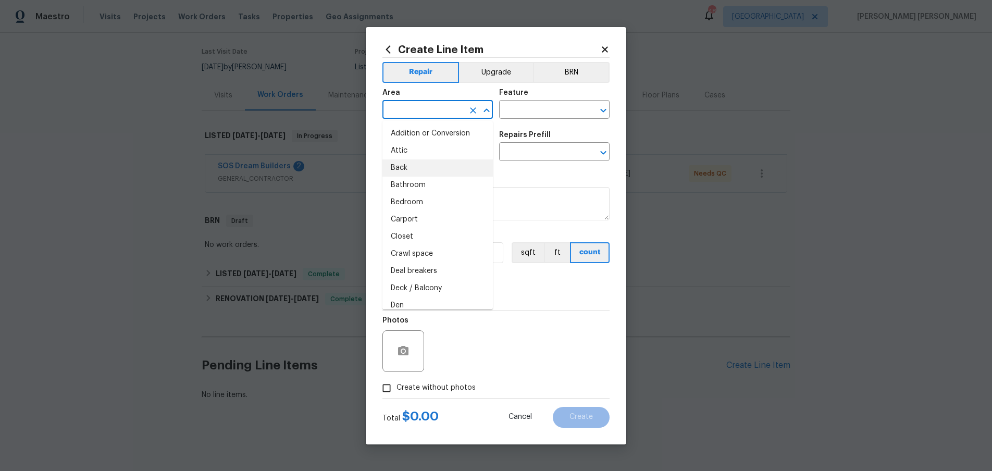
click at [428, 165] on li "Back" at bounding box center [437, 167] width 110 height 17
type input "Back"
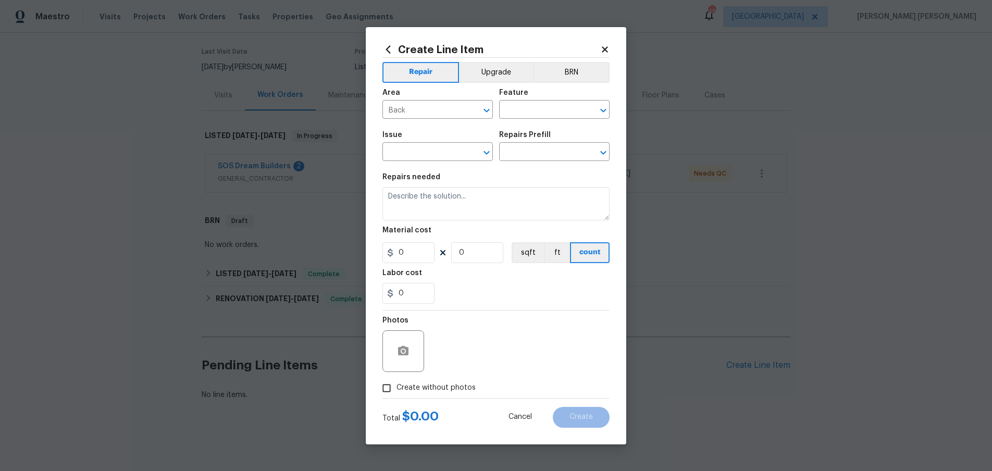
click at [542, 101] on div "Feature" at bounding box center [554, 96] width 110 height 14
click at [545, 108] on input "text" at bounding box center [539, 111] width 81 height 16
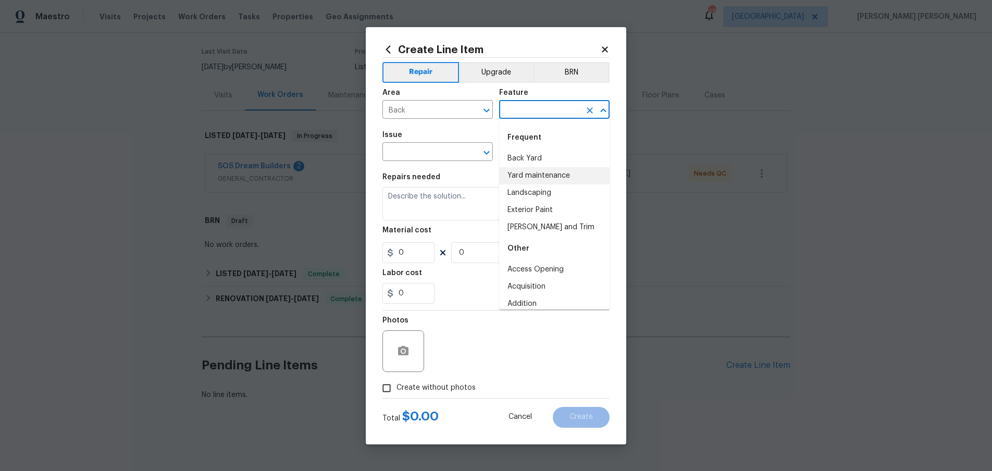
click at [540, 177] on li "Yard maintenance" at bounding box center [554, 175] width 110 height 17
type input "Yard maintenance"
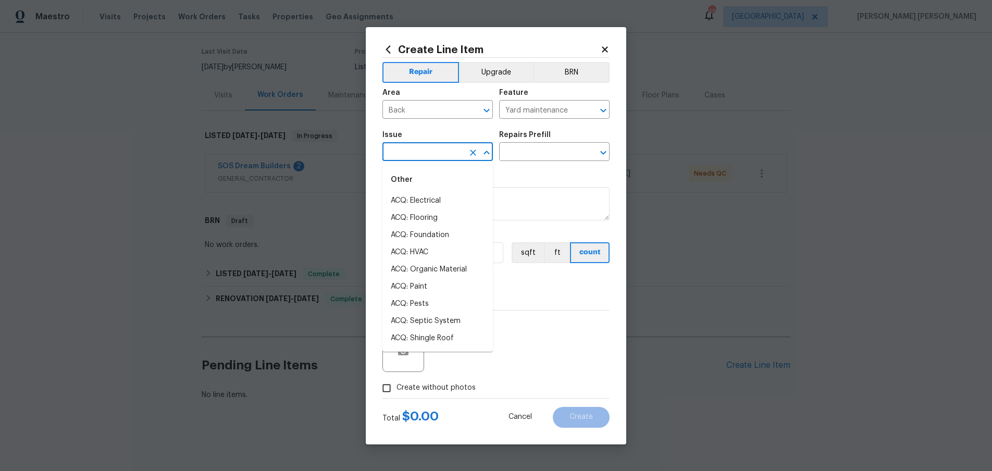
click at [430, 156] on input "text" at bounding box center [422, 153] width 81 height 16
click at [437, 240] on li "Electrical Lighting" at bounding box center [437, 242] width 110 height 17
type input "Electrical Lighting"
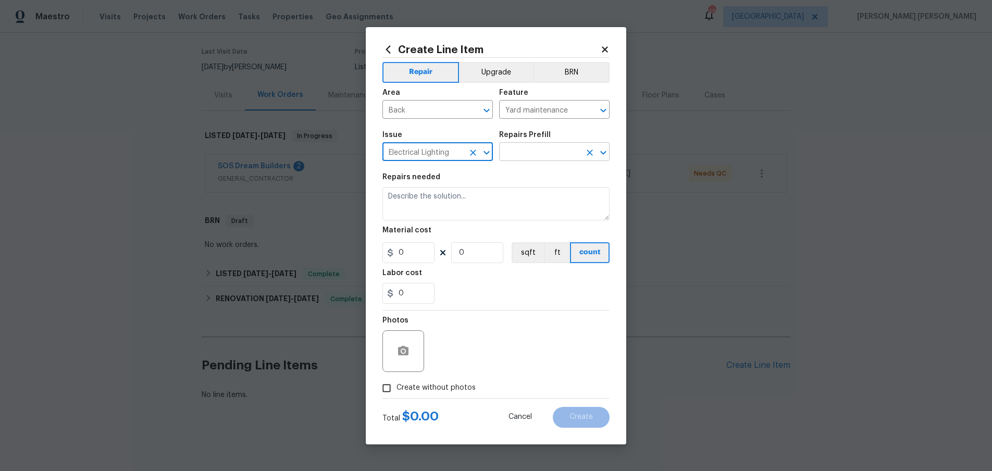
click at [541, 156] on input "text" at bounding box center [539, 153] width 81 height 16
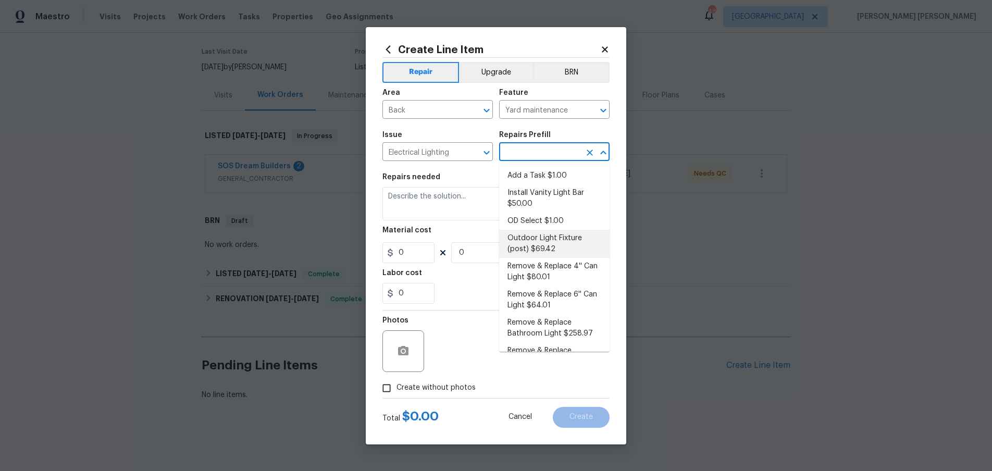
click at [558, 248] on li "Outdoor Light Fixture (post) $69.42" at bounding box center [554, 244] width 110 height 28
type input "Outdoor Light Fixture (post) $69.42"
type textarea "Remove the existing exterior light fixture (atop a post) and replace with new. …"
type input "1"
type input "69.42"
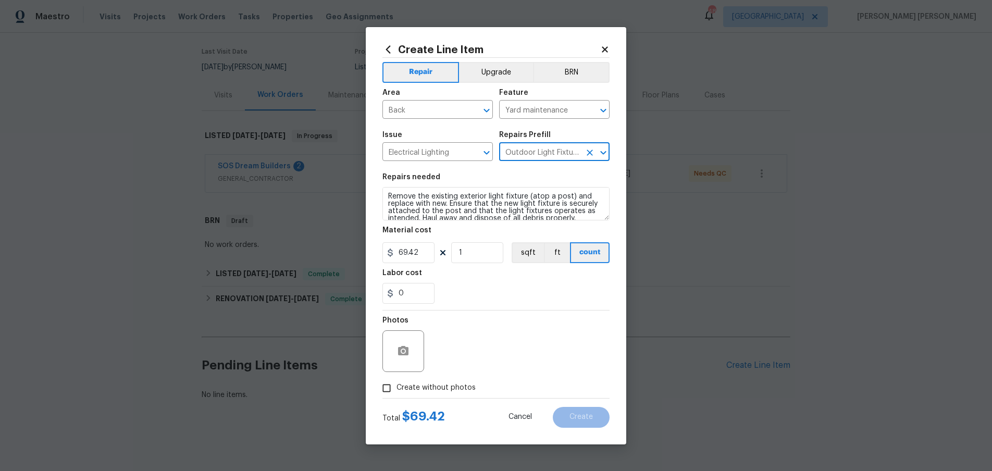
click at [603, 52] on icon at bounding box center [605, 49] width 6 height 6
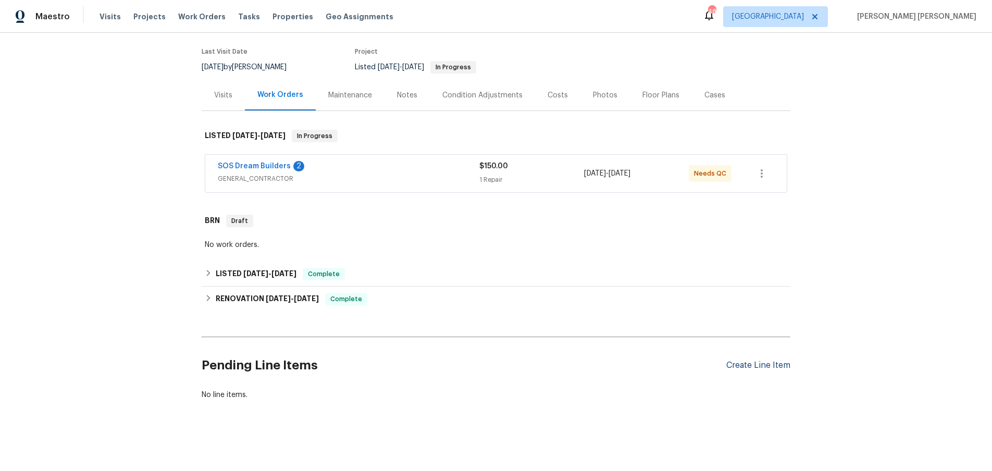
click at [757, 365] on div "Create Line Item" at bounding box center [758, 366] width 64 height 10
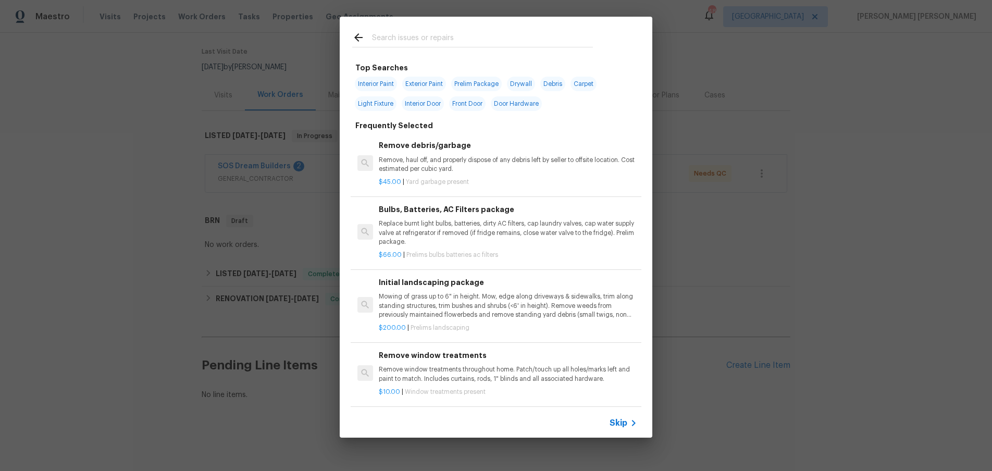
click at [630, 427] on icon at bounding box center [633, 423] width 13 height 13
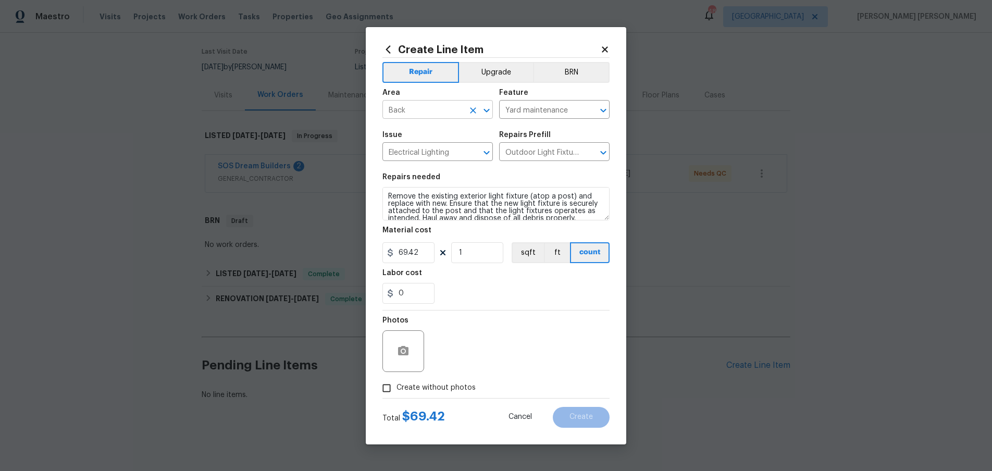
click at [454, 110] on input "Back" at bounding box center [422, 111] width 81 height 16
click at [441, 130] on li "Roof" at bounding box center [437, 133] width 110 height 17
type input "Roof"
click at [548, 110] on input "Yard maintenance" at bounding box center [539, 111] width 81 height 16
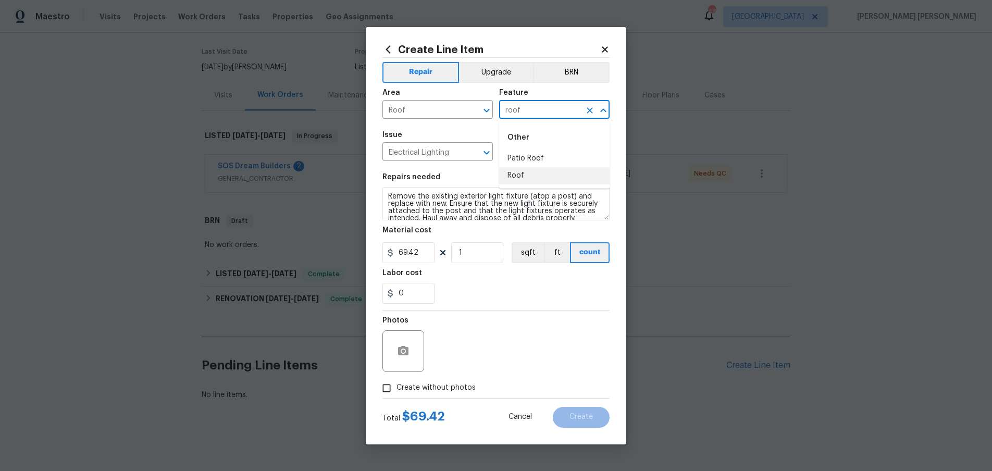
click at [532, 175] on li "Roof" at bounding box center [554, 175] width 110 height 17
click at [464, 150] on div "Electrical Lighting ​" at bounding box center [437, 153] width 110 height 16
type input "Roof"
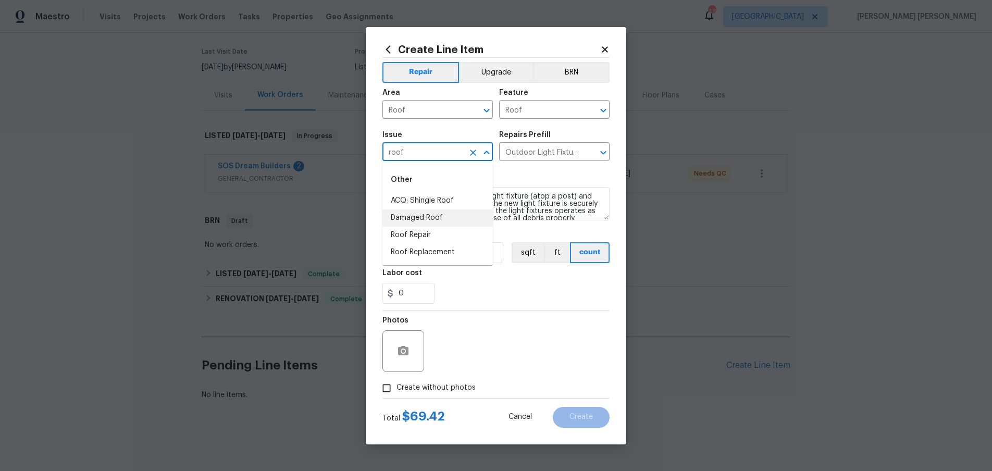
click at [427, 215] on li "Damaged Roof" at bounding box center [437, 217] width 110 height 17
type input "Damaged Roof"
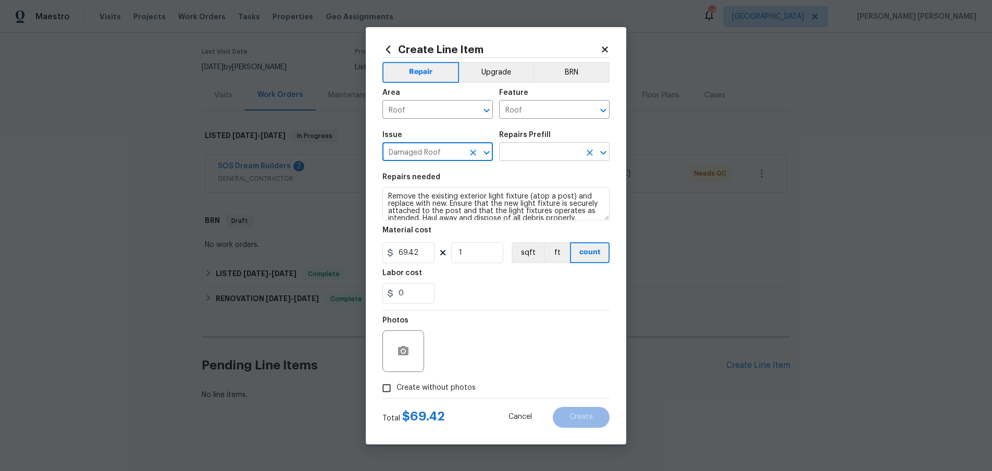
click at [530, 151] on input "text" at bounding box center [539, 153] width 81 height 16
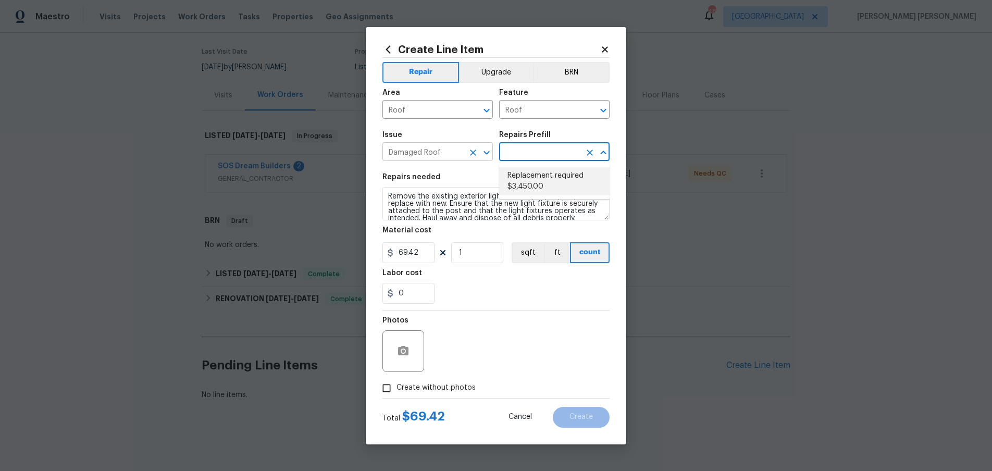
click at [446, 154] on input "Damaged Roof" at bounding box center [422, 153] width 81 height 16
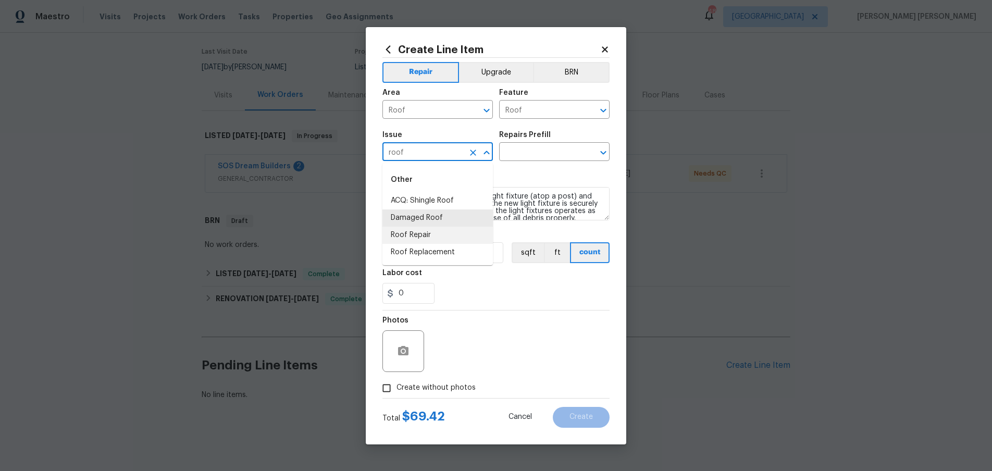
click at [424, 239] on li "Roof Repair" at bounding box center [437, 235] width 110 height 17
type input "Roof Repair"
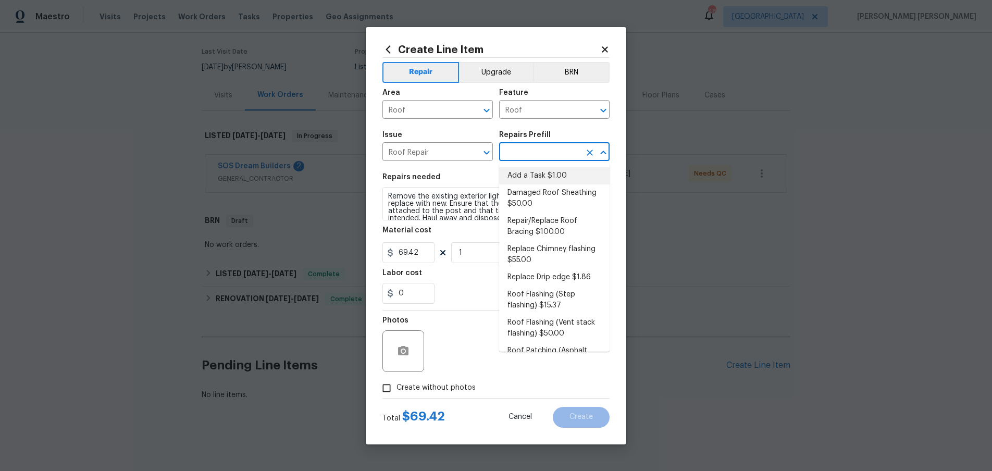
click at [551, 146] on input "text" at bounding box center [539, 153] width 81 height 16
click at [552, 177] on li "Add a Task $1.00" at bounding box center [554, 175] width 110 height 17
type input "Eaves and Trim"
type textarea "HPM to detail"
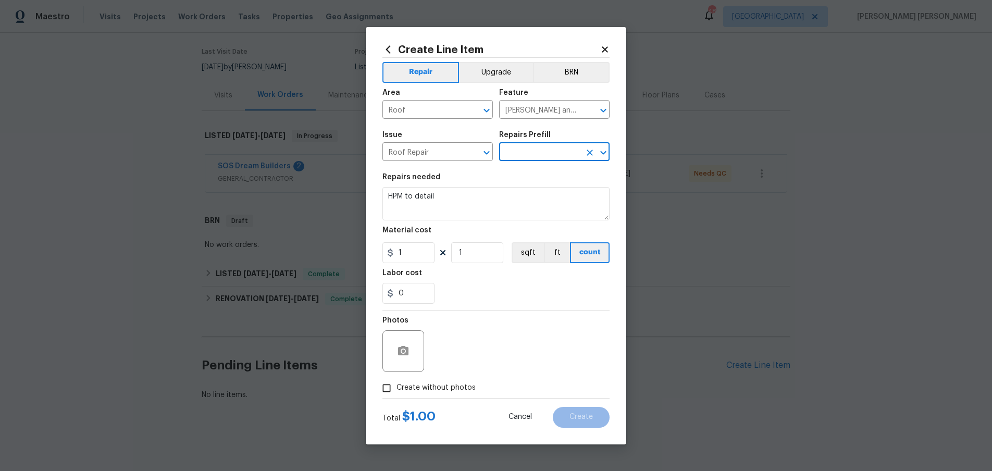
type input "Add a Task $1.00"
type input "1"
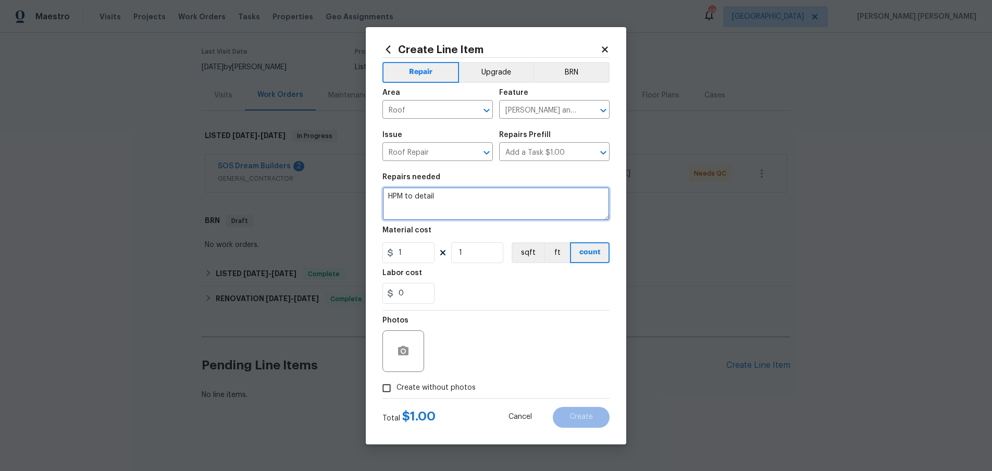
drag, startPoint x: 453, startPoint y: 199, endPoint x: 362, endPoint y: 191, distance: 92.1
click at [363, 191] on div "Create Line Item Repair Upgrade BRN Area Roof ​ Feature Eaves and Trim ​ Issue …" at bounding box center [496, 235] width 992 height 471
type textarea "#lwoleak"
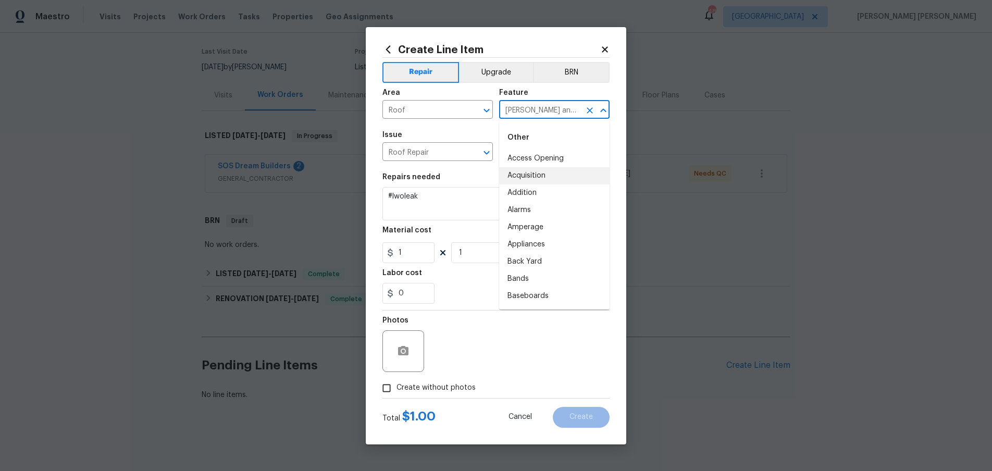
click at [546, 109] on input "Eaves and Trim" at bounding box center [539, 111] width 81 height 16
click at [529, 180] on li "Roof" at bounding box center [554, 175] width 110 height 17
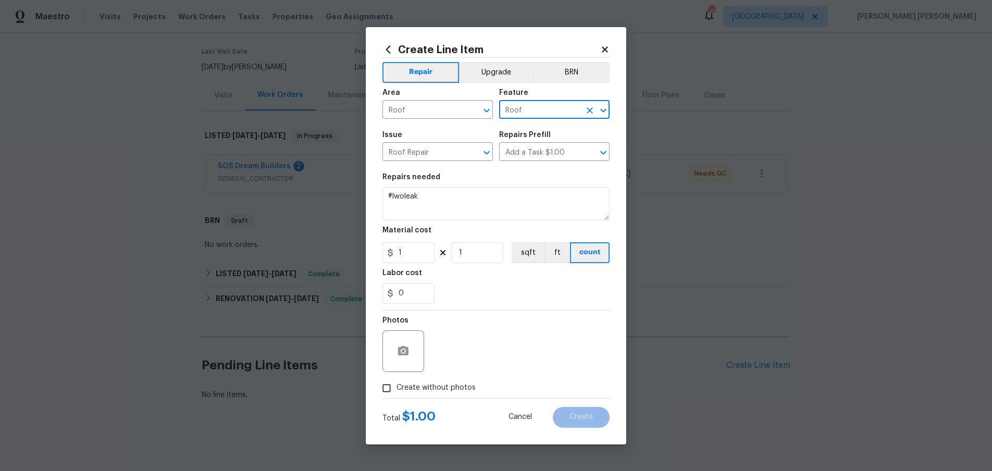
type input "Roof"
click at [467, 210] on textarea "#lwoleak" at bounding box center [495, 203] width 227 height 33
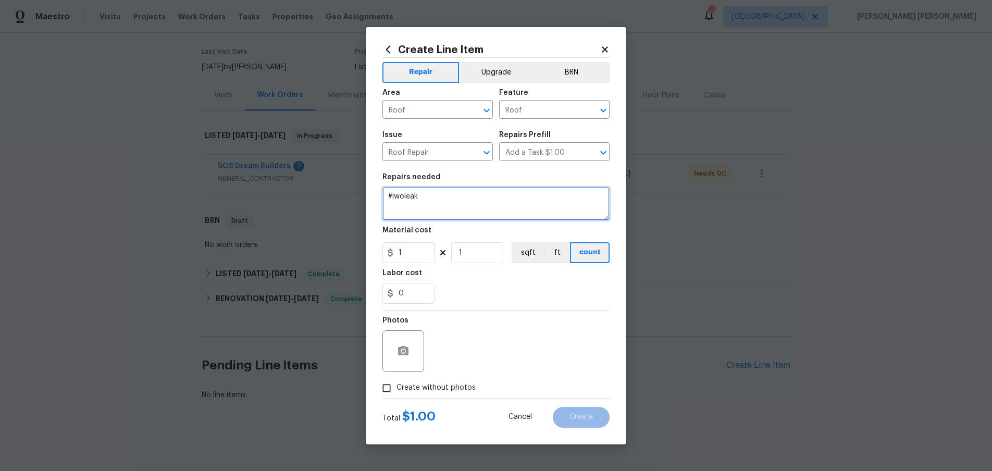
click at [468, 206] on textarea "#lwoleak" at bounding box center [495, 203] width 227 height 33
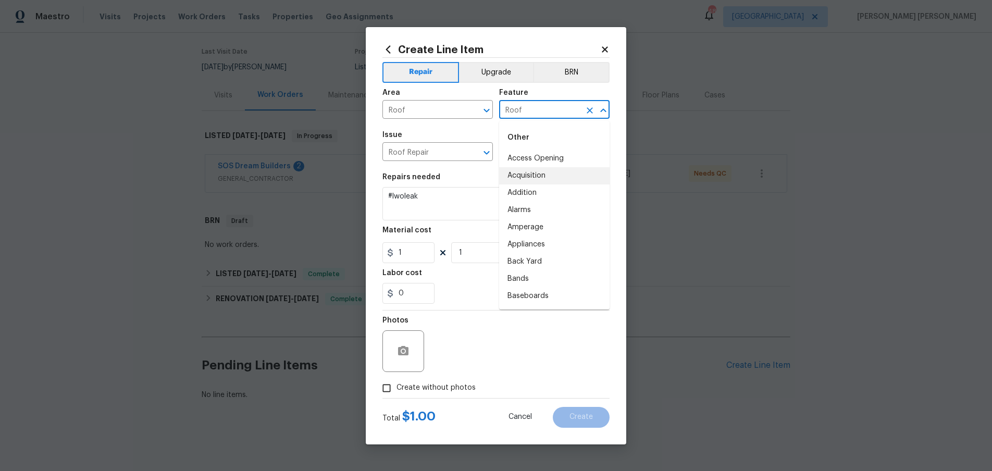
click at [532, 112] on input "Roof" at bounding box center [539, 111] width 81 height 16
click at [453, 132] on div "Issue" at bounding box center [437, 138] width 110 height 14
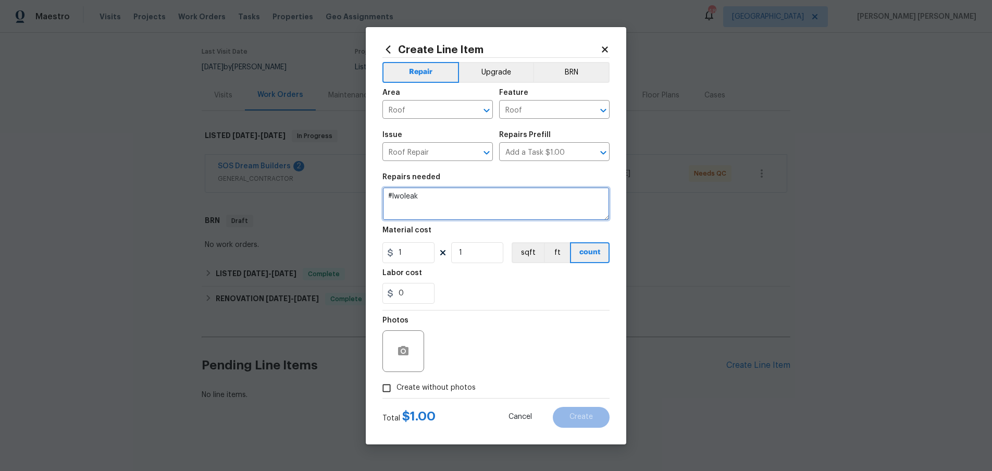
click at [471, 198] on textarea "#lwoleak" at bounding box center [495, 203] width 227 height 33
drag, startPoint x: 432, startPoint y: 205, endPoint x: 431, endPoint y: 198, distance: 6.8
click at [432, 202] on textarea "#lwoleak" at bounding box center [495, 203] width 227 height 33
drag, startPoint x: 425, startPoint y: 204, endPoint x: 423, endPoint y: 198, distance: 5.9
click at [424, 201] on textarea "#lwoleak" at bounding box center [495, 203] width 227 height 33
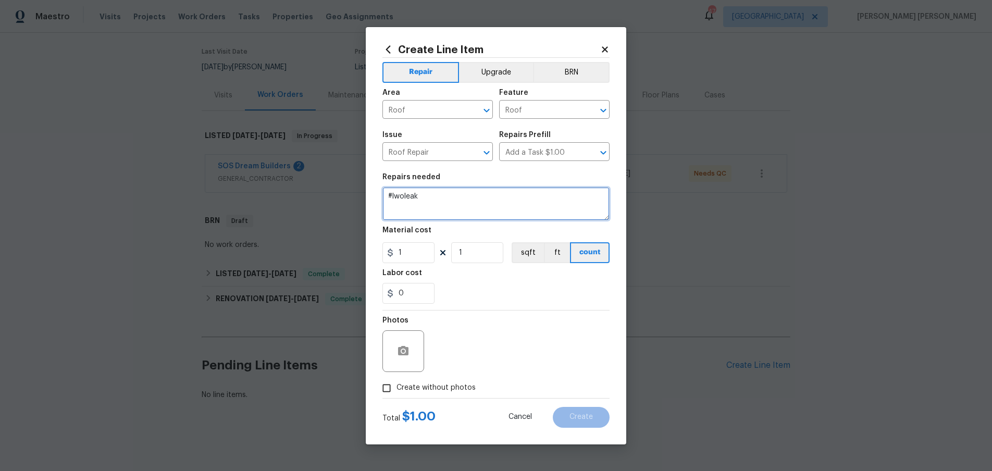
click at [423, 198] on textarea "#lwoleak" at bounding box center [495, 203] width 227 height 33
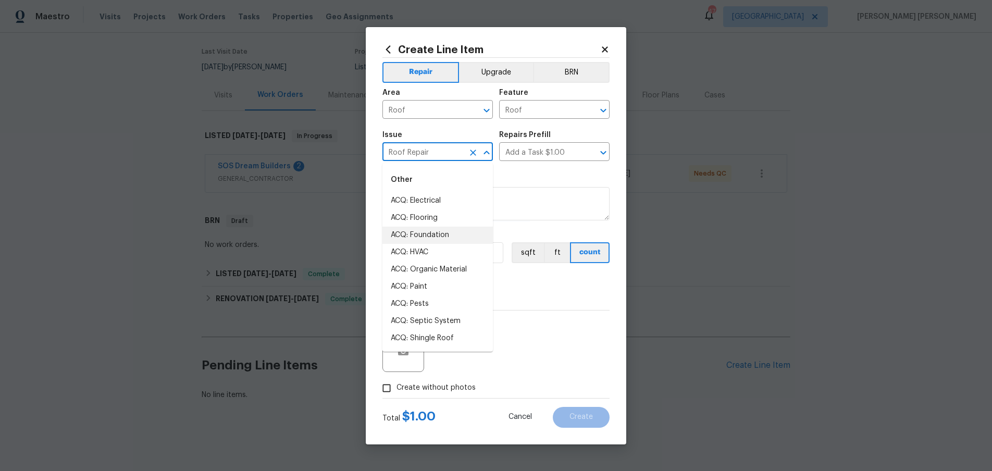
click at [438, 151] on input "Roof Repair" at bounding box center [422, 153] width 81 height 16
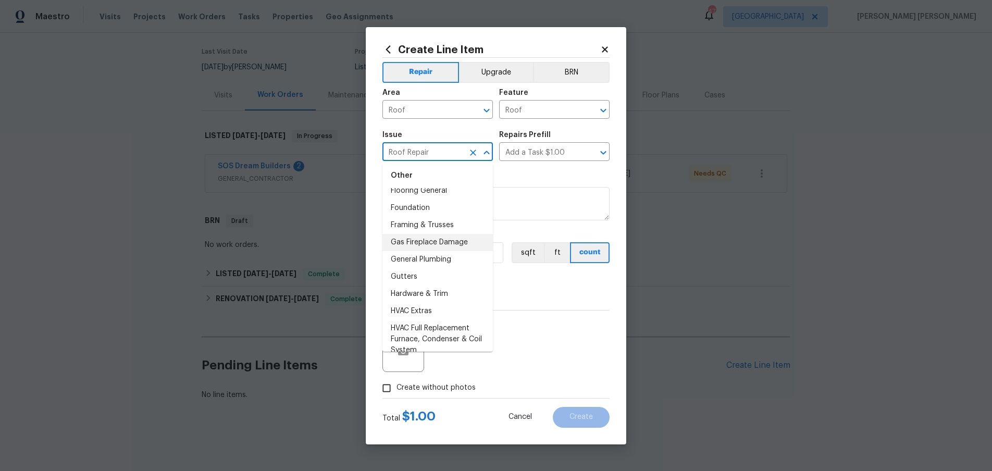
scroll to position [821, 0]
click at [441, 245] on li "General Plumbing" at bounding box center [437, 243] width 110 height 17
type input "General Plumbing"
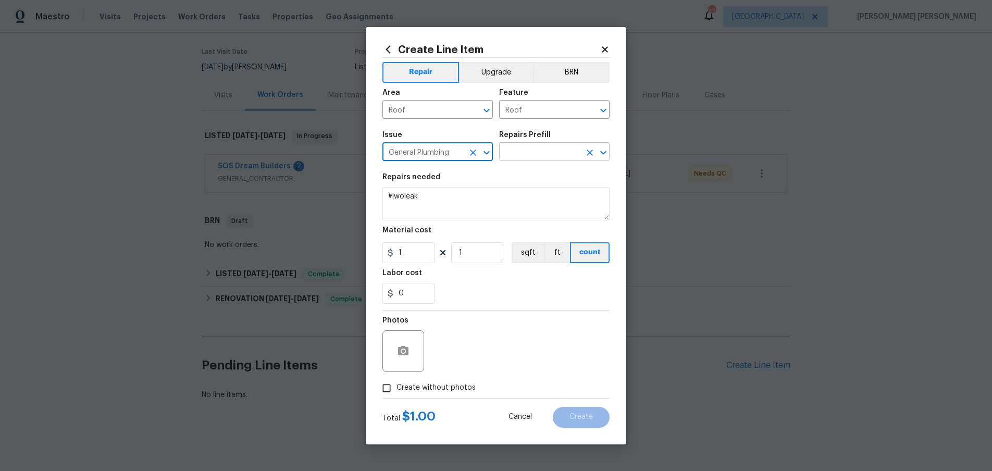
click at [576, 144] on figure "Repairs Prefill ​" at bounding box center [554, 146] width 110 height 30
click at [565, 151] on input "text" at bounding box center [539, 153] width 81 height 16
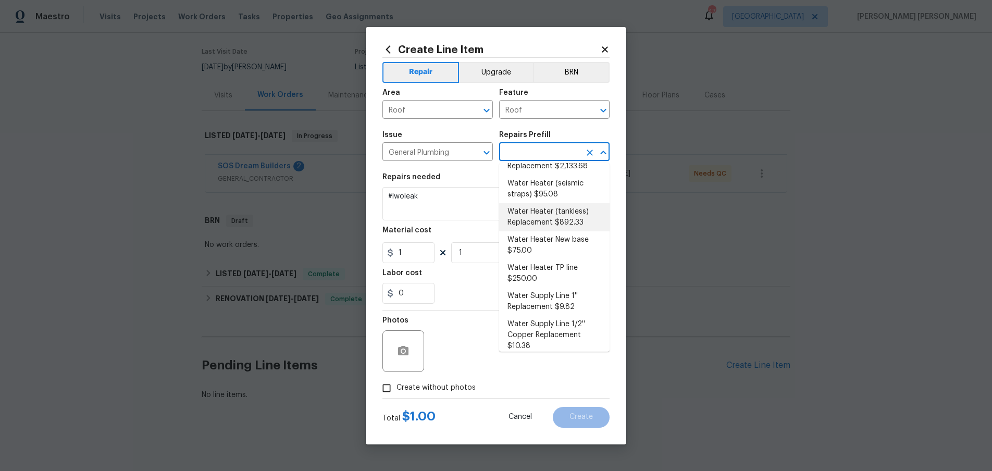
scroll to position [525, 0]
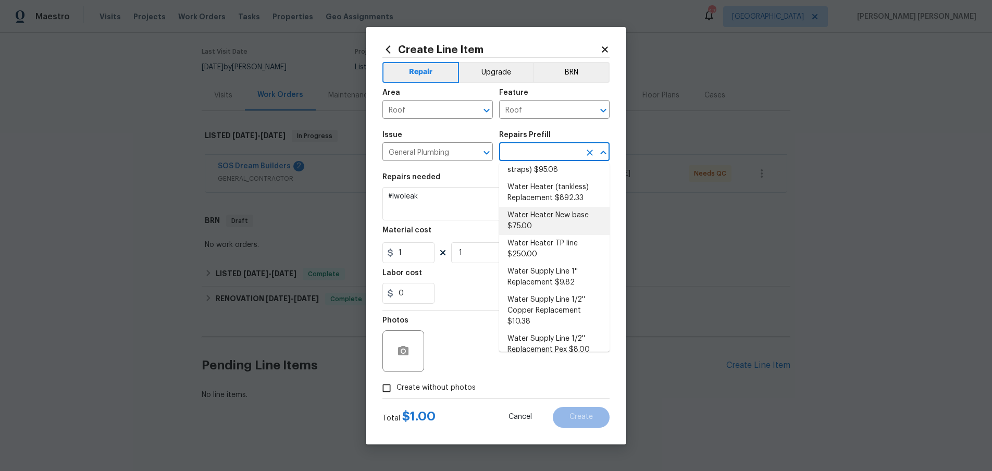
click at [471, 231] on div "Material cost" at bounding box center [495, 234] width 227 height 14
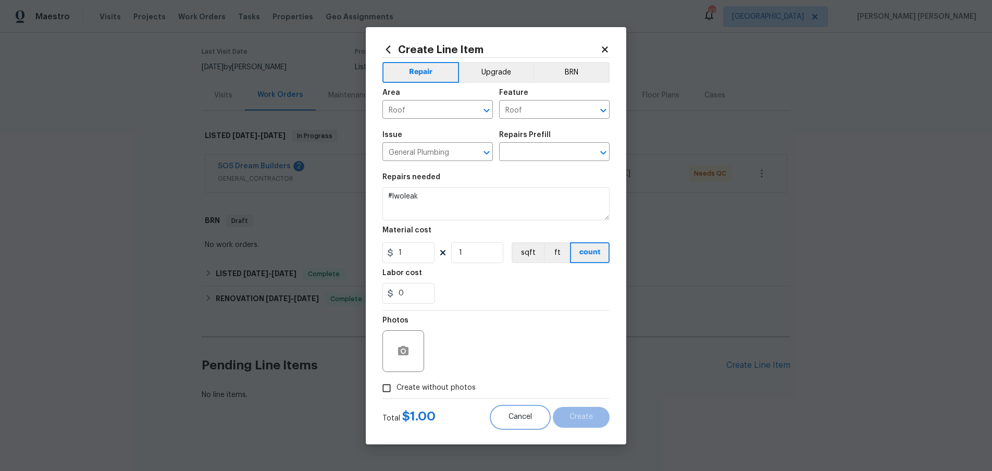
click at [518, 418] on span "Cancel" at bounding box center [519, 417] width 23 height 8
